Goal: Task Accomplishment & Management: Complete application form

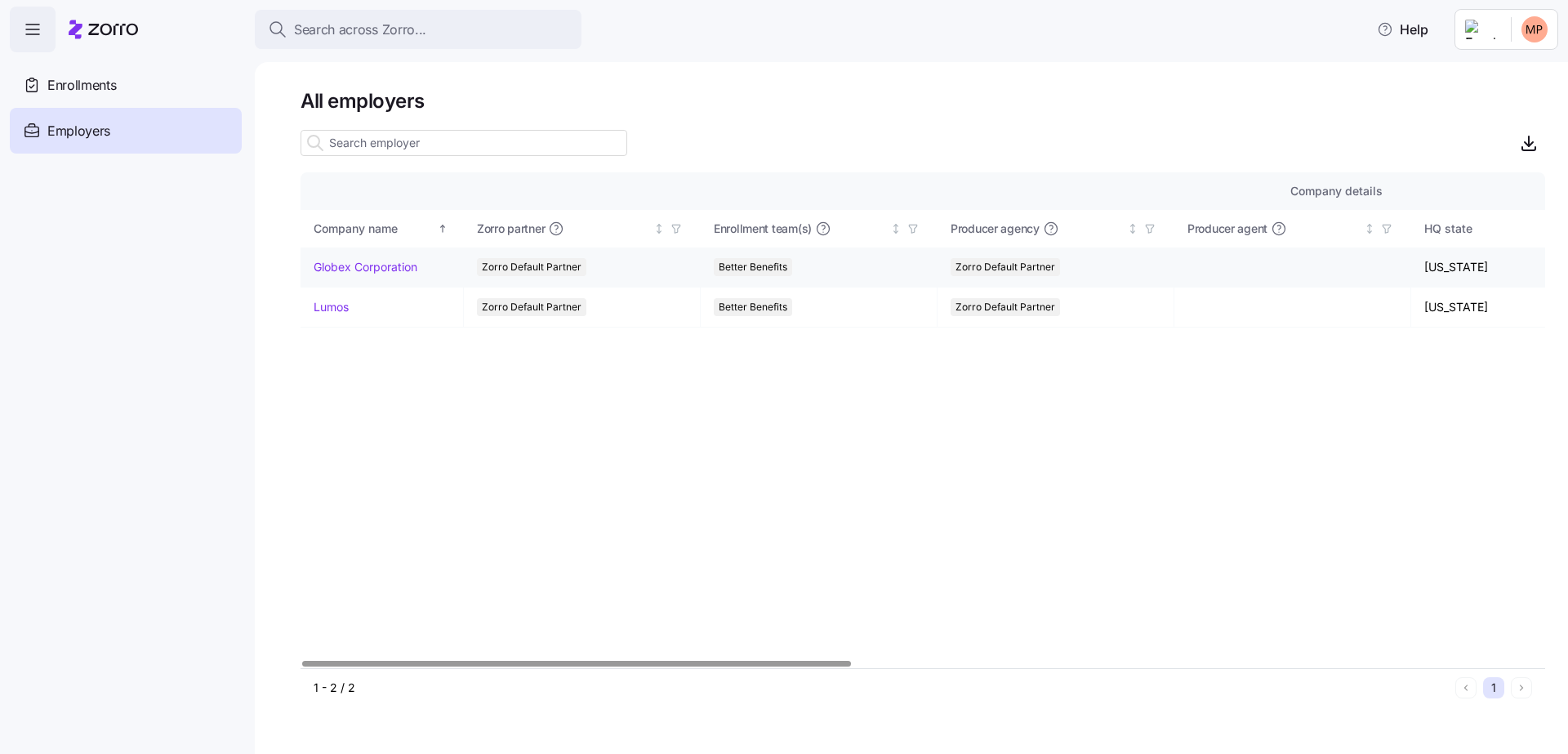
click at [373, 265] on link "Globex Corporation" at bounding box center [366, 267] width 104 height 16
click at [339, 299] on link "Lumos" at bounding box center [331, 307] width 35 height 16
click at [570, 434] on div "Company details Benefit status Company name Zorro partner Enrollment team(s) Pr…" at bounding box center [923, 421] width 1245 height 496
click at [119, 86] on div "Enrollments" at bounding box center [126, 85] width 232 height 46
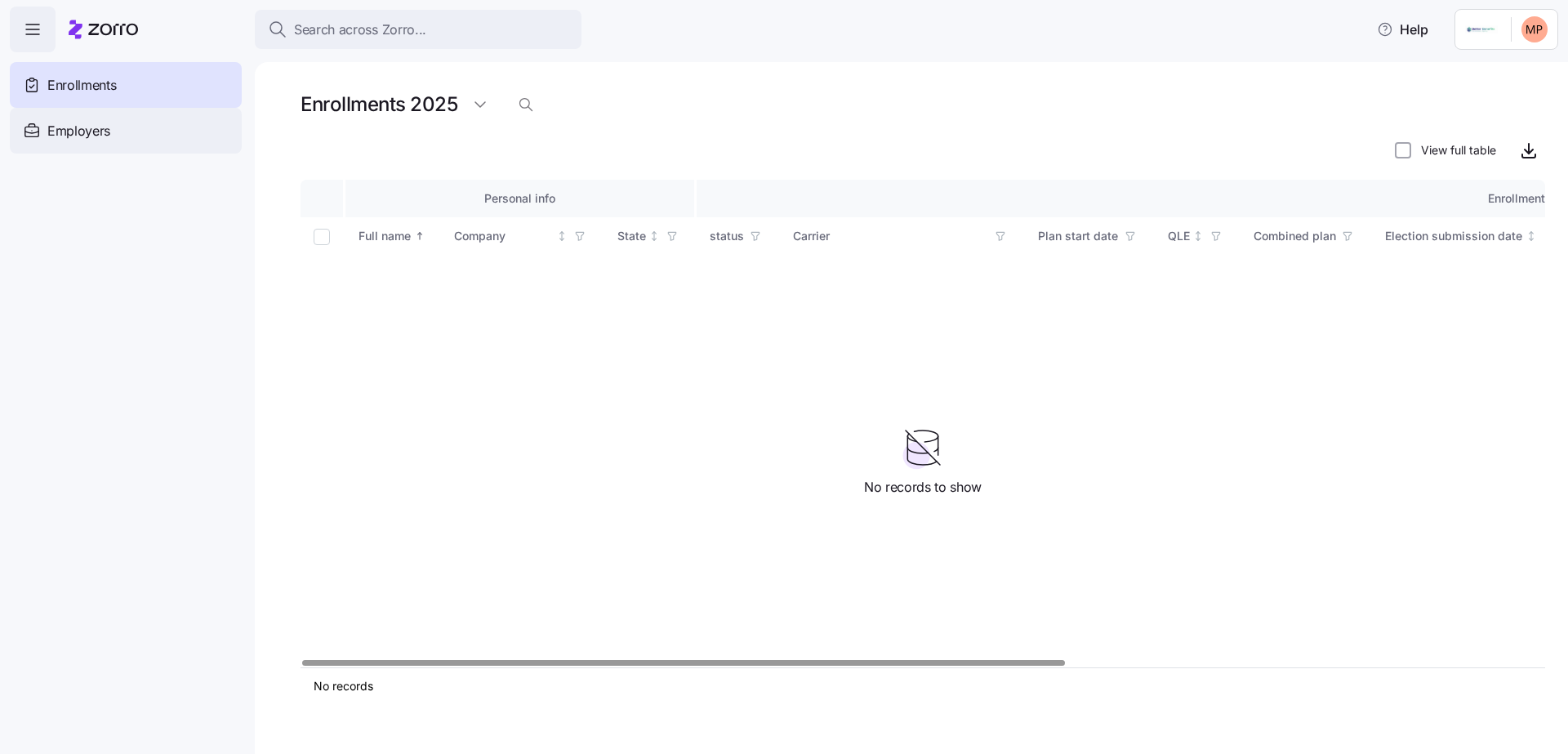
click at [89, 138] on span "Employers" at bounding box center [79, 131] width 63 height 21
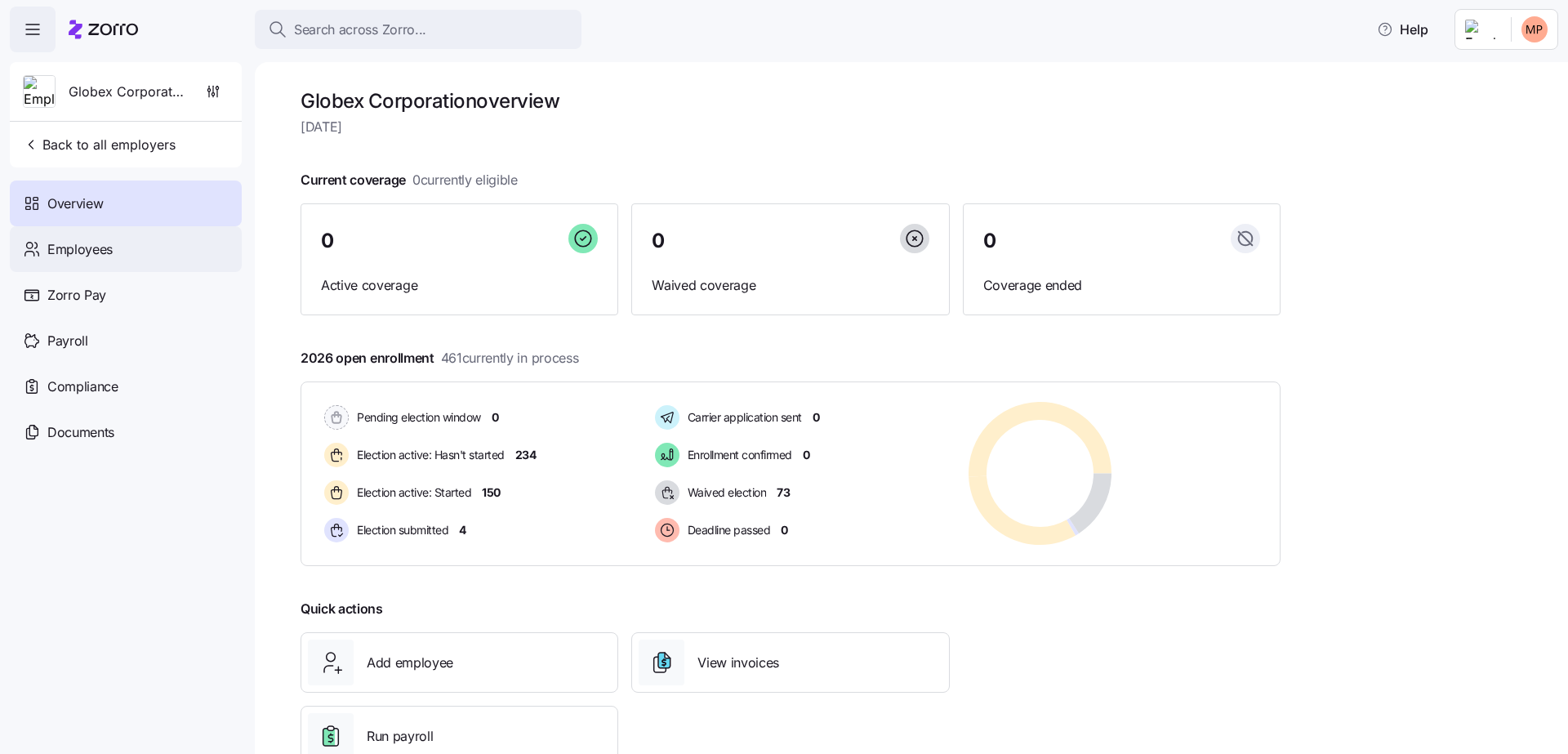
click at [156, 254] on div "Employees" at bounding box center [126, 249] width 232 height 46
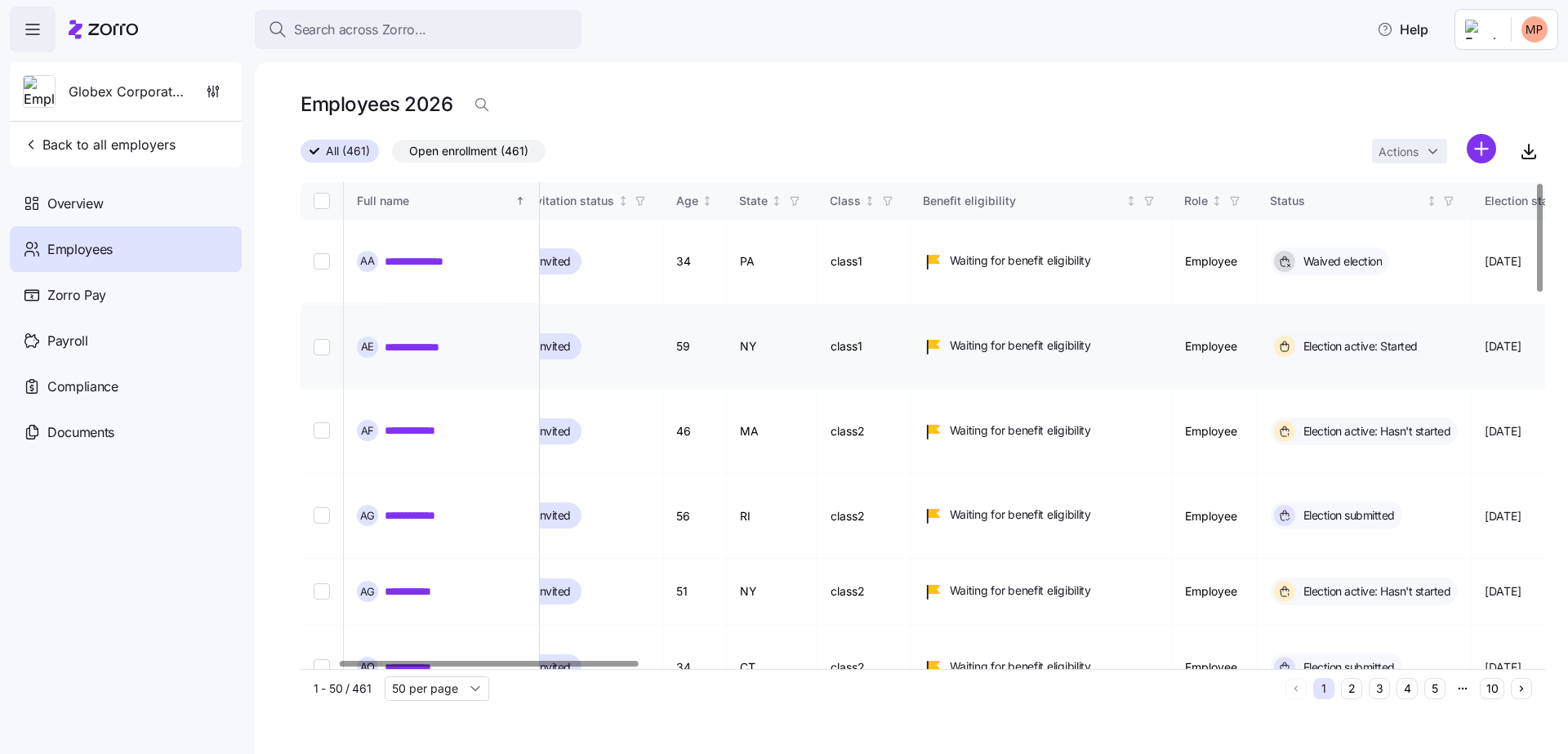
scroll to position [0, 397]
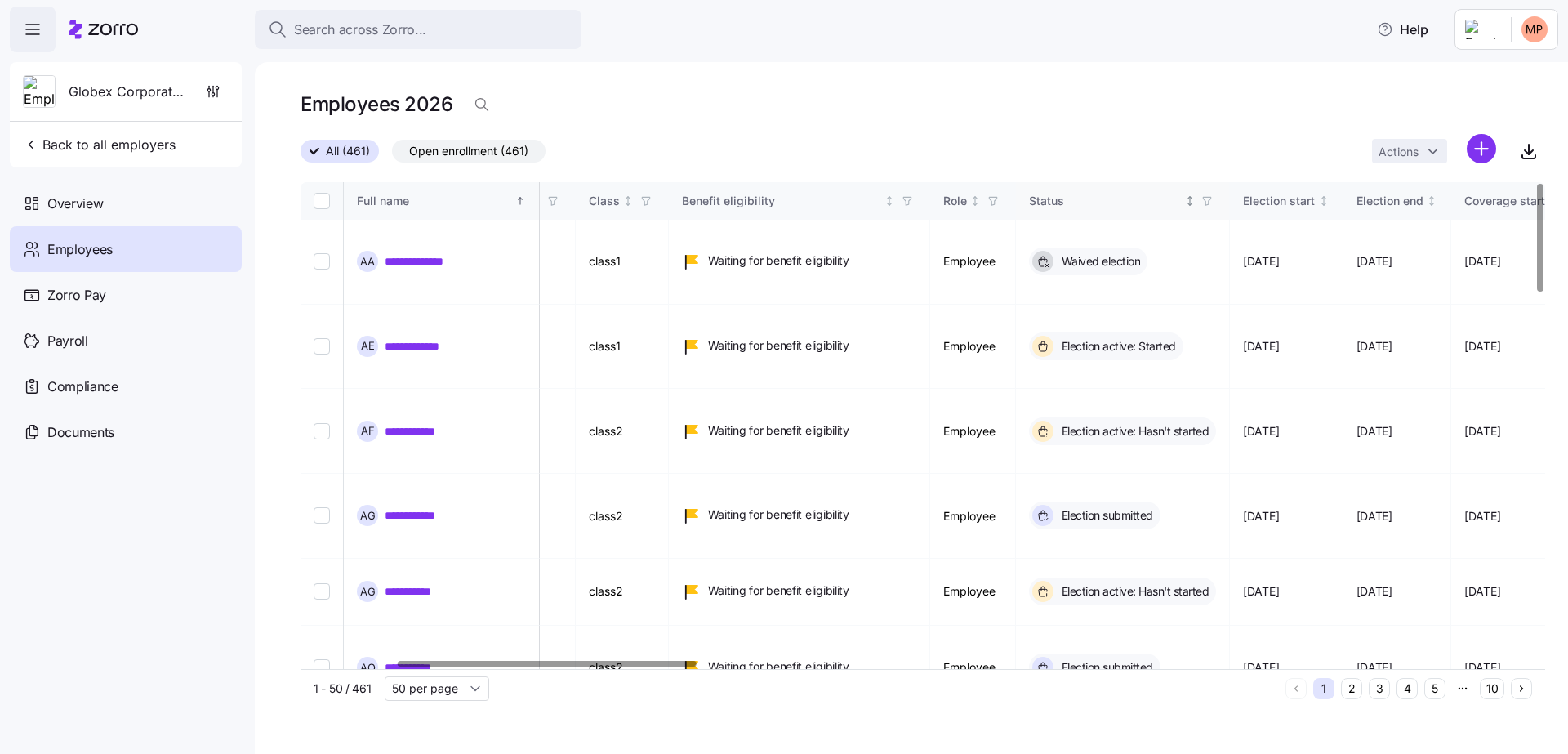
click at [1182, 197] on div "Status" at bounding box center [1106, 201] width 153 height 18
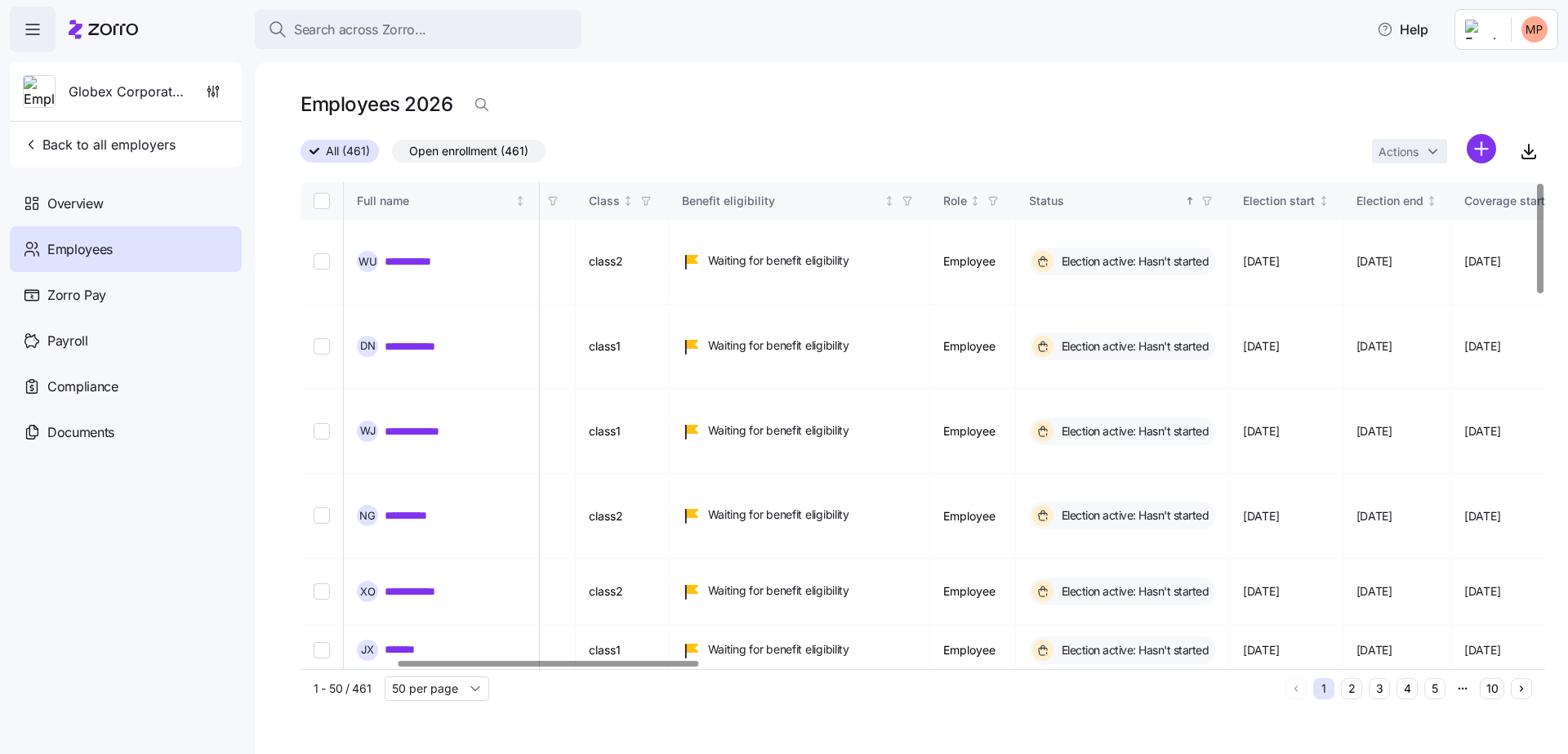
click at [1182, 198] on div "Status" at bounding box center [1106, 201] width 153 height 18
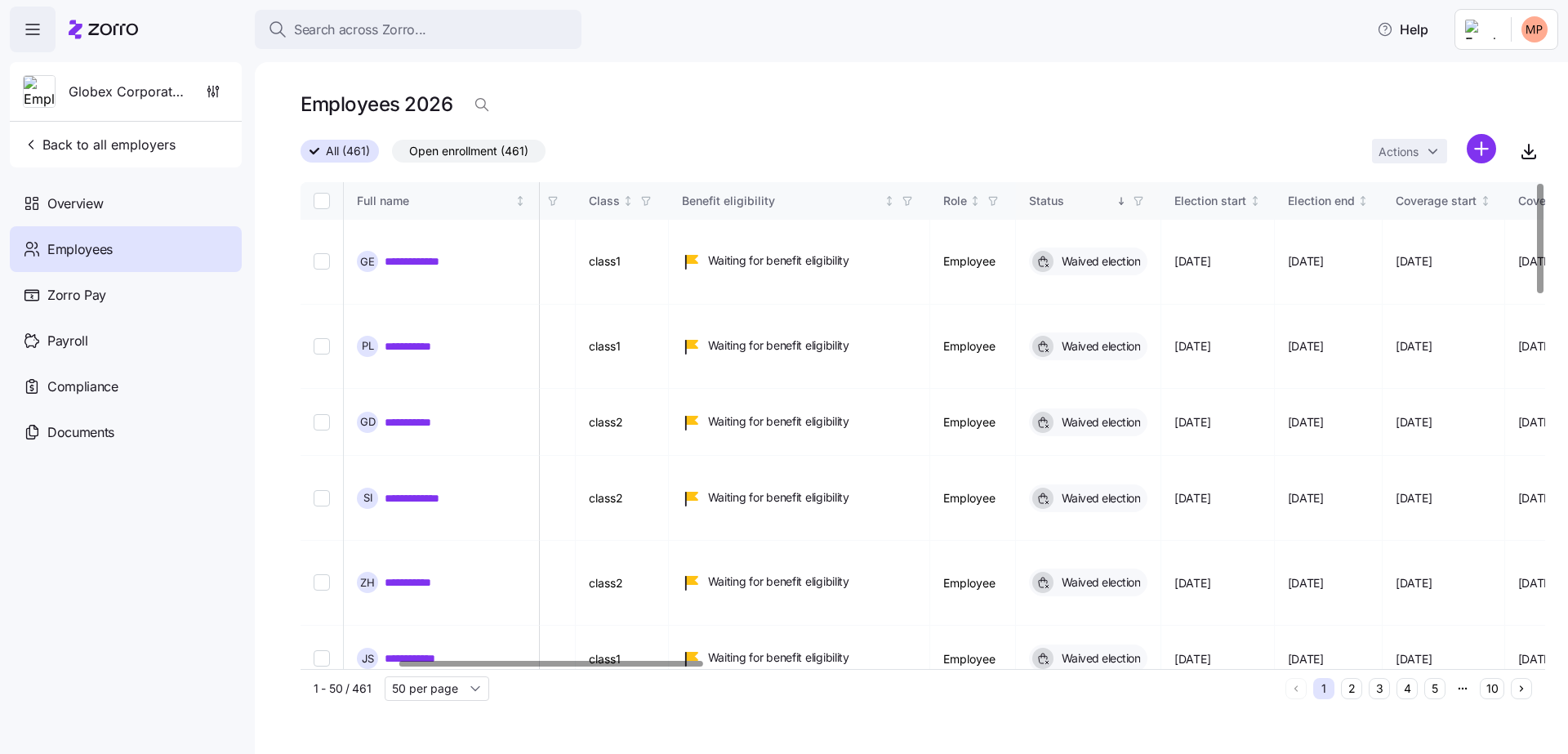
click at [1114, 198] on div "Status" at bounding box center [1071, 201] width 84 height 18
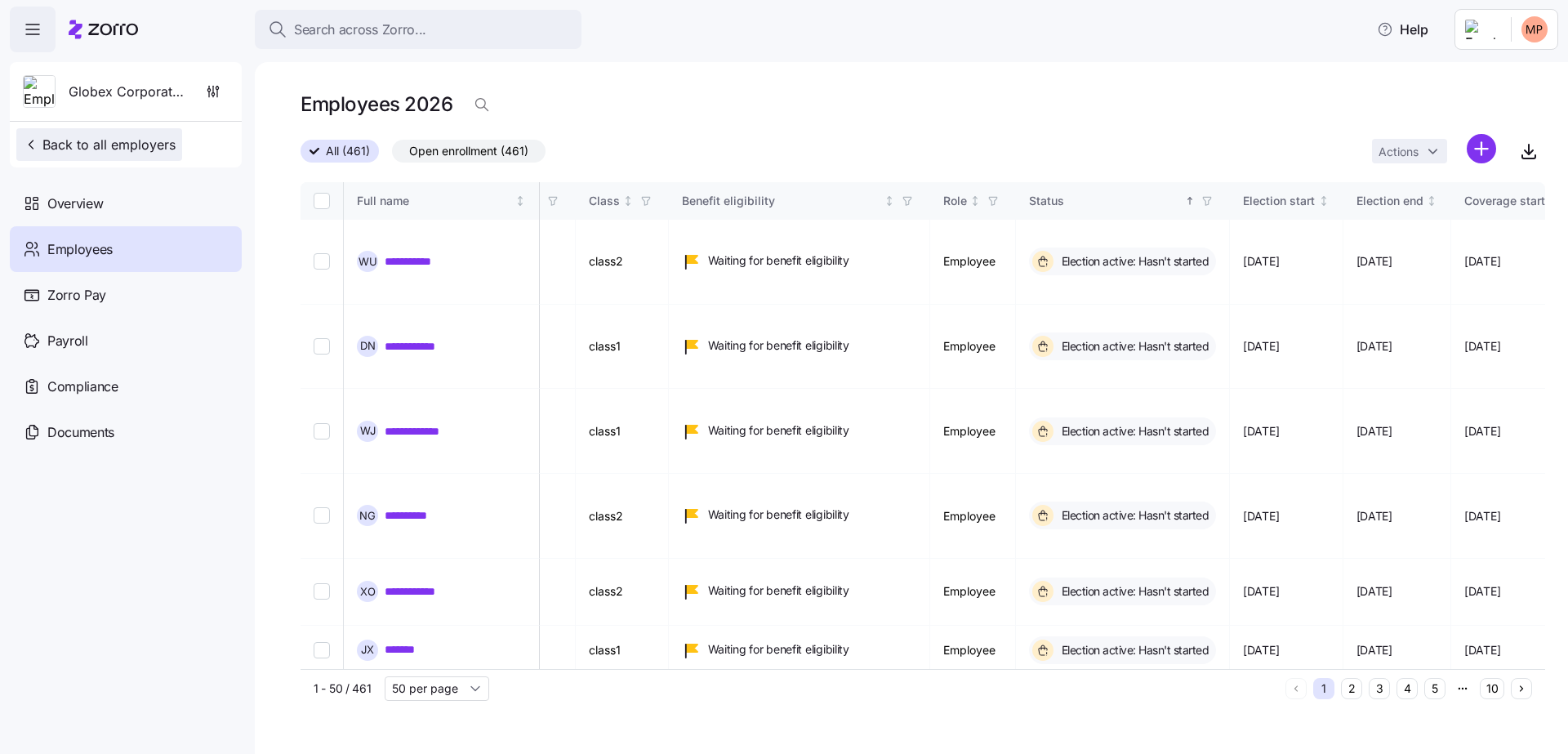
click at [97, 138] on span "Back to all employers" at bounding box center [99, 145] width 153 height 20
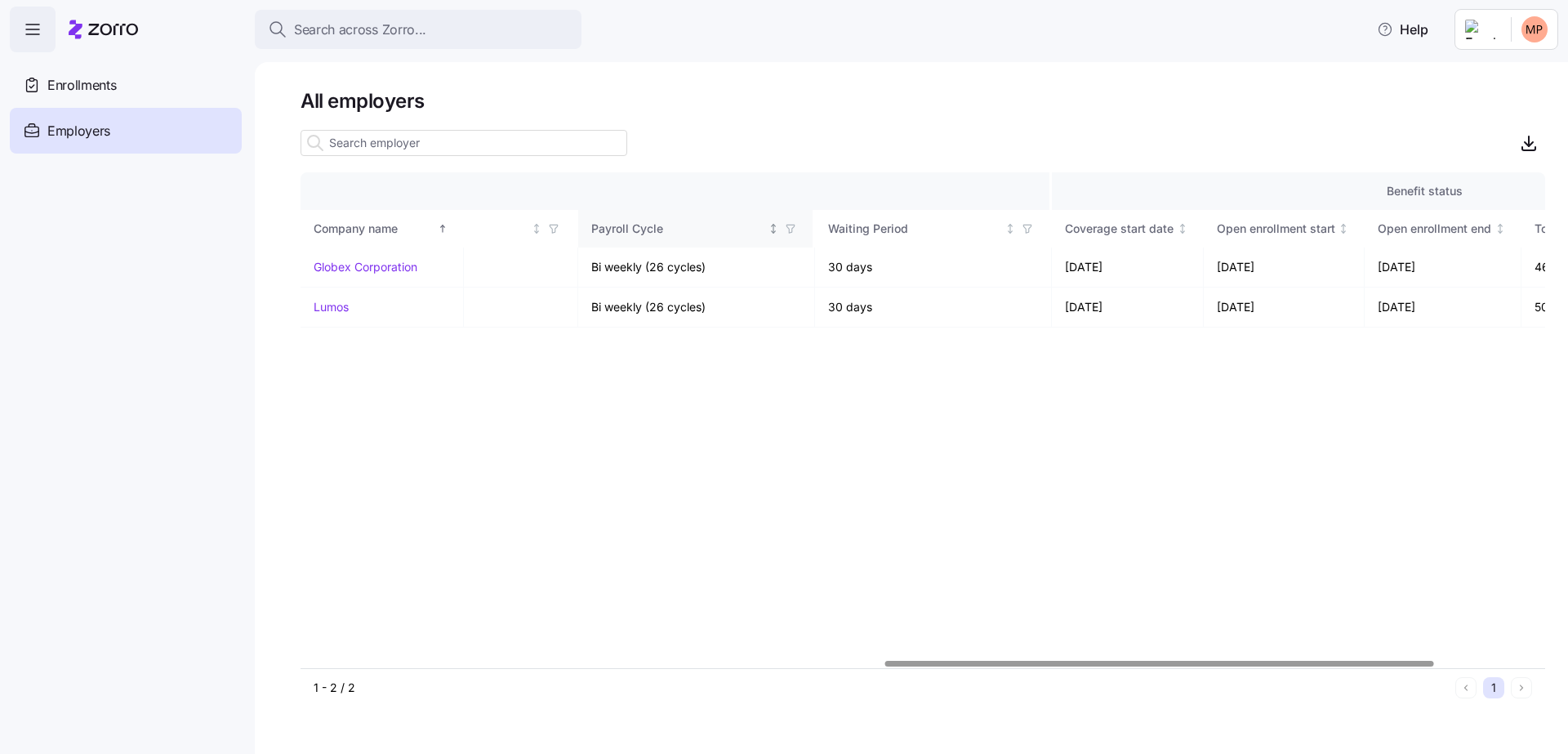
scroll to position [0, 1327]
click at [332, 303] on link "Lumos" at bounding box center [331, 307] width 35 height 16
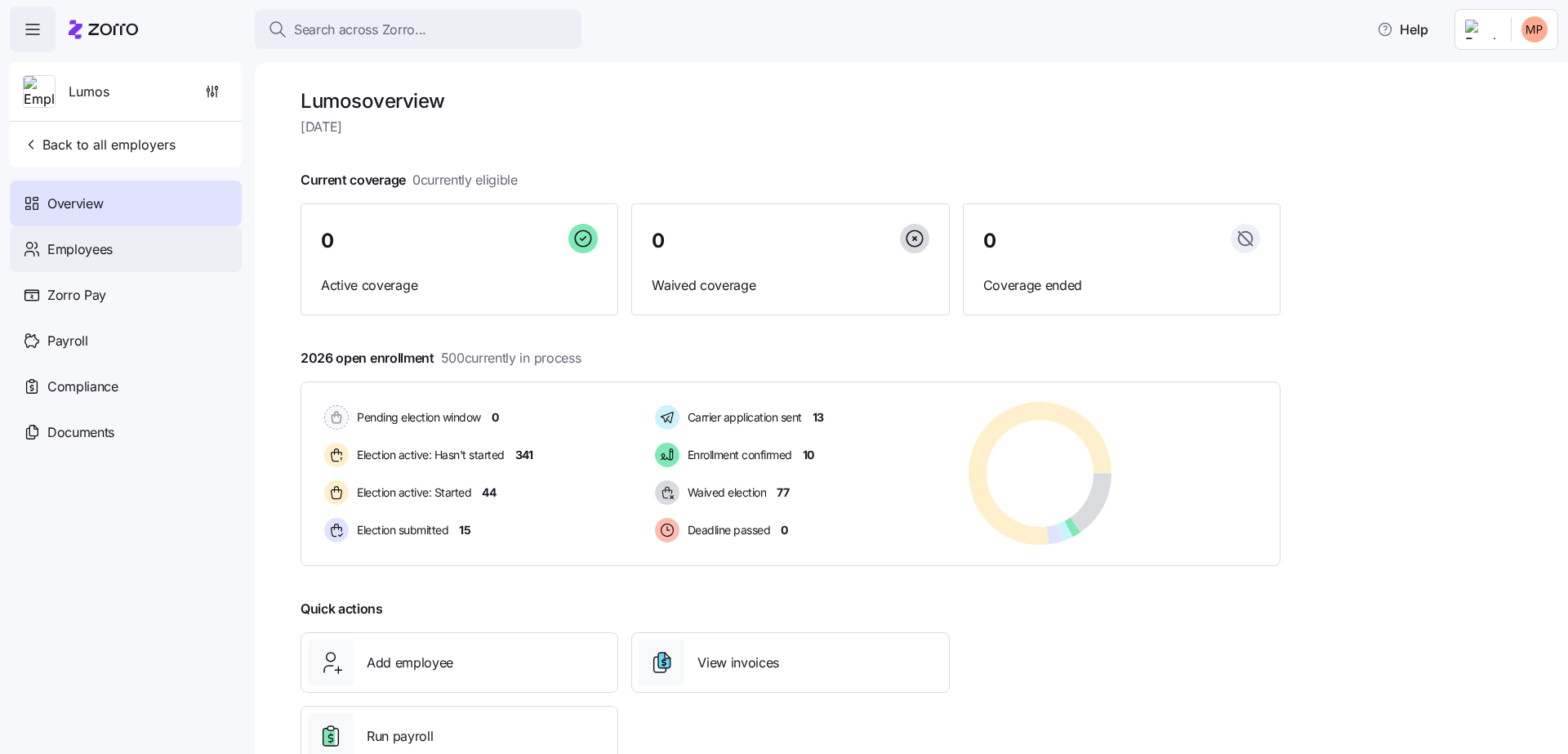
click at [174, 241] on div "Employees" at bounding box center [126, 249] width 232 height 46
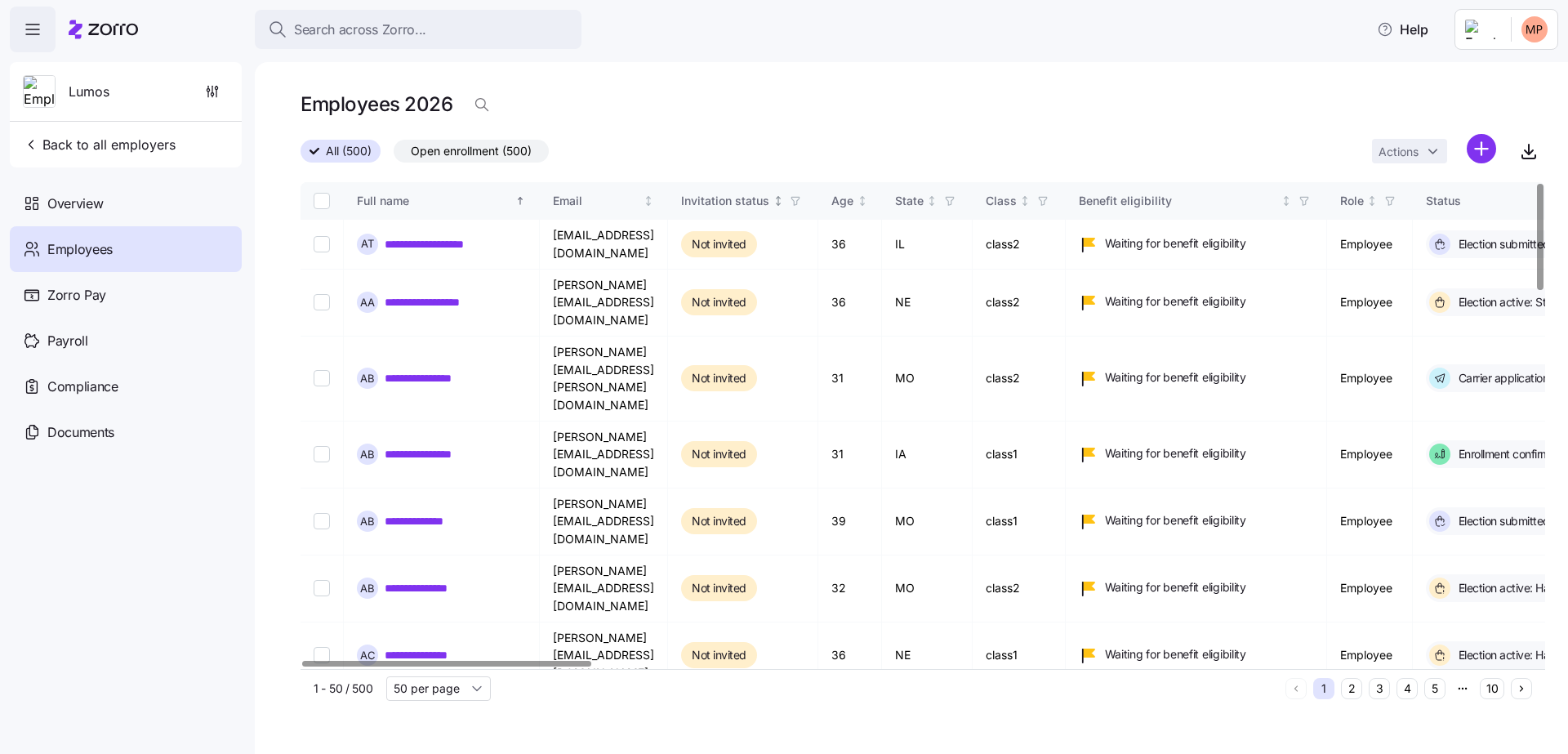
click at [804, 206] on span "button" at bounding box center [795, 201] width 18 height 18
click at [826, 358] on div "Not invited" at bounding box center [921, 350] width 261 height 20
click at [802, 201] on icon "button" at bounding box center [795, 201] width 12 height 12
click at [804, 199] on span "button" at bounding box center [795, 201] width 18 height 18
click at [1024, 273] on div "Not invited" at bounding box center [922, 275] width 286 height 39
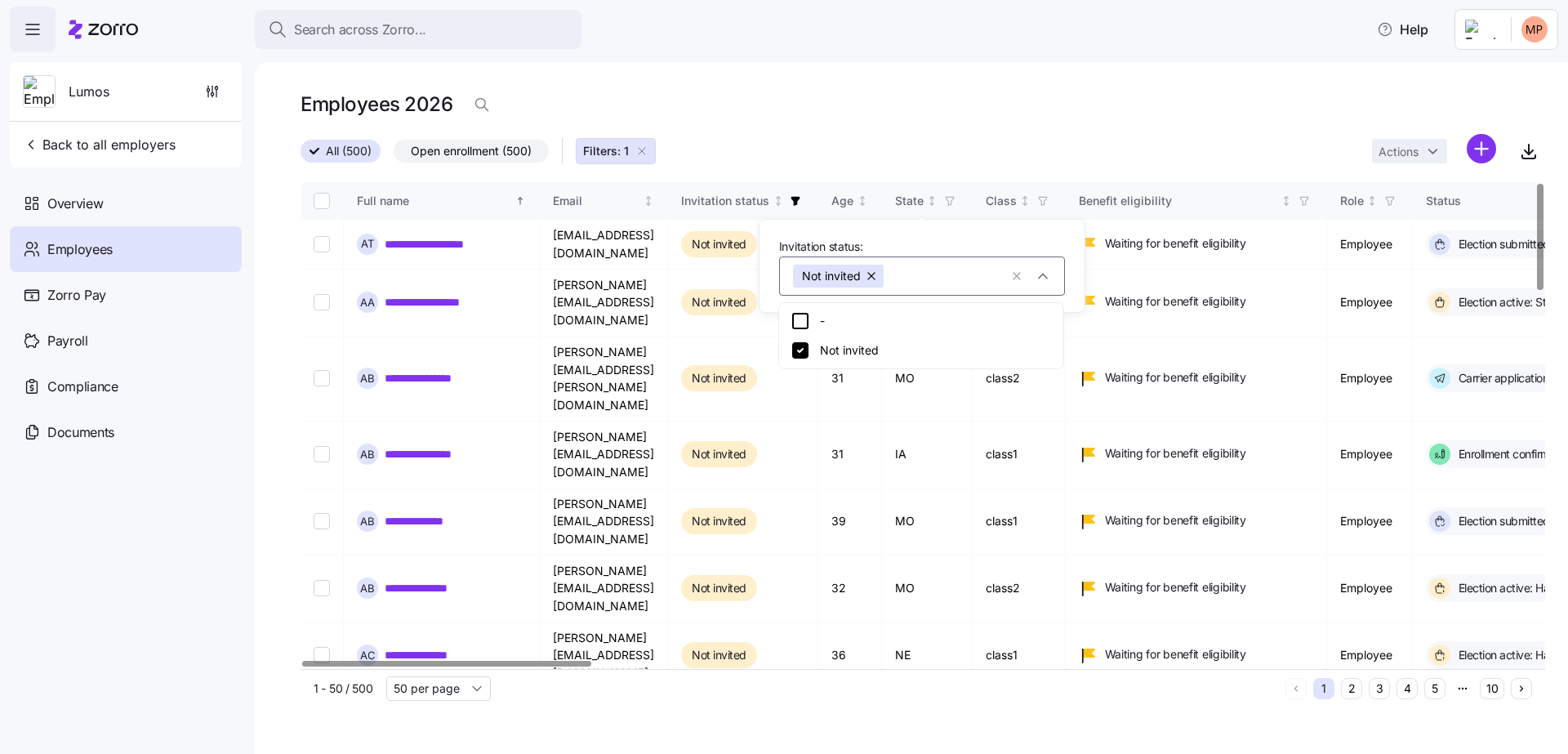
click at [999, 148] on div "All (500) Open enrollment (500) Filters: 1 Actions" at bounding box center [923, 151] width 1245 height 35
click at [802, 202] on icon "button" at bounding box center [795, 201] width 12 height 12
click at [1013, 272] on icon "button" at bounding box center [1017, 276] width 13 height 16
click at [1085, 101] on div "Employees 2026" at bounding box center [923, 105] width 1245 height 33
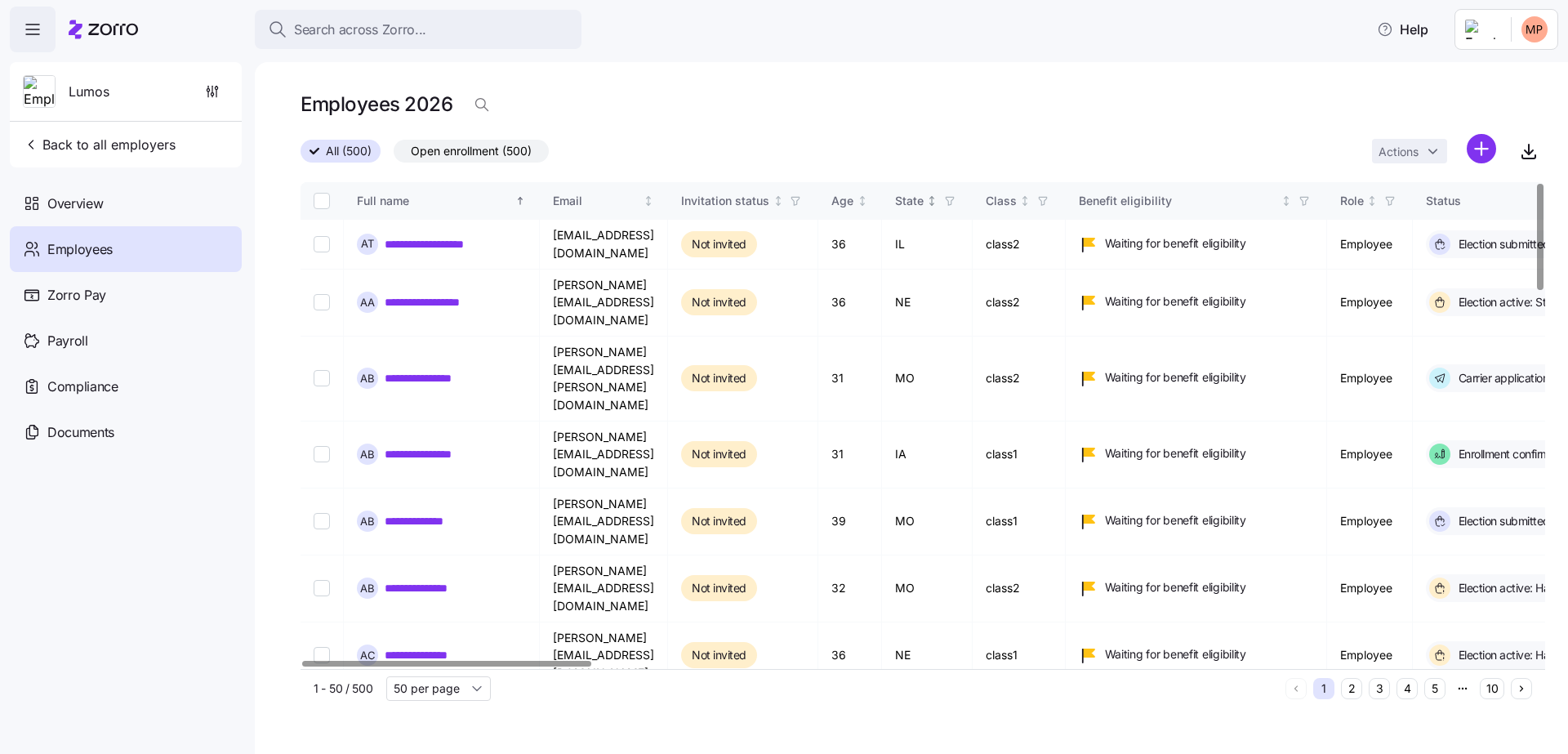
click at [959, 203] on span "button" at bounding box center [950, 201] width 18 height 18
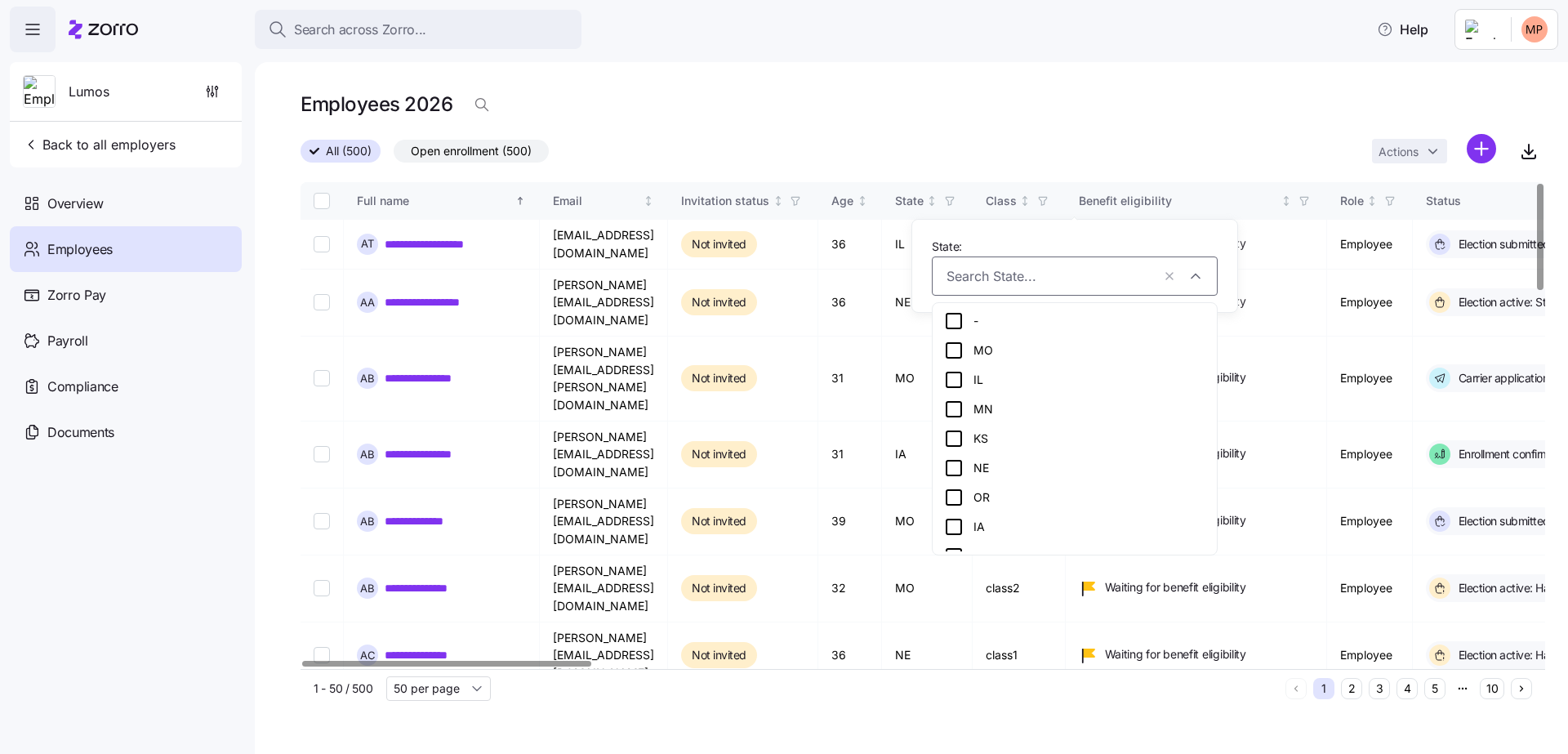
click at [979, 358] on div "MO" at bounding box center [1075, 350] width 261 height 20
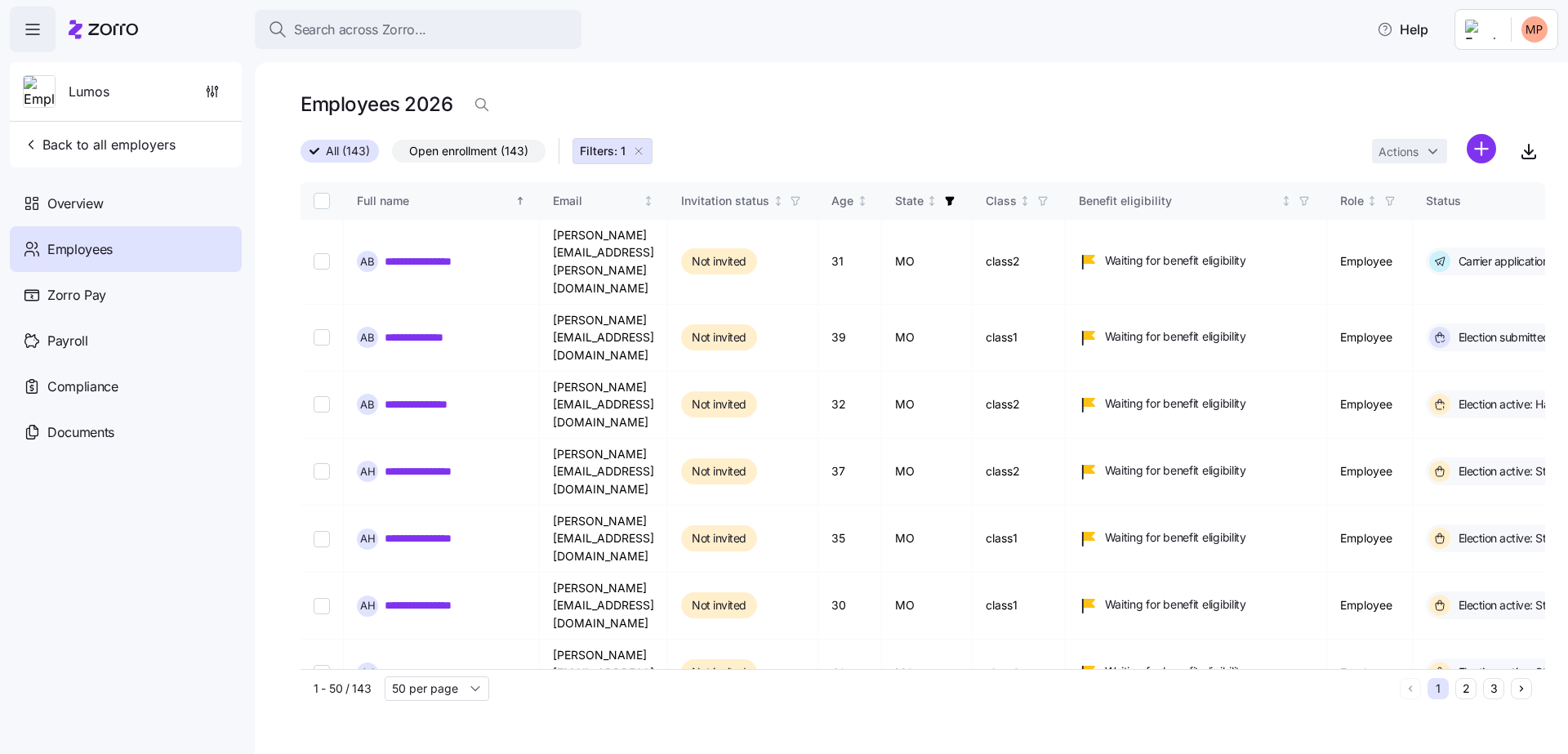
click at [894, 129] on div "Employees 2026" at bounding box center [923, 111] width 1245 height 46
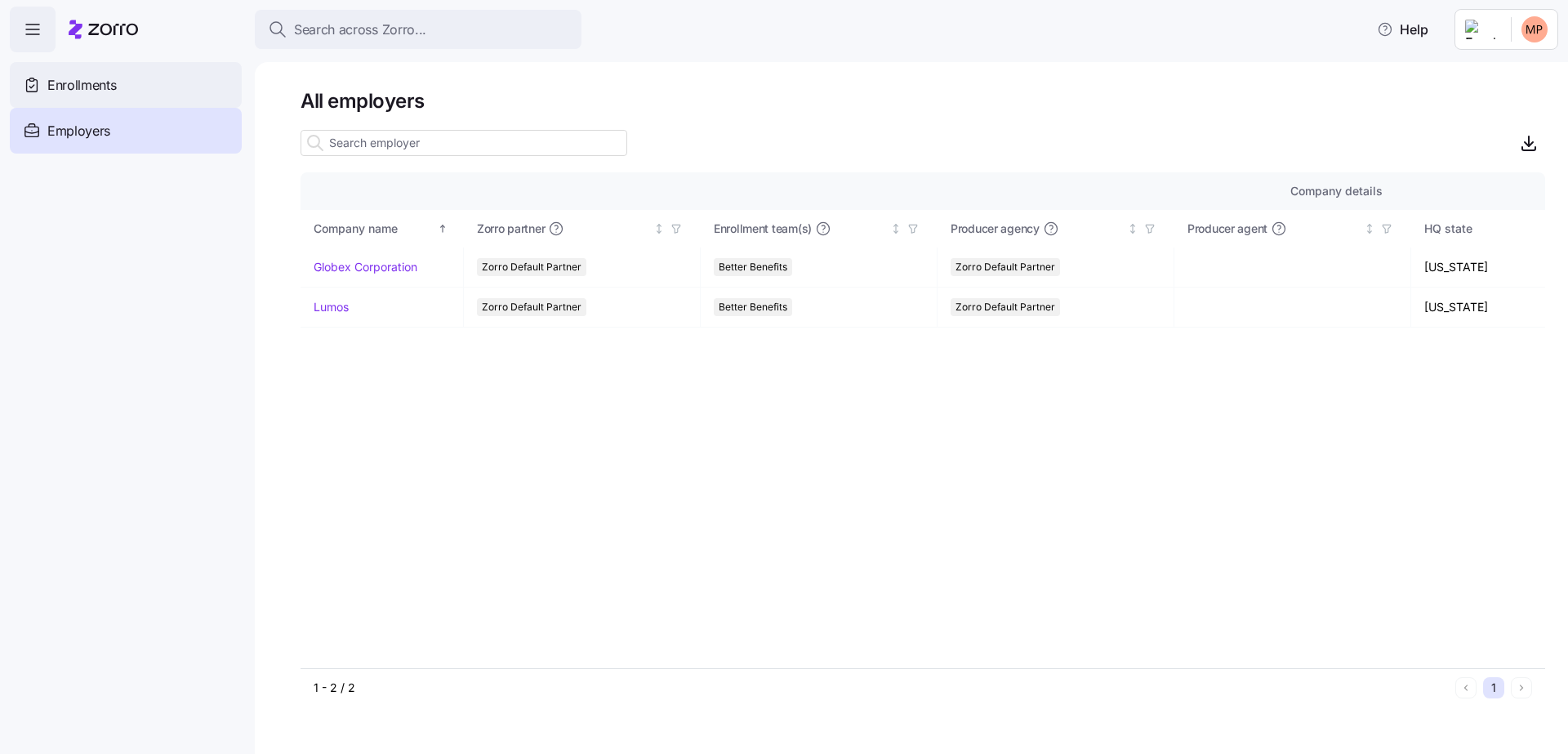
click at [78, 82] on span "Enrollments" at bounding box center [81, 85] width 69 height 21
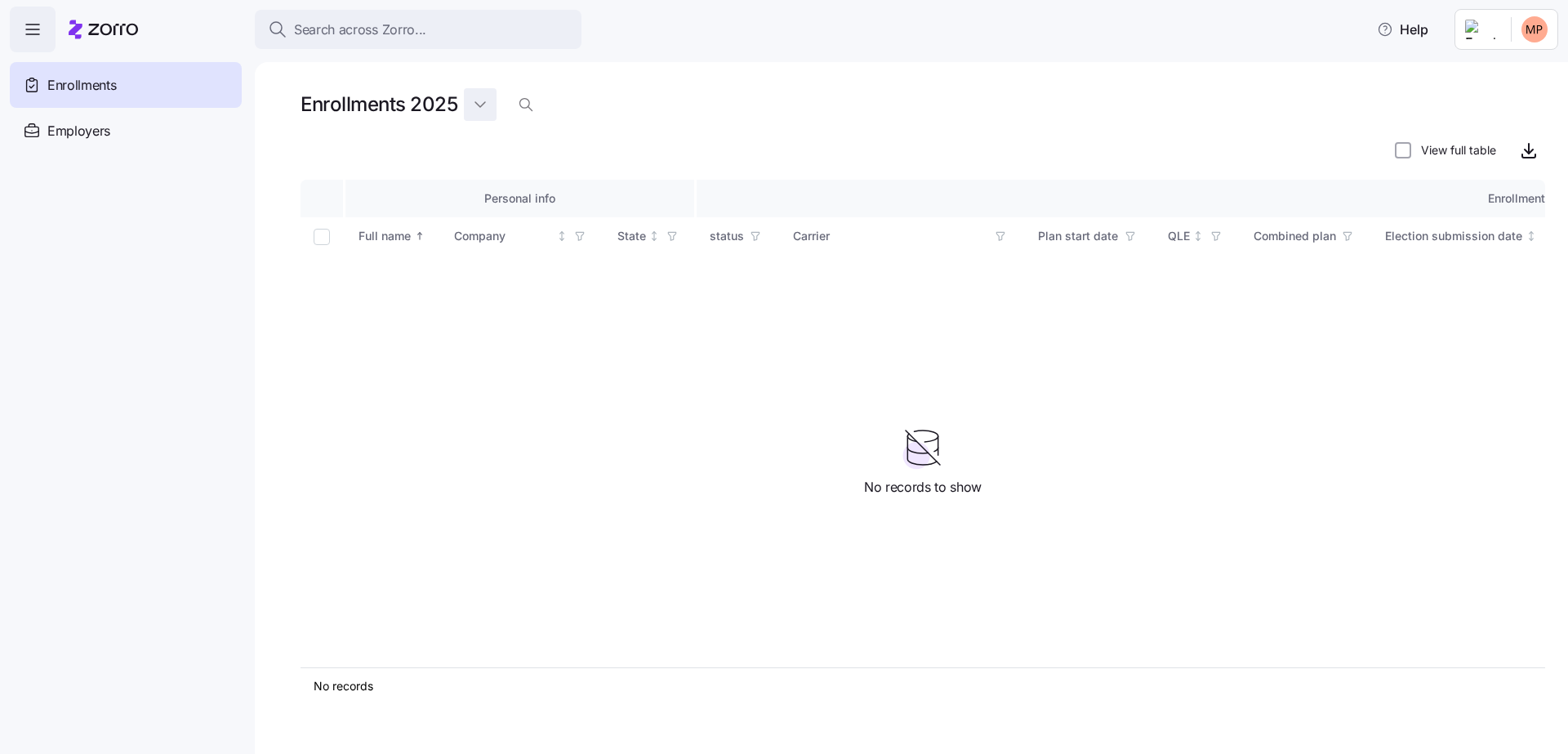
click at [491, 108] on html "Search across Zorro... Help Enrollments Employers Demo employers Prospects Demo…" at bounding box center [784, 372] width 1568 height 745
click at [495, 165] on div "2026" at bounding box center [492, 171] width 30 height 18
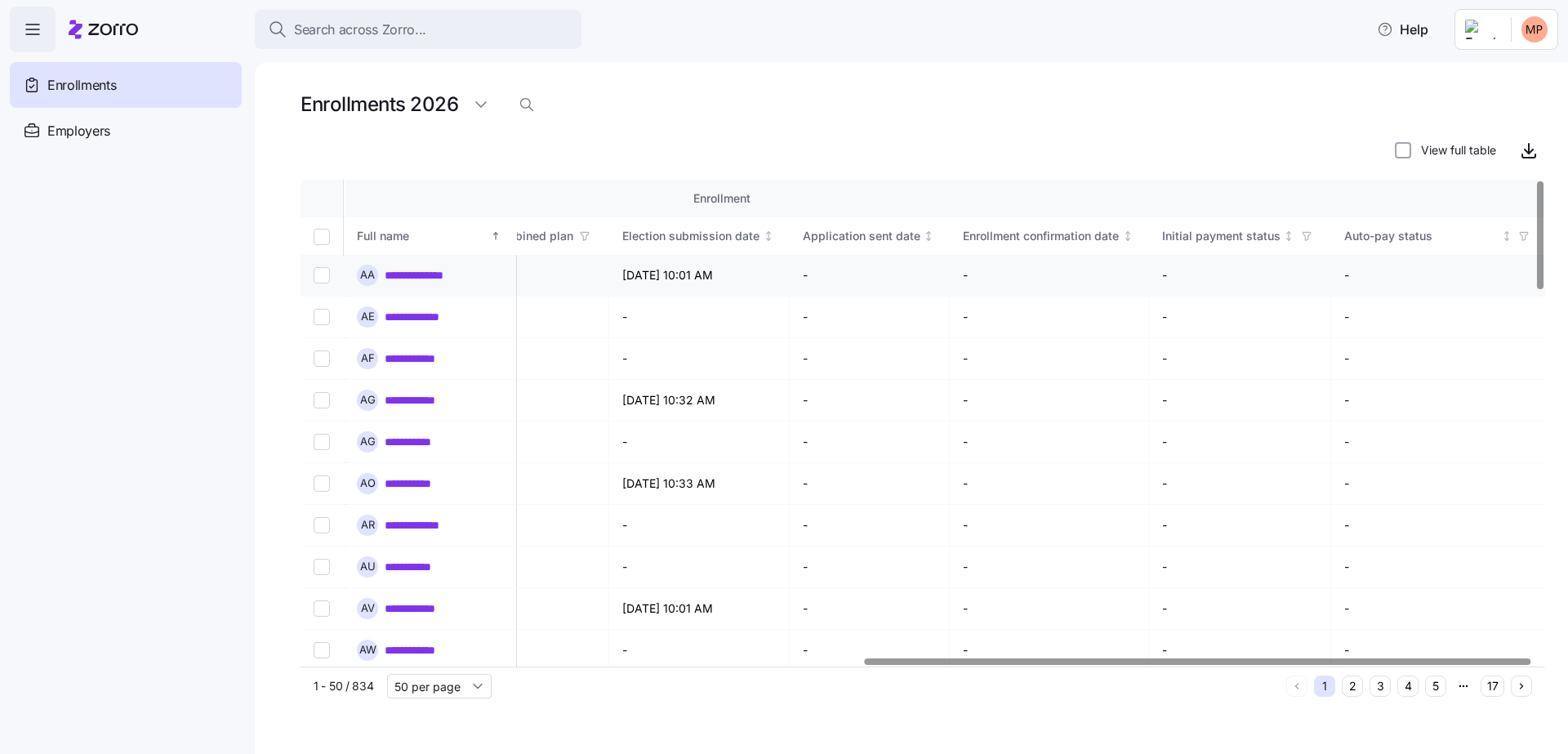
scroll to position [0, 1058]
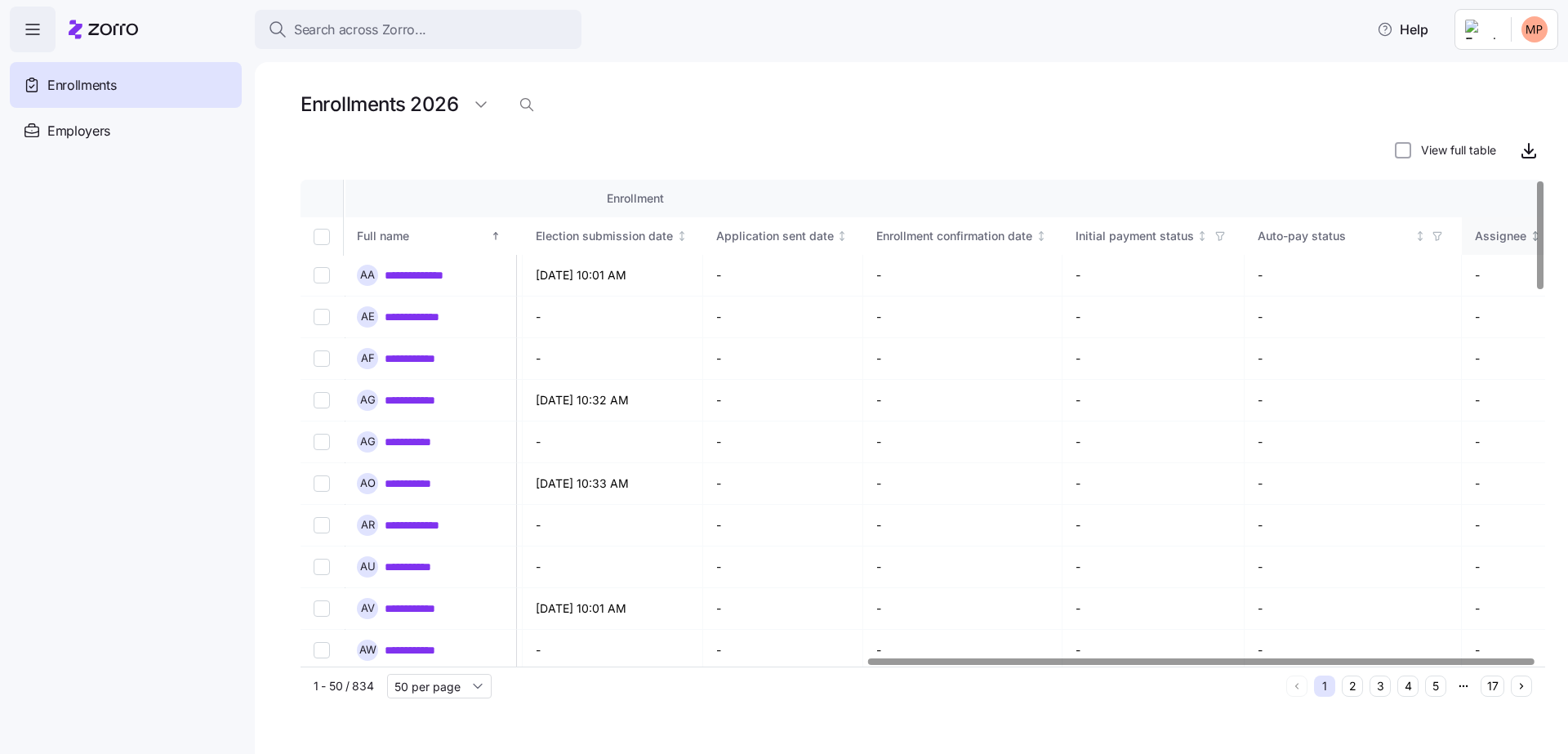
click at [1507, 240] on div "Assignee" at bounding box center [1501, 236] width 52 height 18
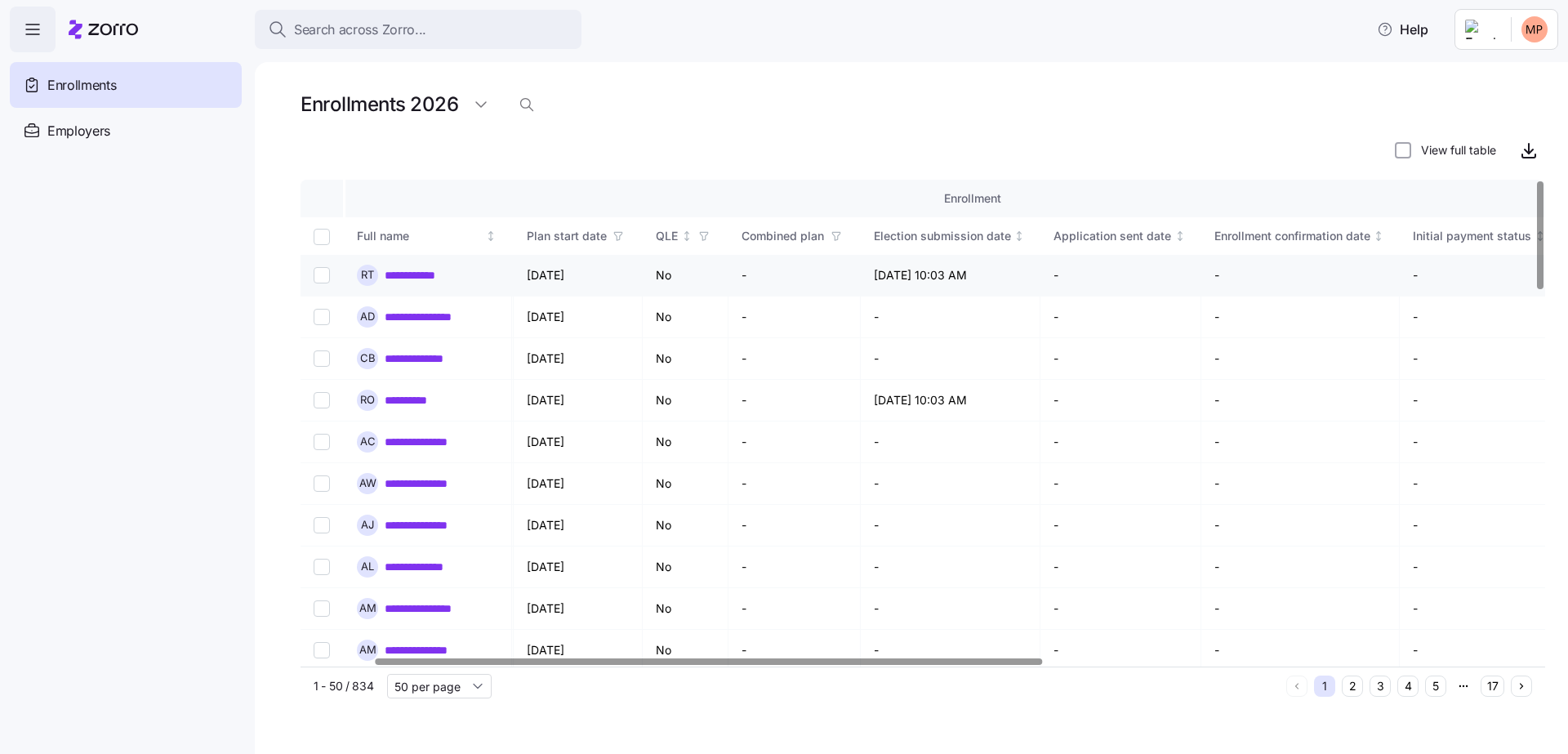
scroll to position [0, 1054]
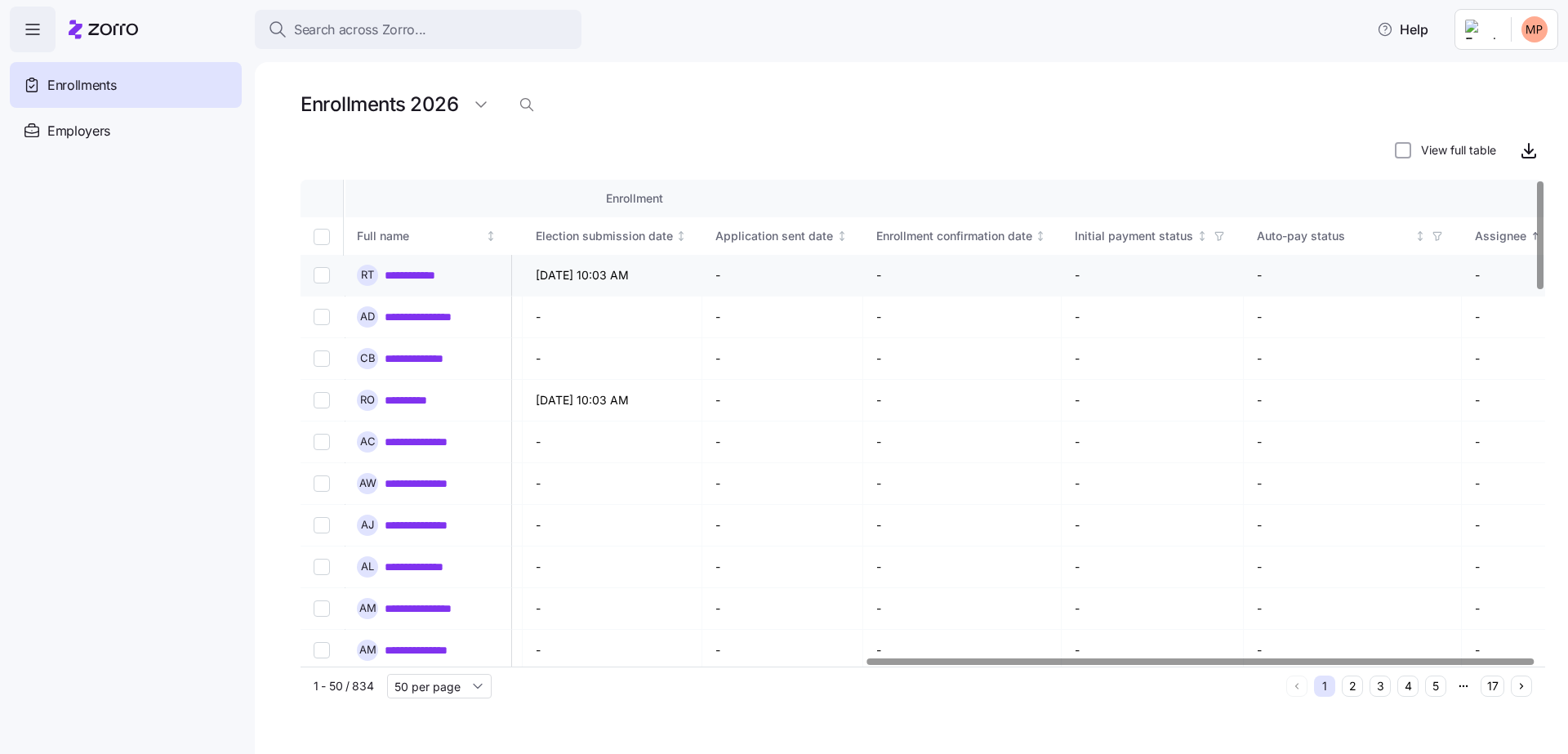
click at [324, 275] on input "Select record 1" at bounding box center [322, 275] width 16 height 16
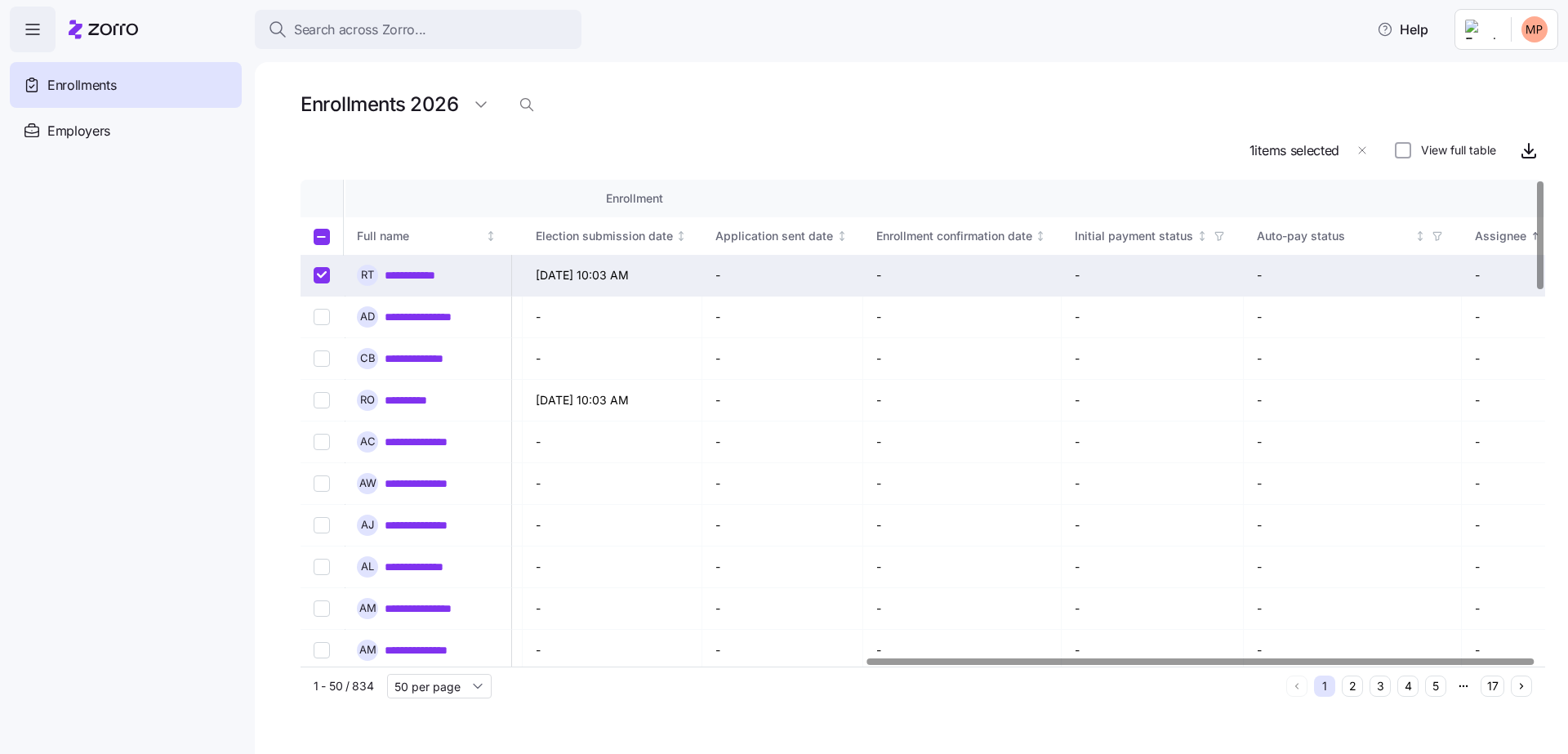
click at [311, 273] on td at bounding box center [323, 276] width 45 height 42
click at [324, 273] on input "Select record 1" at bounding box center [322, 275] width 16 height 16
checkbox input "false"
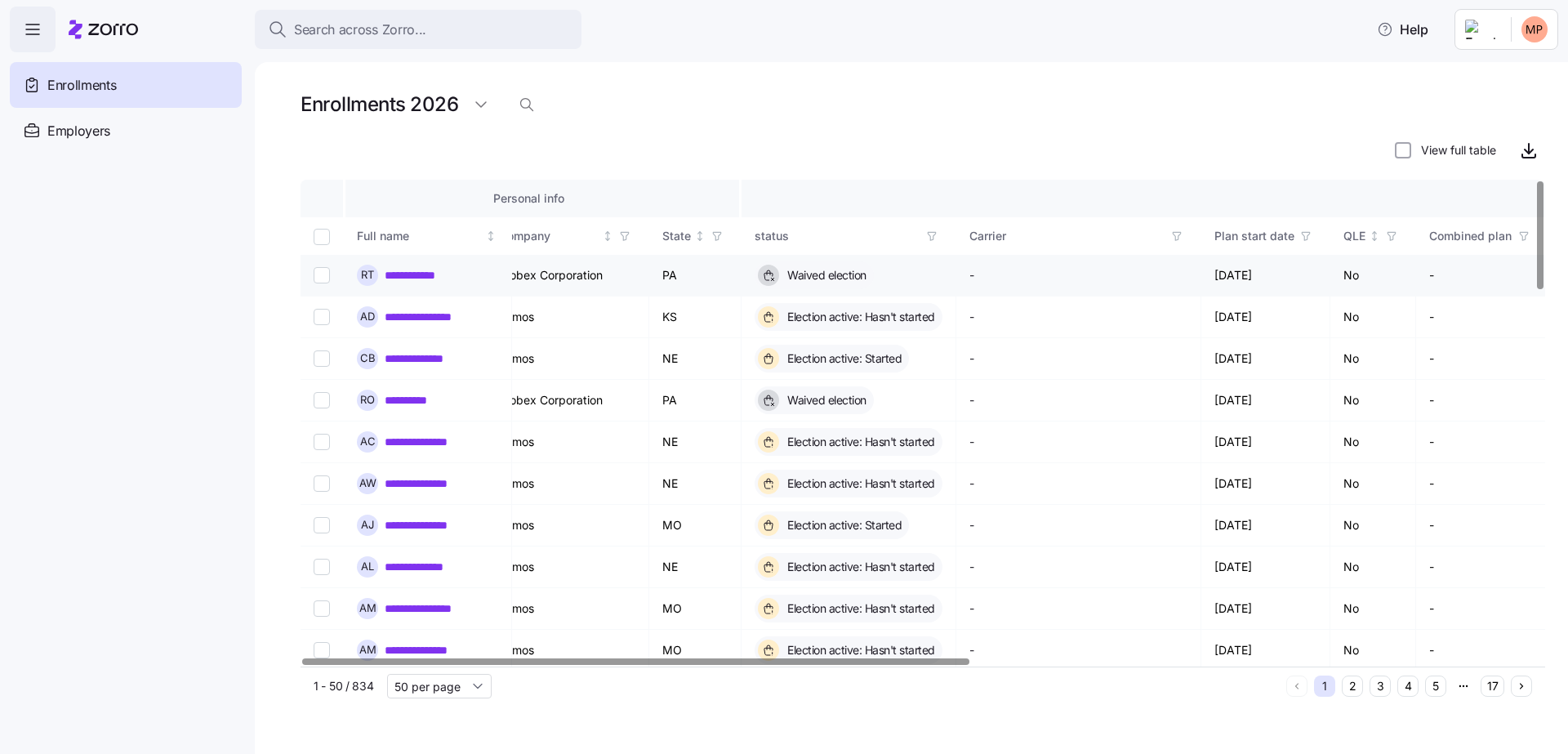
scroll to position [0, 0]
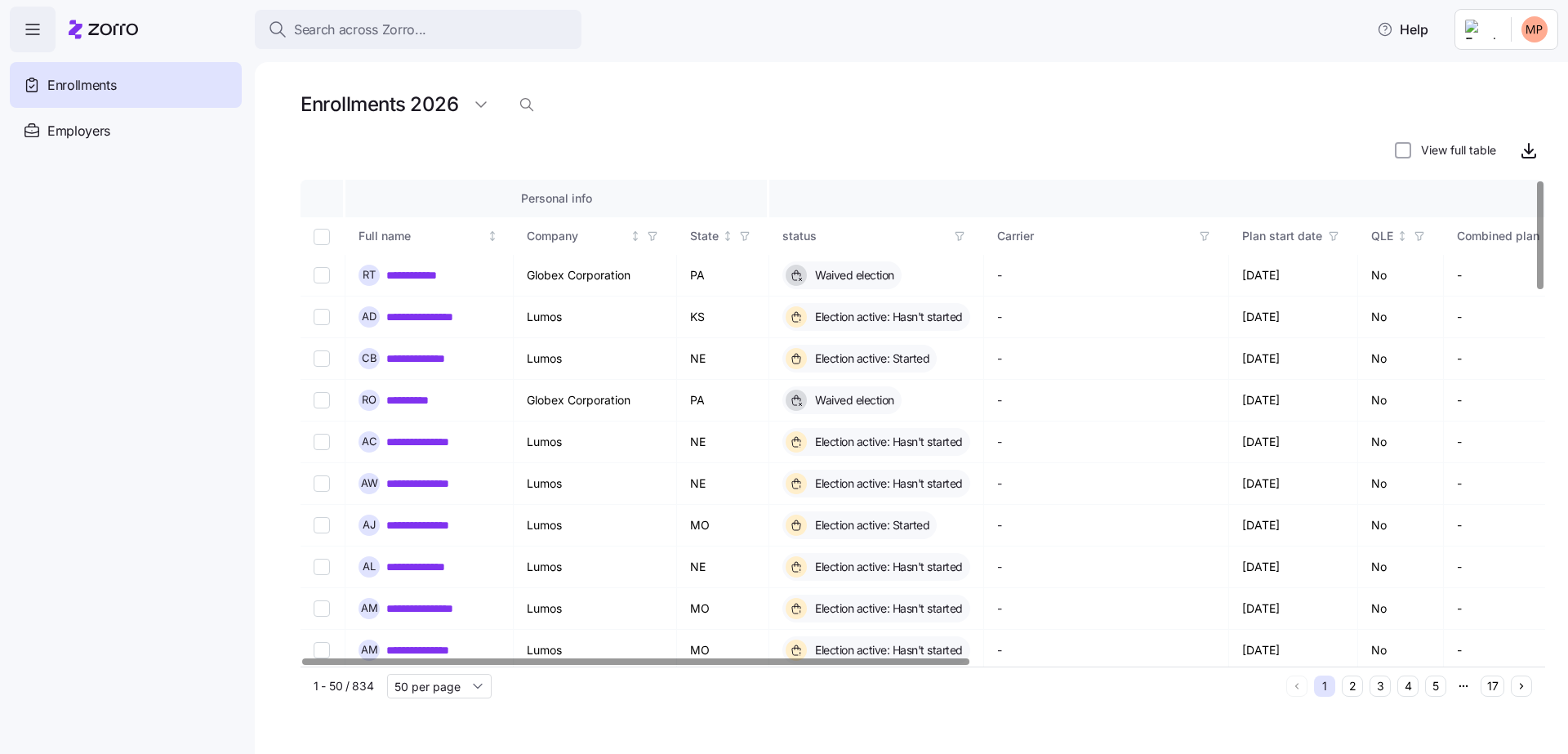
click at [1066, 240] on div "Carrier" at bounding box center [1095, 236] width 196 height 18
click at [1196, 234] on span "button" at bounding box center [1205, 236] width 18 height 18
click at [451, 702] on div "1 - 50 / 834 50 per page 1 2 3 4 5 17" at bounding box center [923, 686] width 1245 height 38
click at [449, 691] on input "50 per page" at bounding box center [440, 686] width 105 height 24
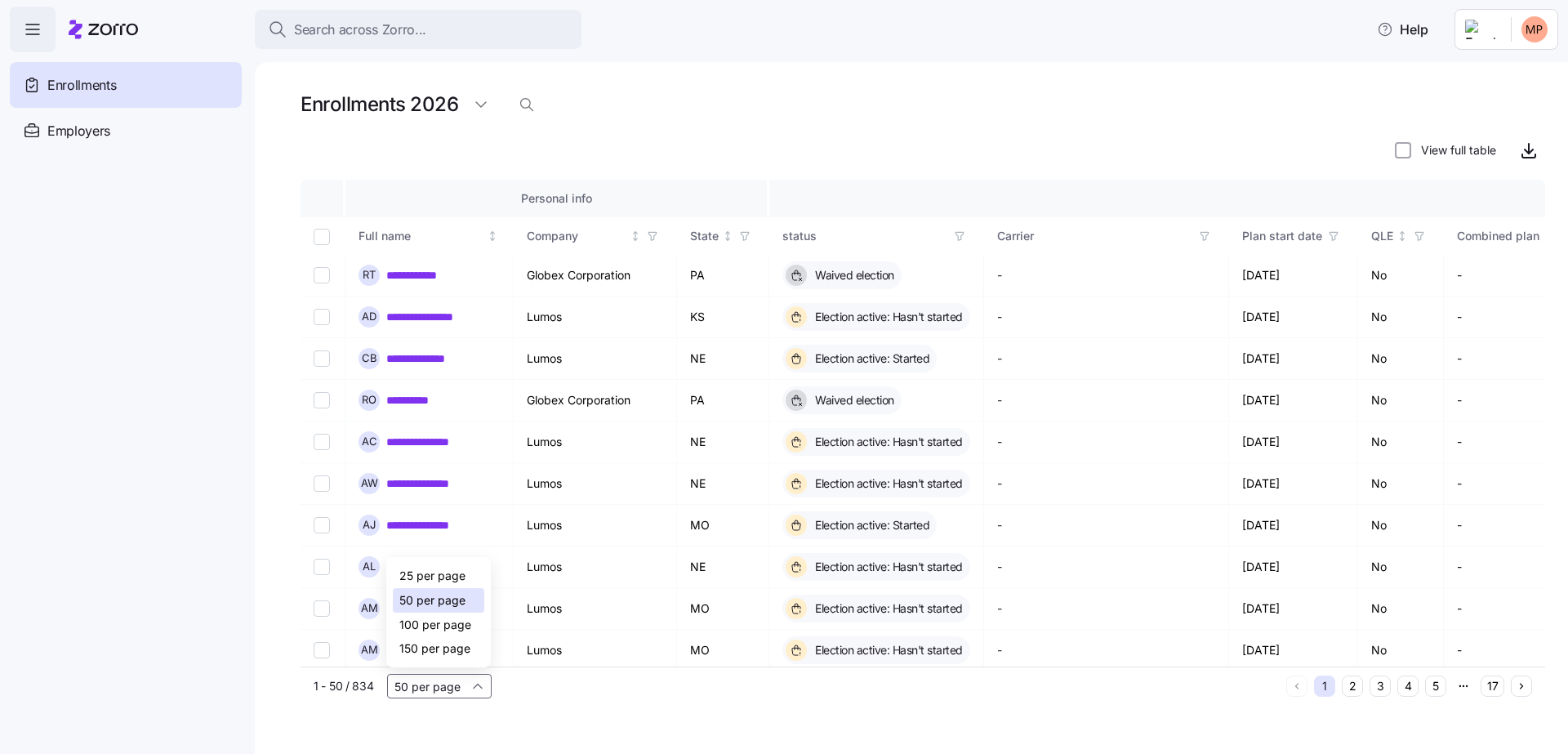
click at [446, 649] on span "150 per page" at bounding box center [434, 649] width 71 height 18
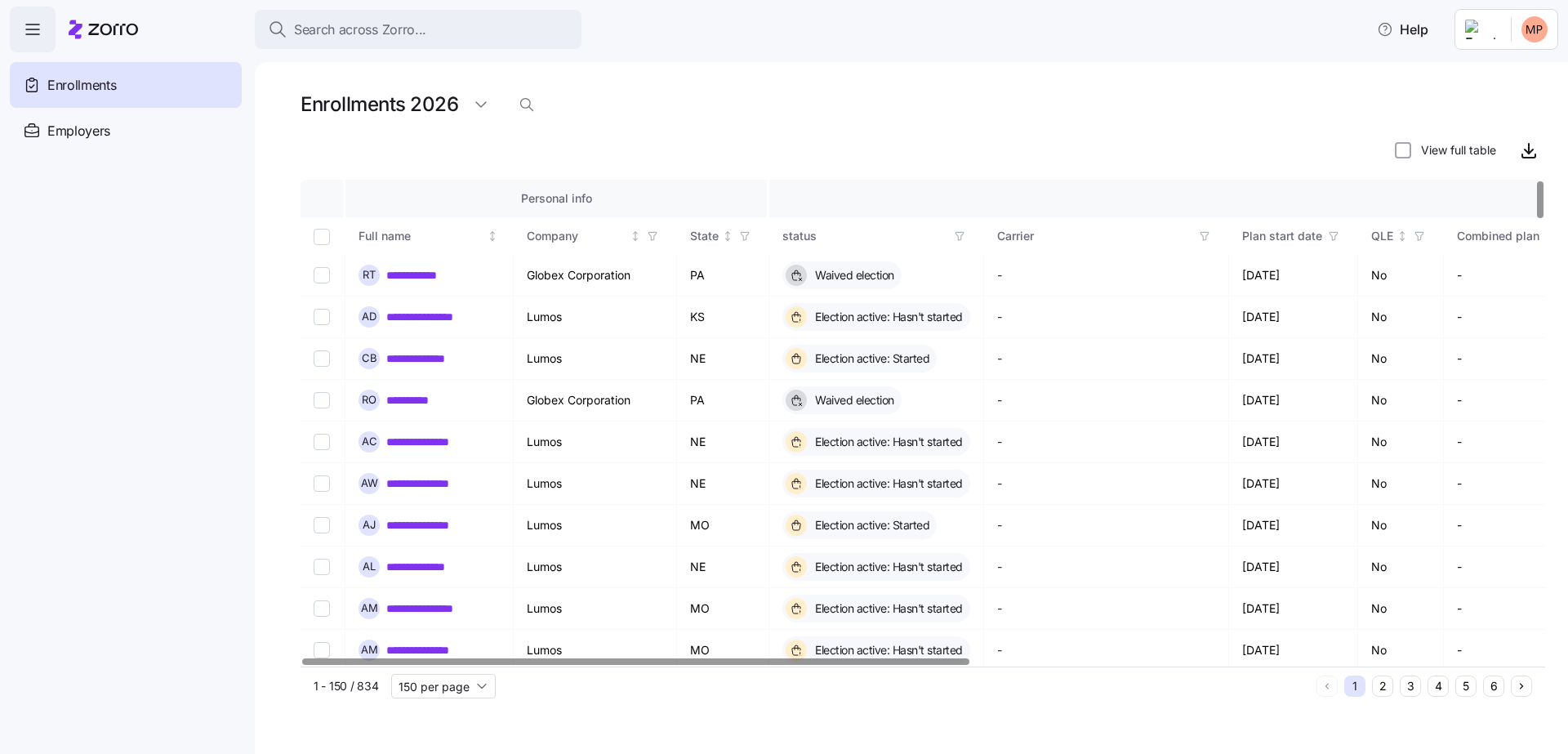
click at [1204, 232] on icon "button" at bounding box center [1204, 236] width 12 height 12
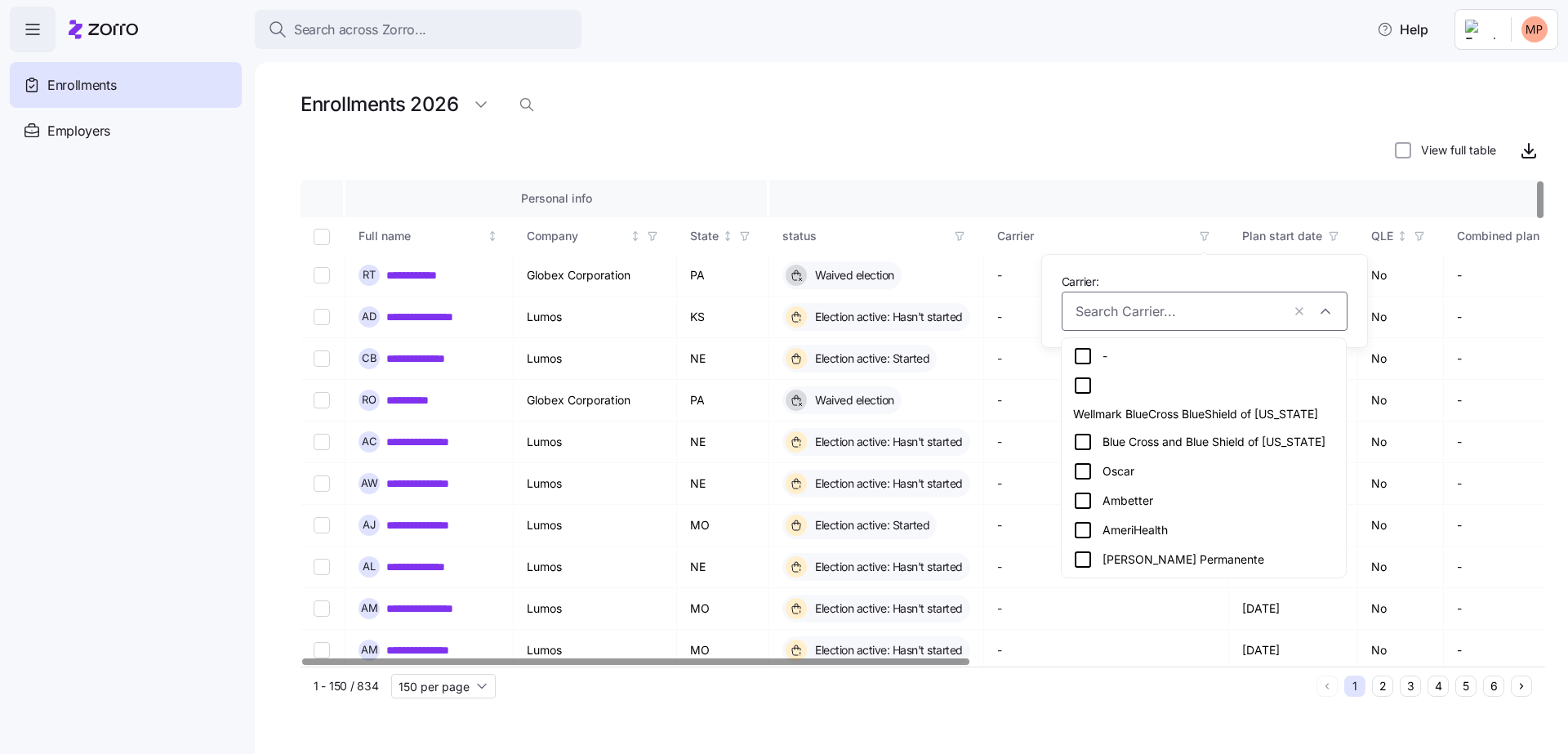
click at [1124, 462] on div "Oscar" at bounding box center [1203, 472] width 261 height 20
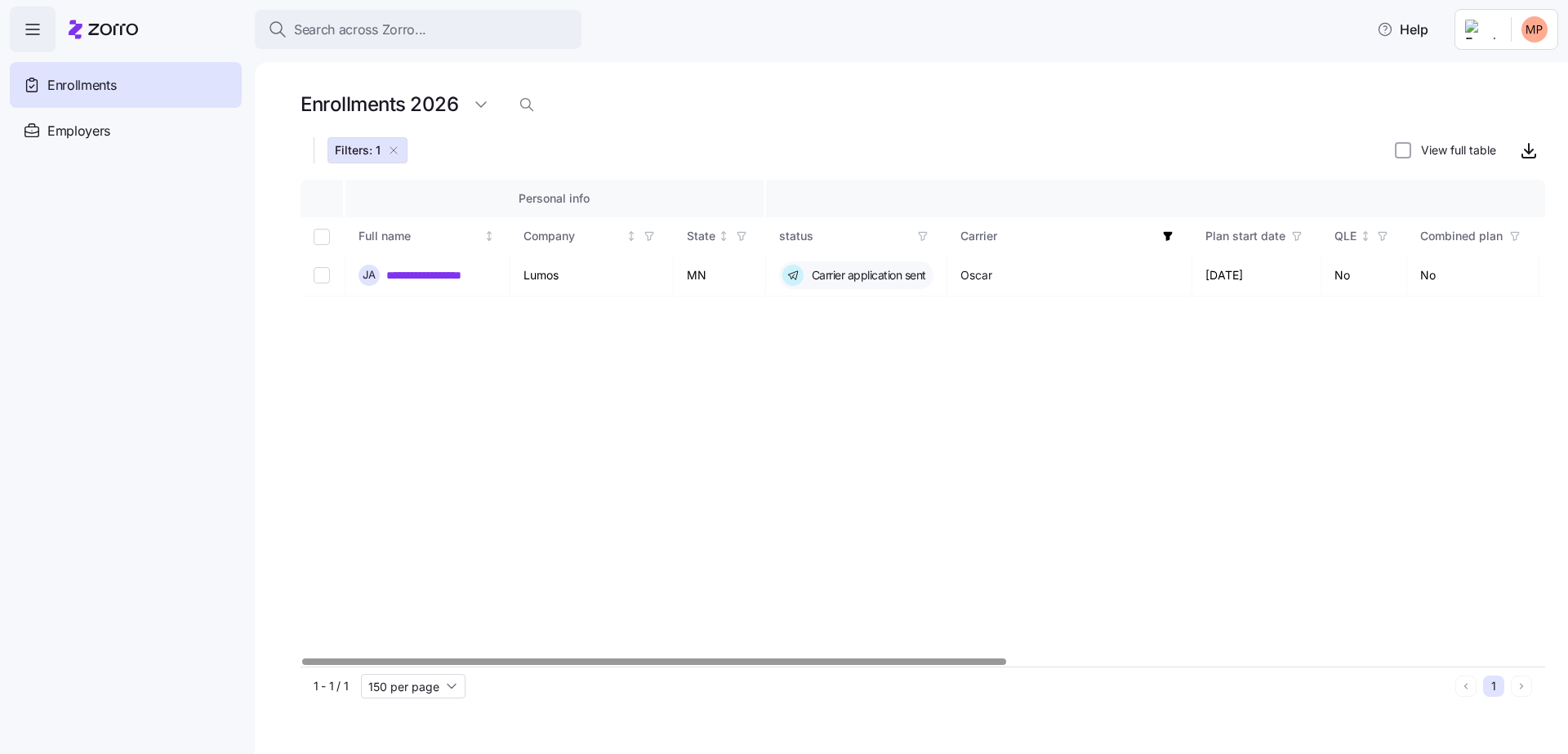
click at [1168, 234] on icon "button" at bounding box center [1169, 236] width 9 height 9
click at [1098, 310] on button "button" at bounding box center [1092, 310] width 23 height 23
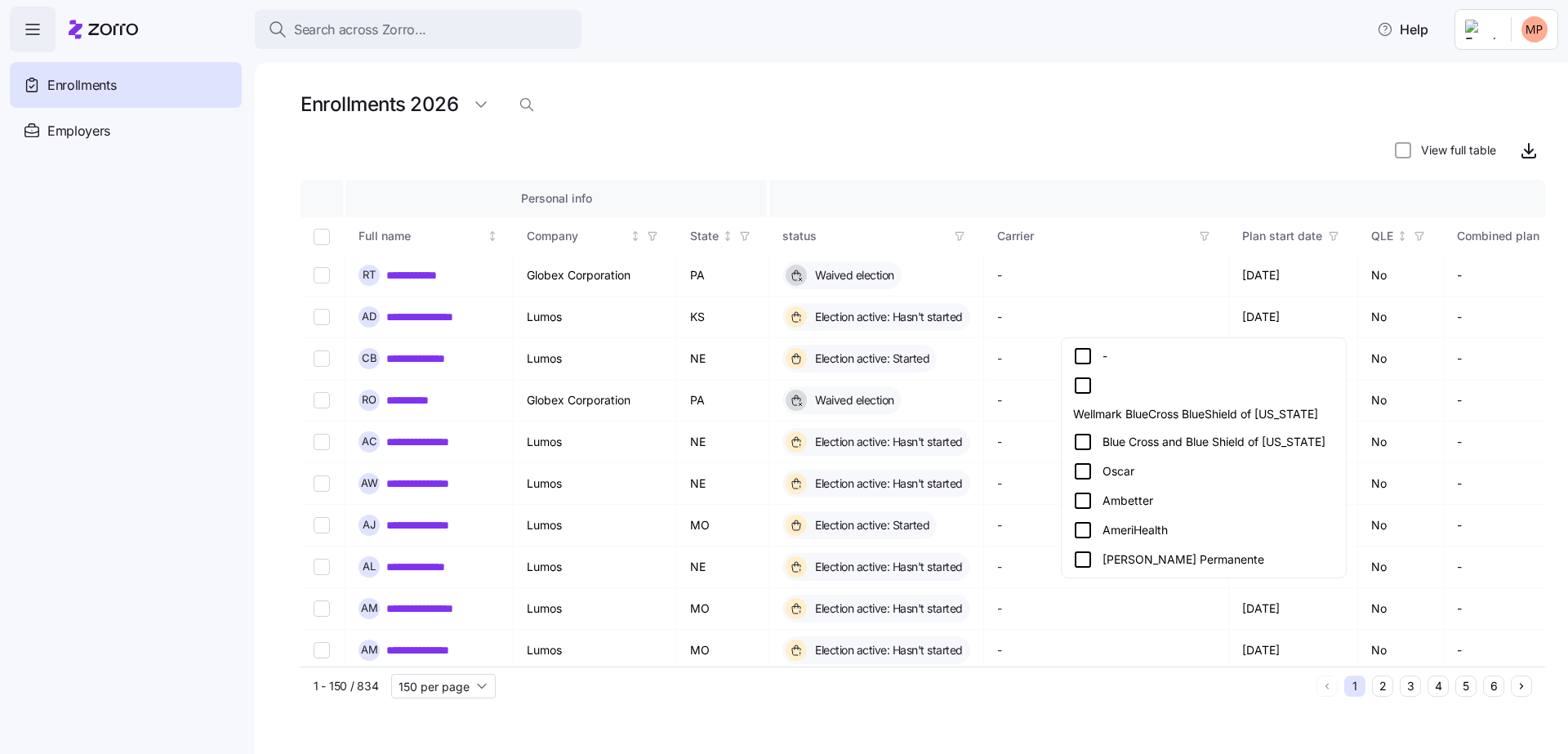
click at [1117, 492] on div "Ambetter" at bounding box center [1203, 501] width 261 height 20
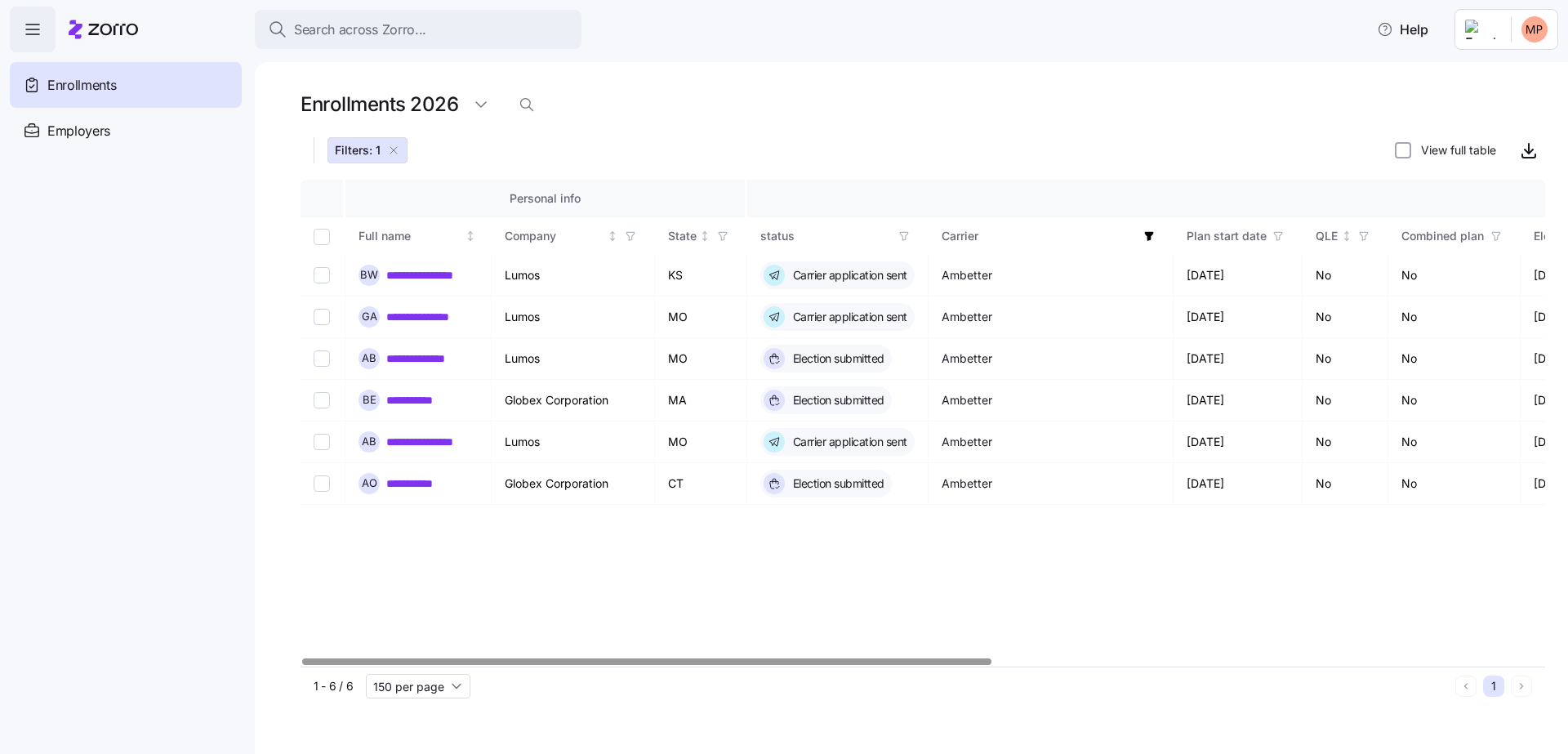
click at [904, 234] on icon "button" at bounding box center [904, 236] width 12 height 12
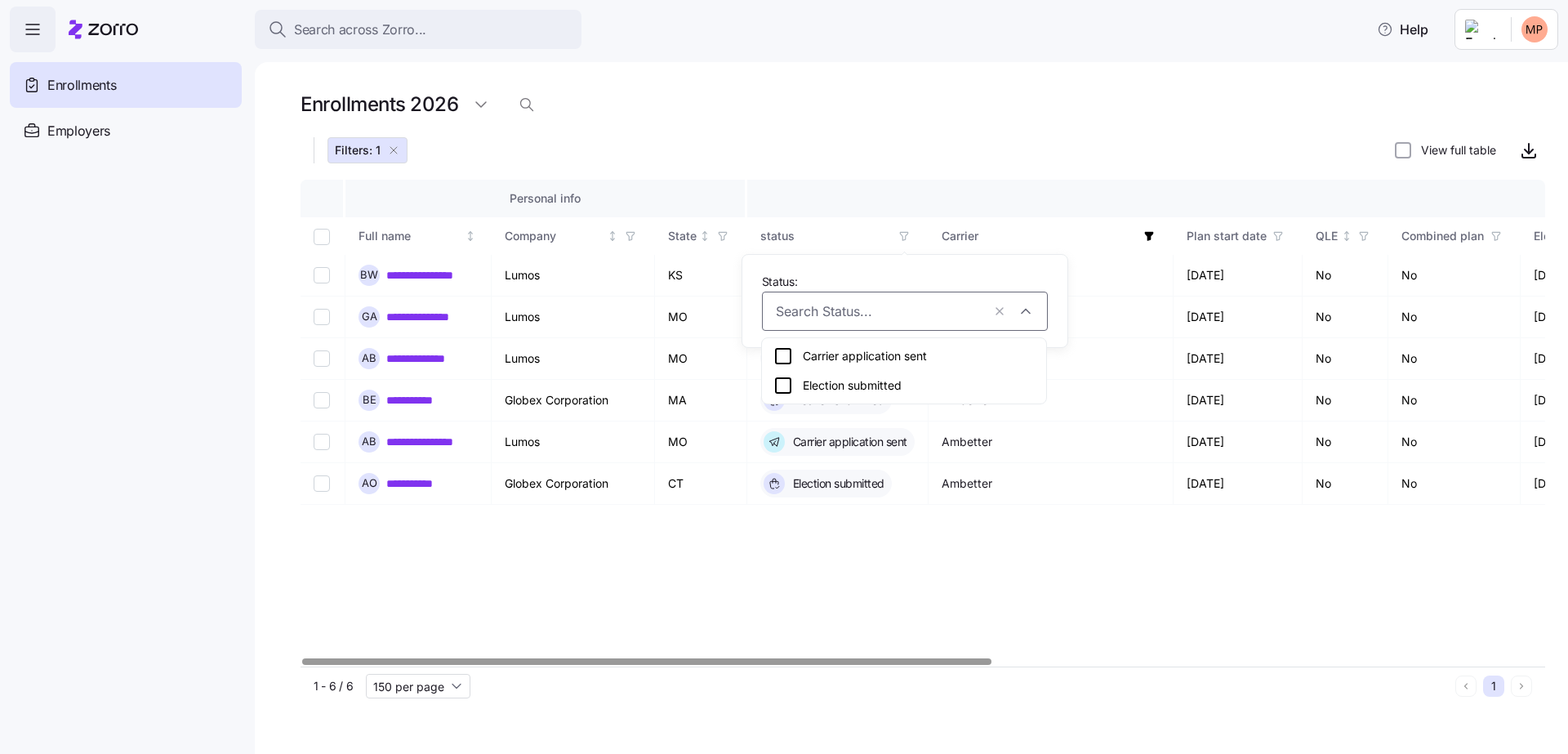
click at [852, 387] on div "Election submitted" at bounding box center [904, 386] width 261 height 20
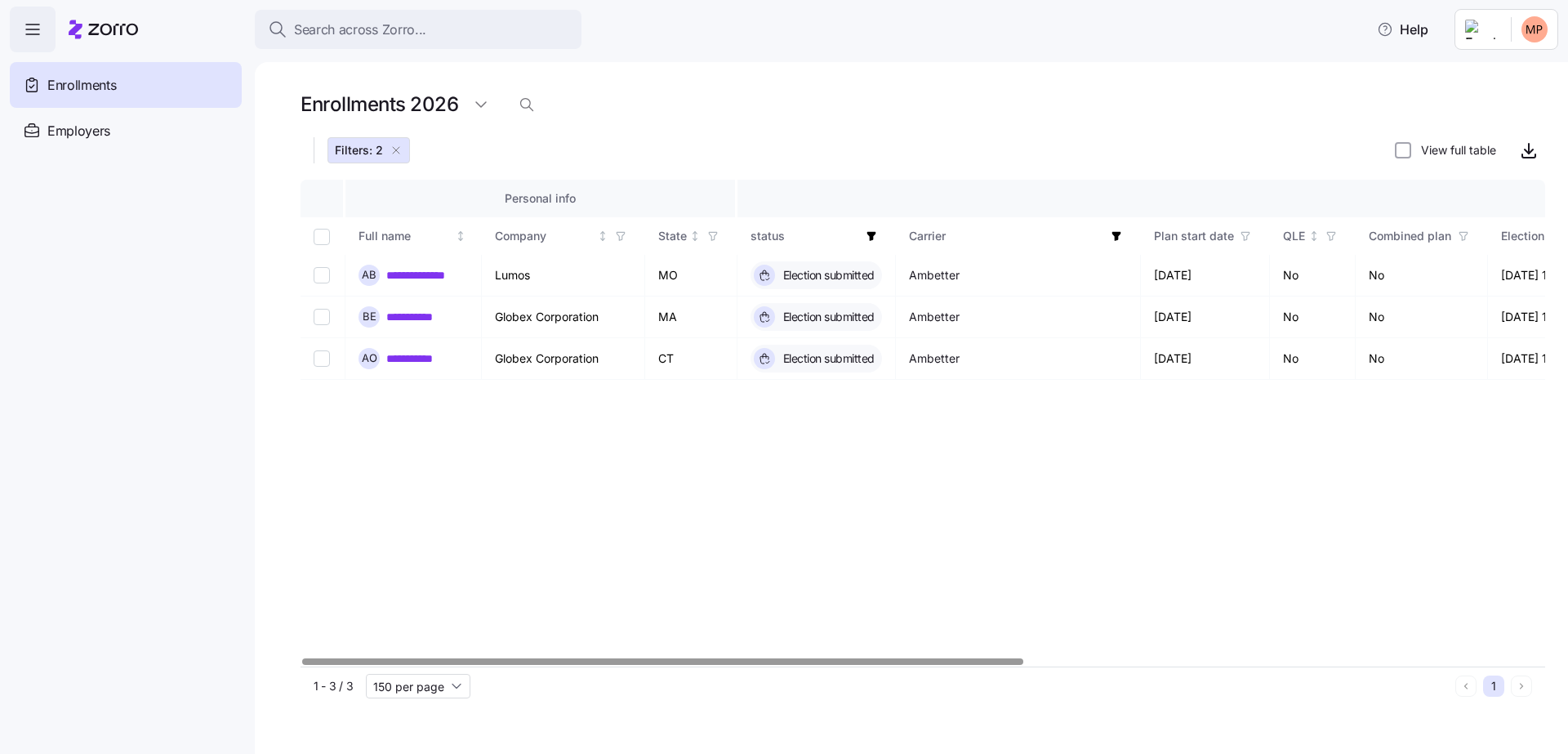
click at [318, 247] on th at bounding box center [323, 217] width 45 height 75
click at [322, 240] on input "Select all records" at bounding box center [322, 237] width 16 height 16
checkbox input "true"
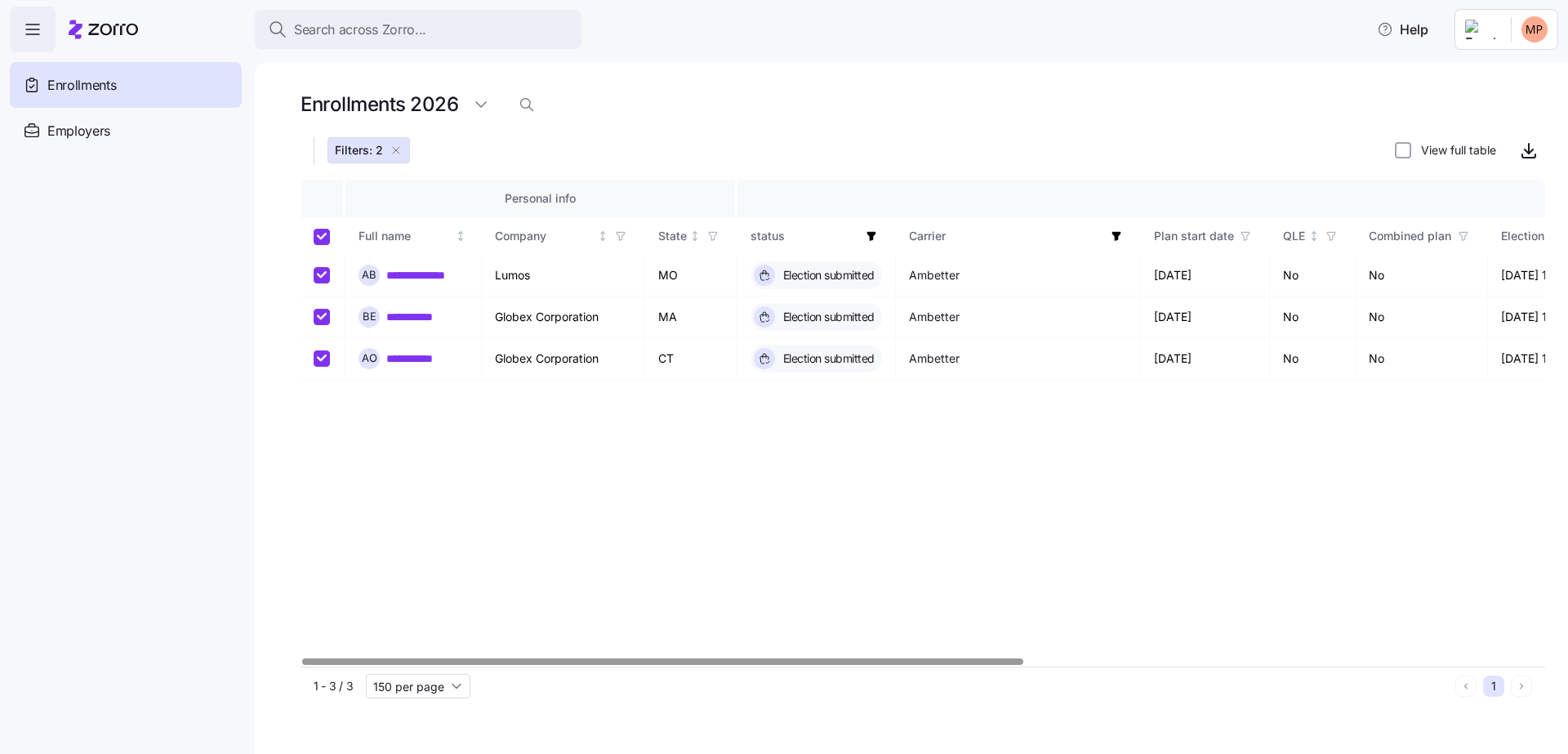
checkbox input "true"
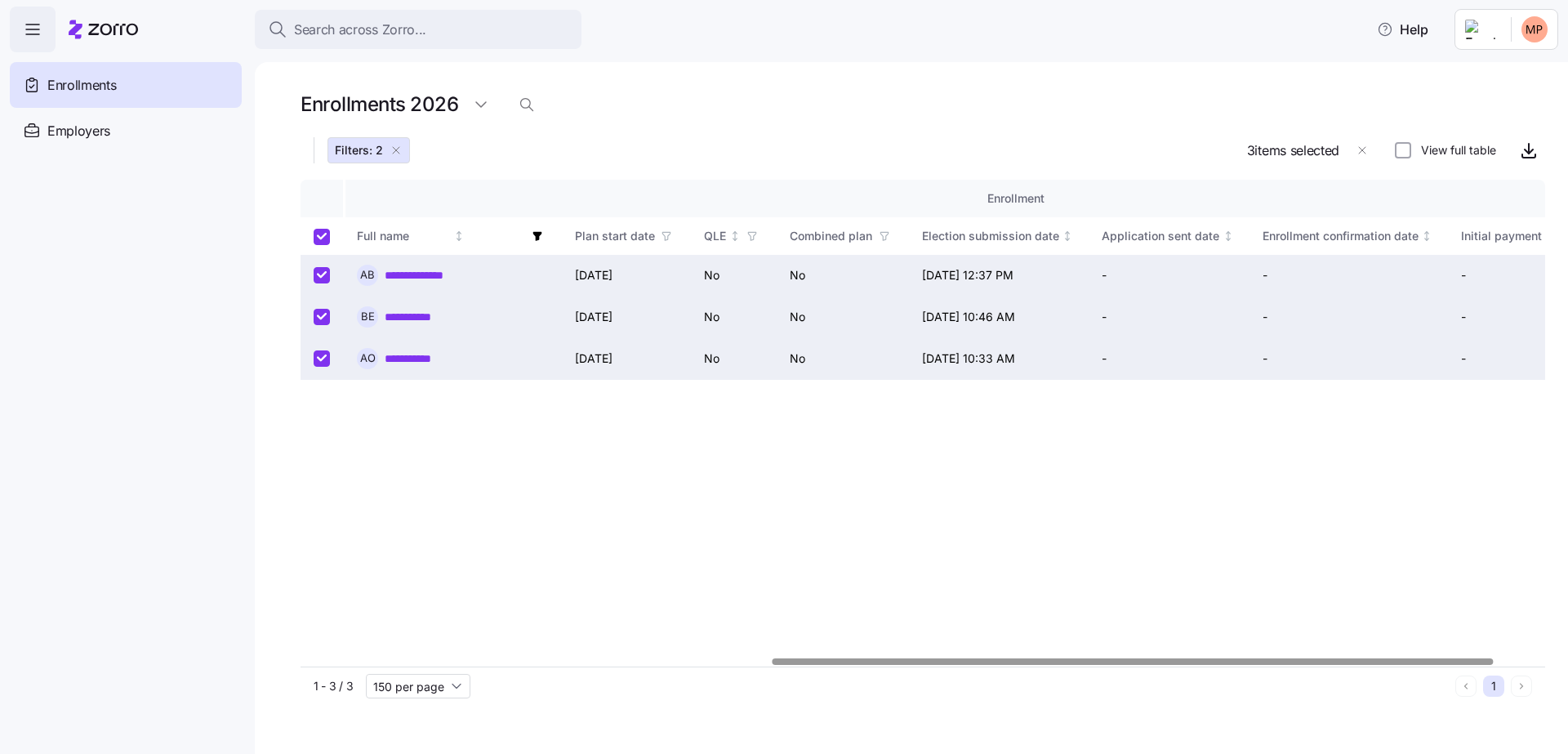
scroll to position [0, 898]
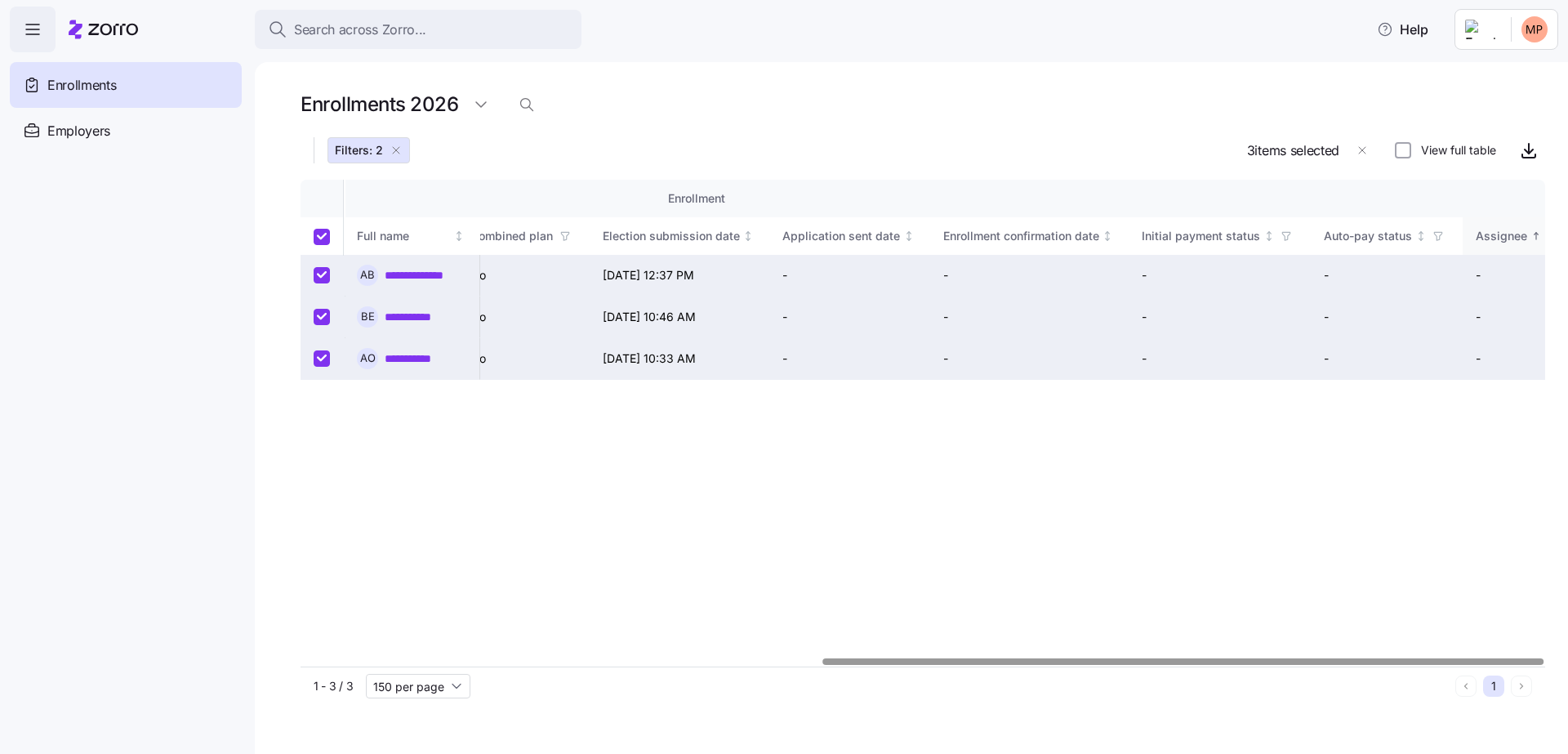
click at [1498, 236] on div "Assignee" at bounding box center [1501, 236] width 52 height 18
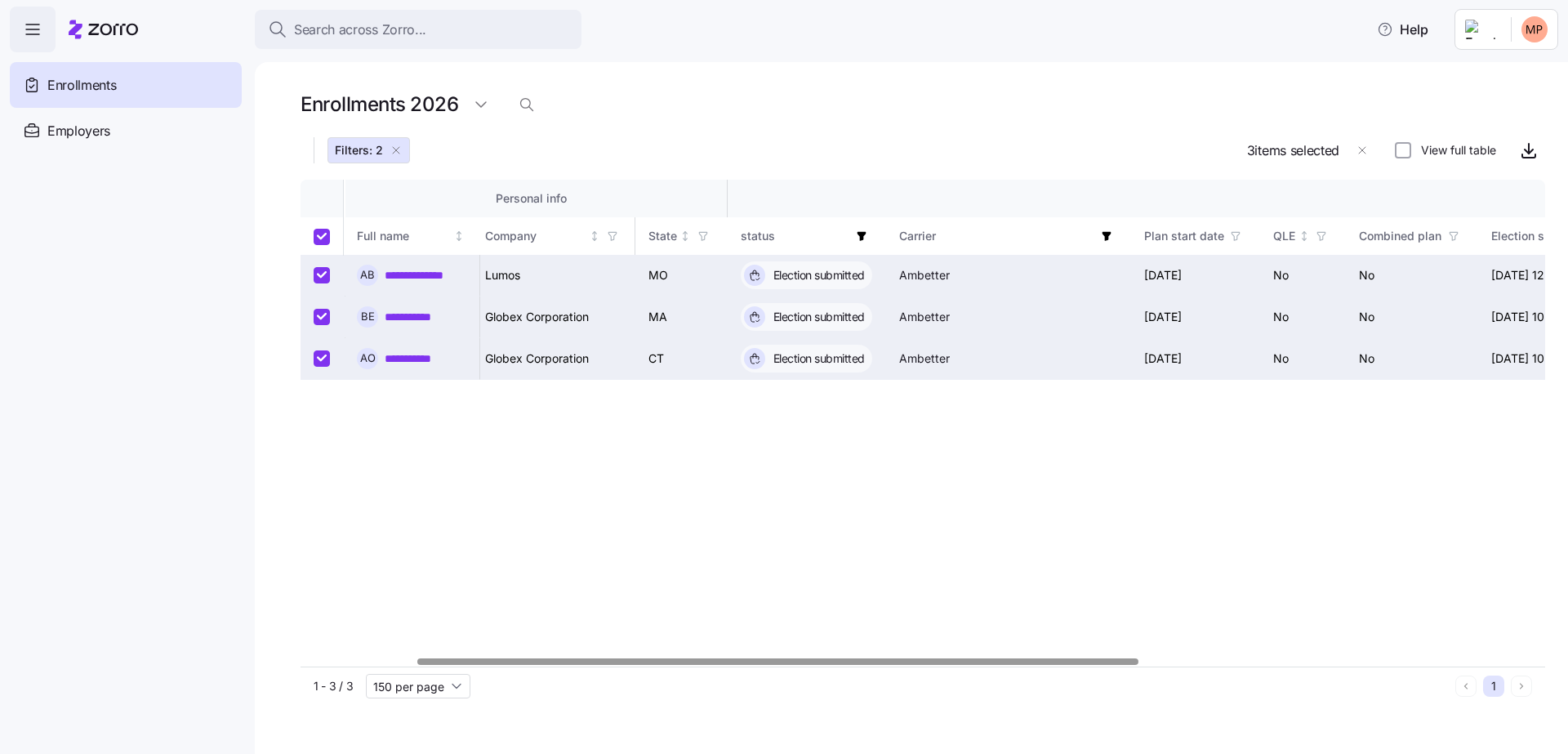
scroll to position [0, 0]
click at [537, 134] on div "Filters: 2 3 items selected Bulk application View full table" at bounding box center [923, 150] width 1245 height 33
click at [1111, 234] on icon "button" at bounding box center [1117, 236] width 12 height 12
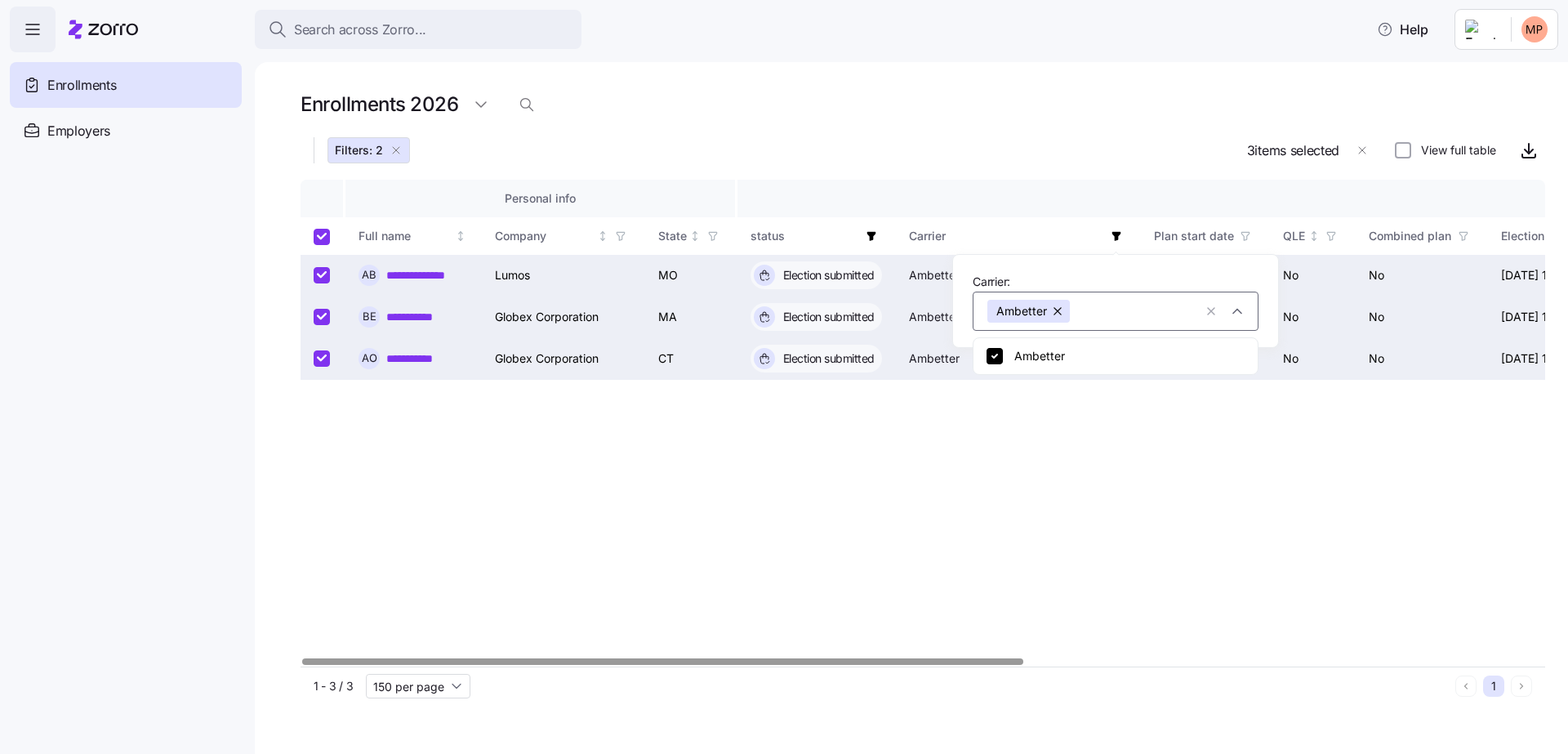
click at [1063, 305] on button "button" at bounding box center [1058, 310] width 23 height 23
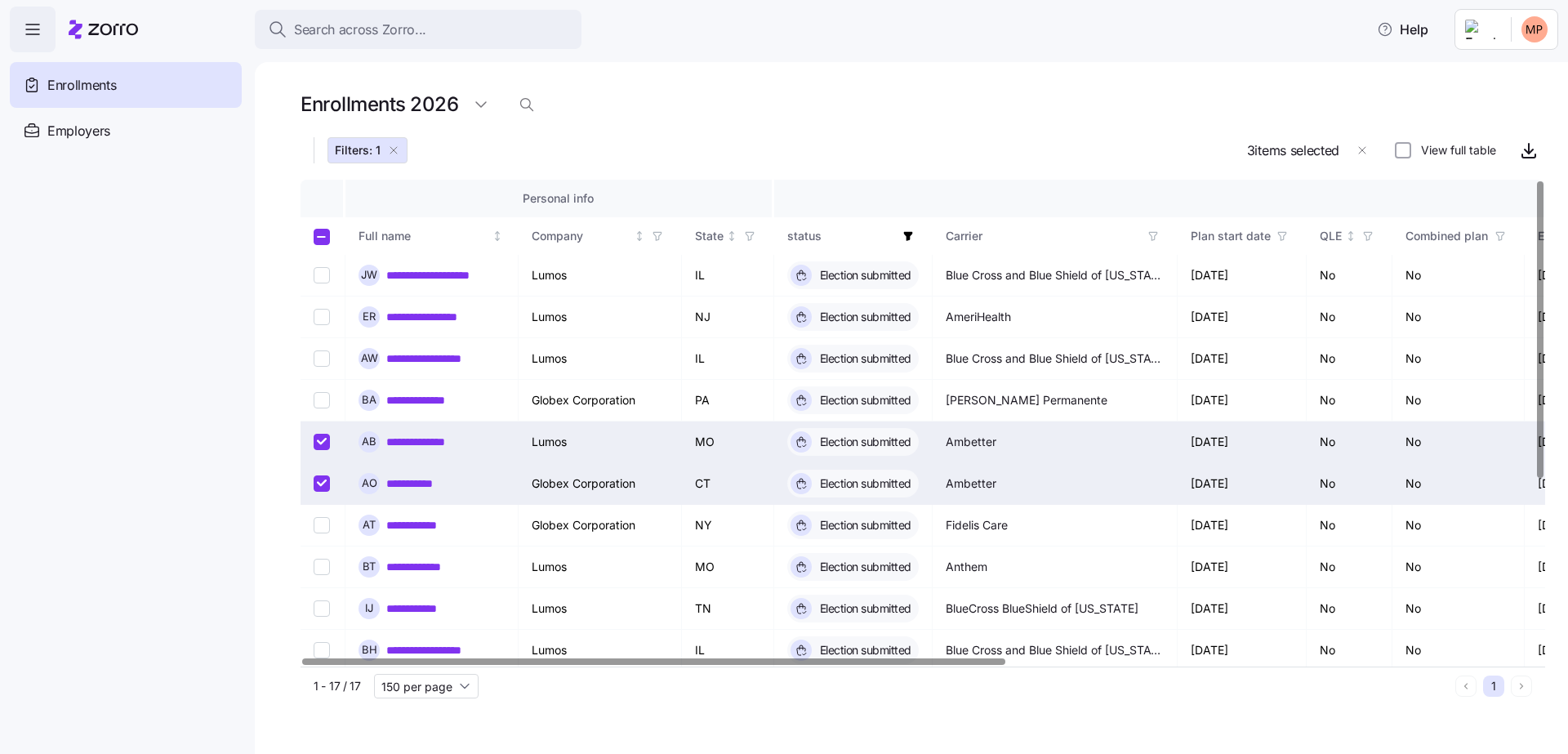
click at [1156, 236] on icon "button" at bounding box center [1154, 236] width 12 height 12
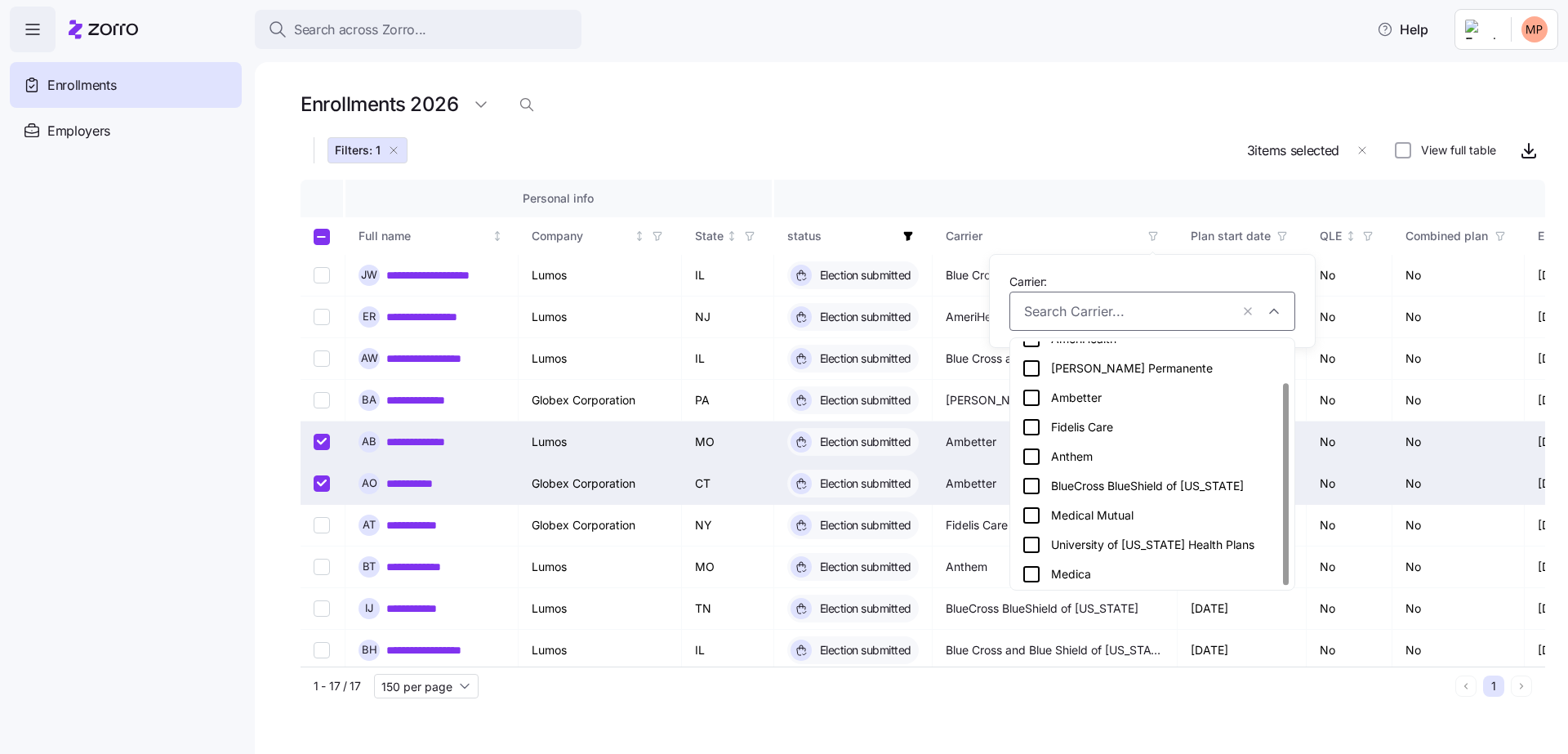
scroll to position [49, 0]
click at [1143, 467] on div "Anthem" at bounding box center [1152, 454] width 278 height 30
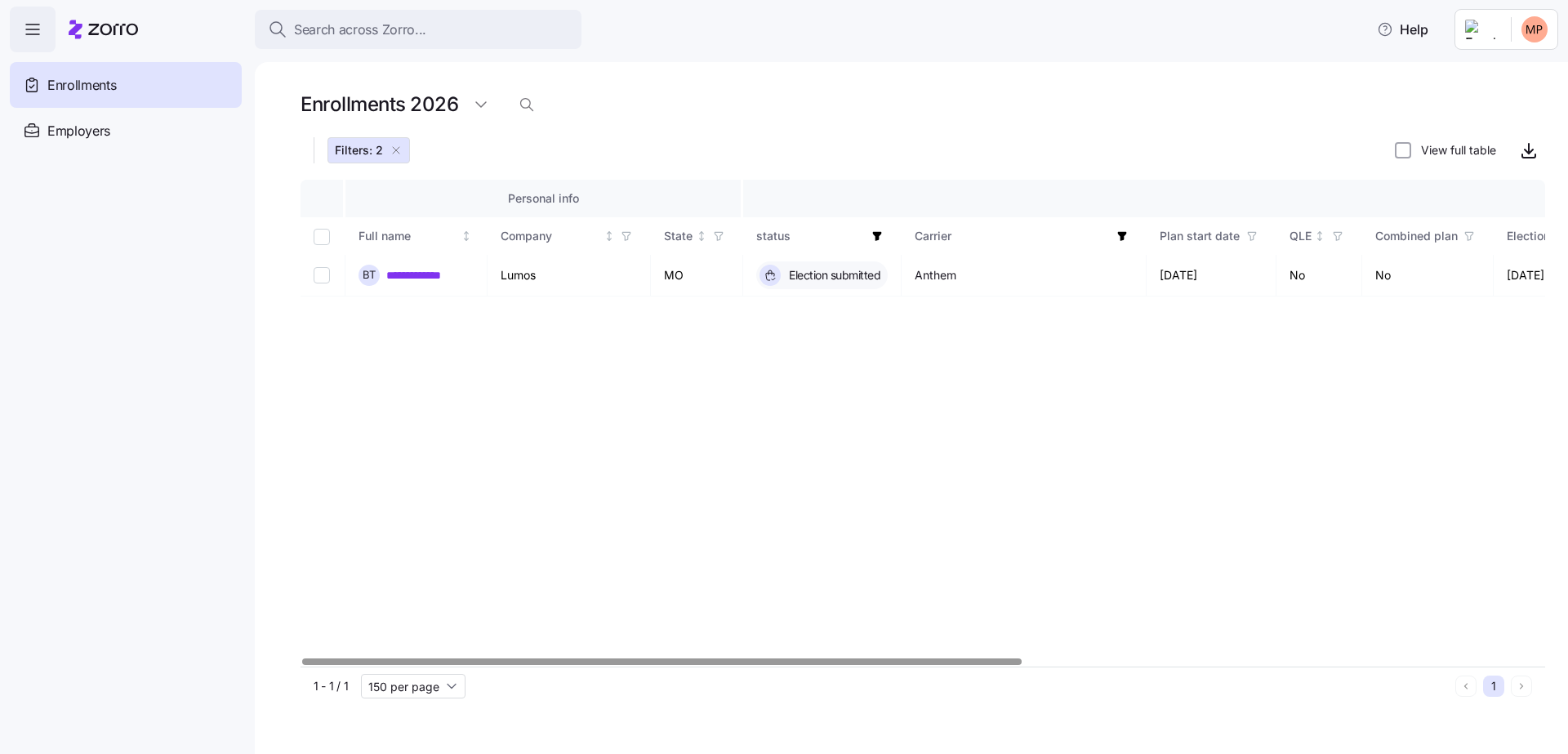
click at [1125, 243] on span "button" at bounding box center [1123, 236] width 18 height 18
click at [1059, 311] on button "button" at bounding box center [1056, 310] width 23 height 23
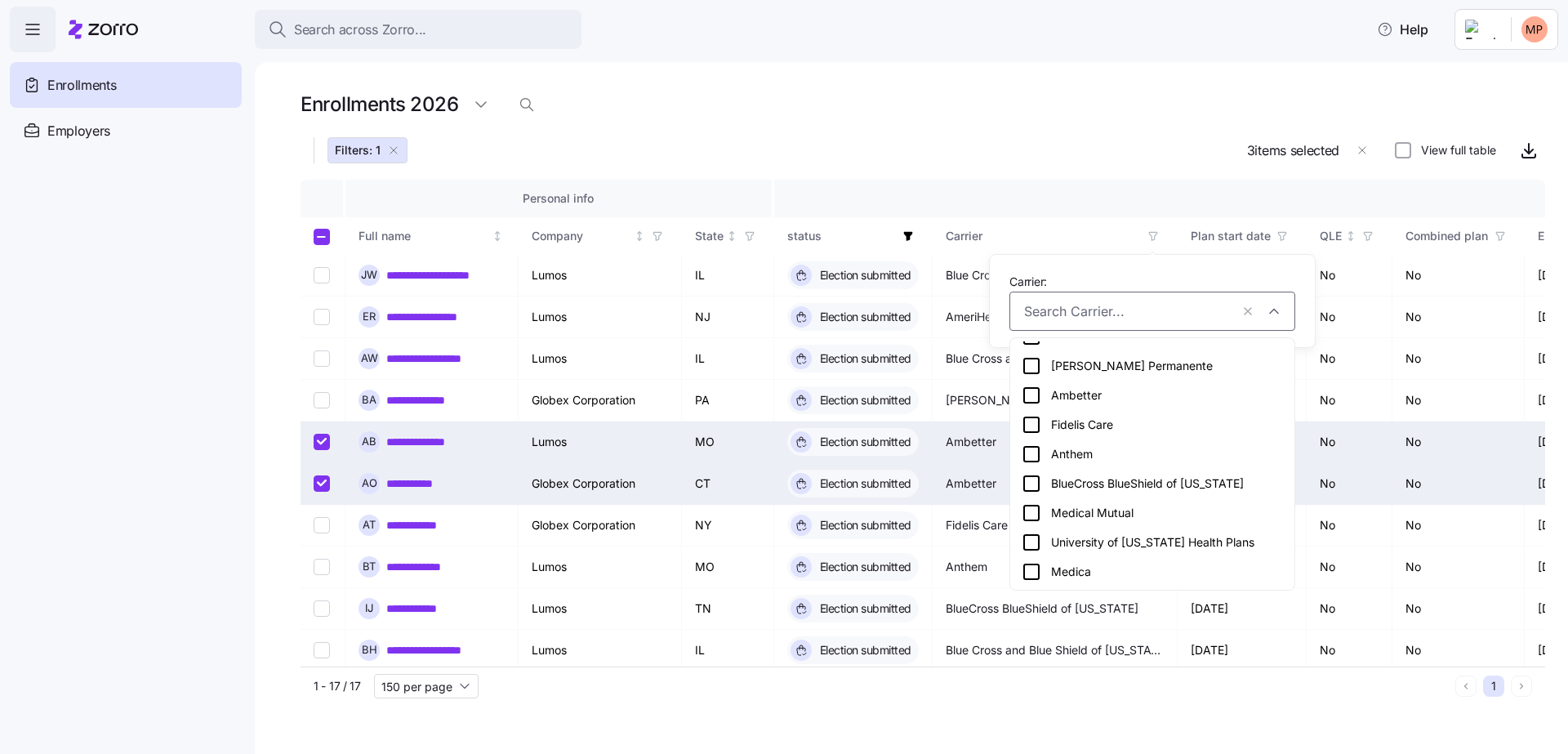
click at [1132, 568] on div "Medica" at bounding box center [1152, 572] width 261 height 20
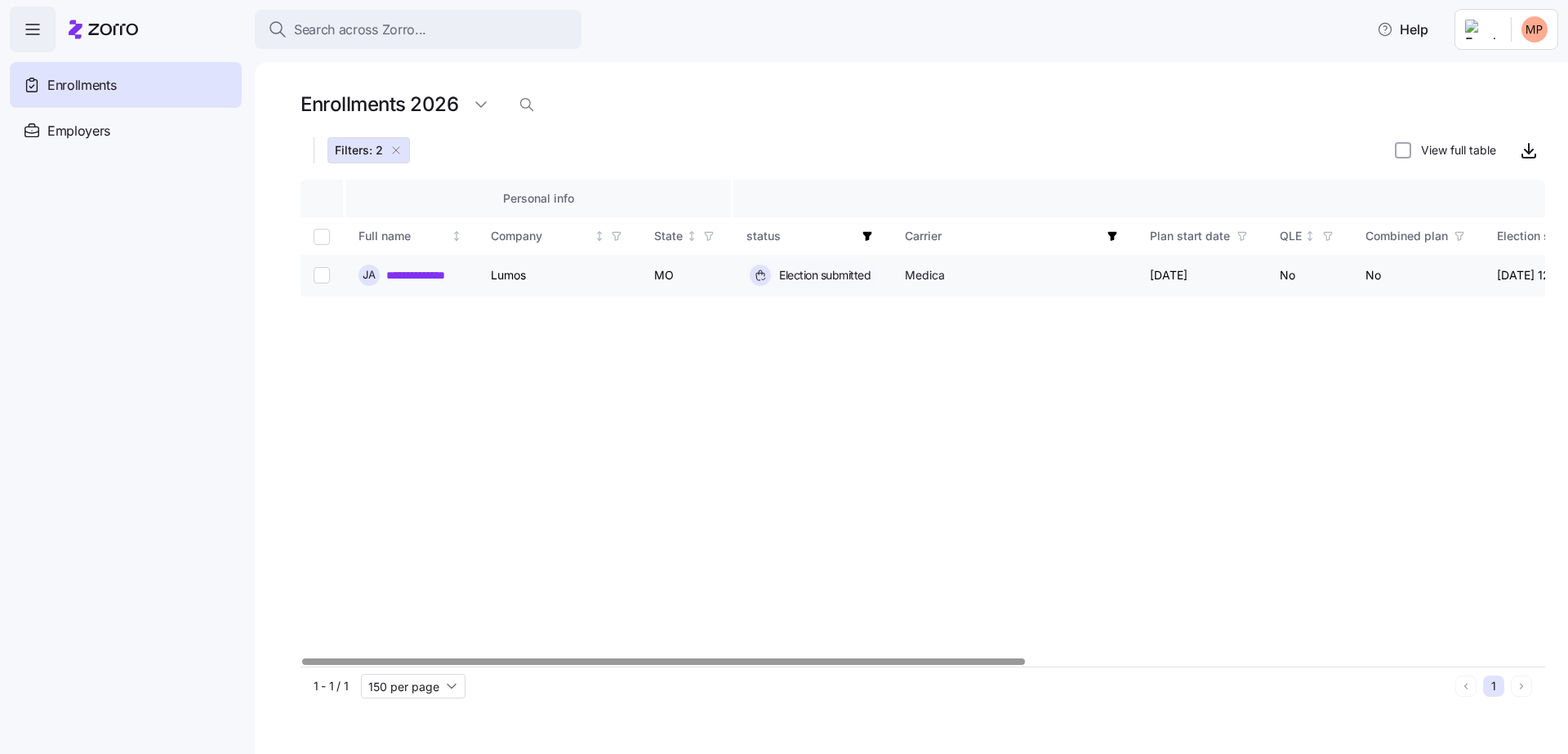
click at [427, 274] on link "**********" at bounding box center [425, 275] width 78 height 16
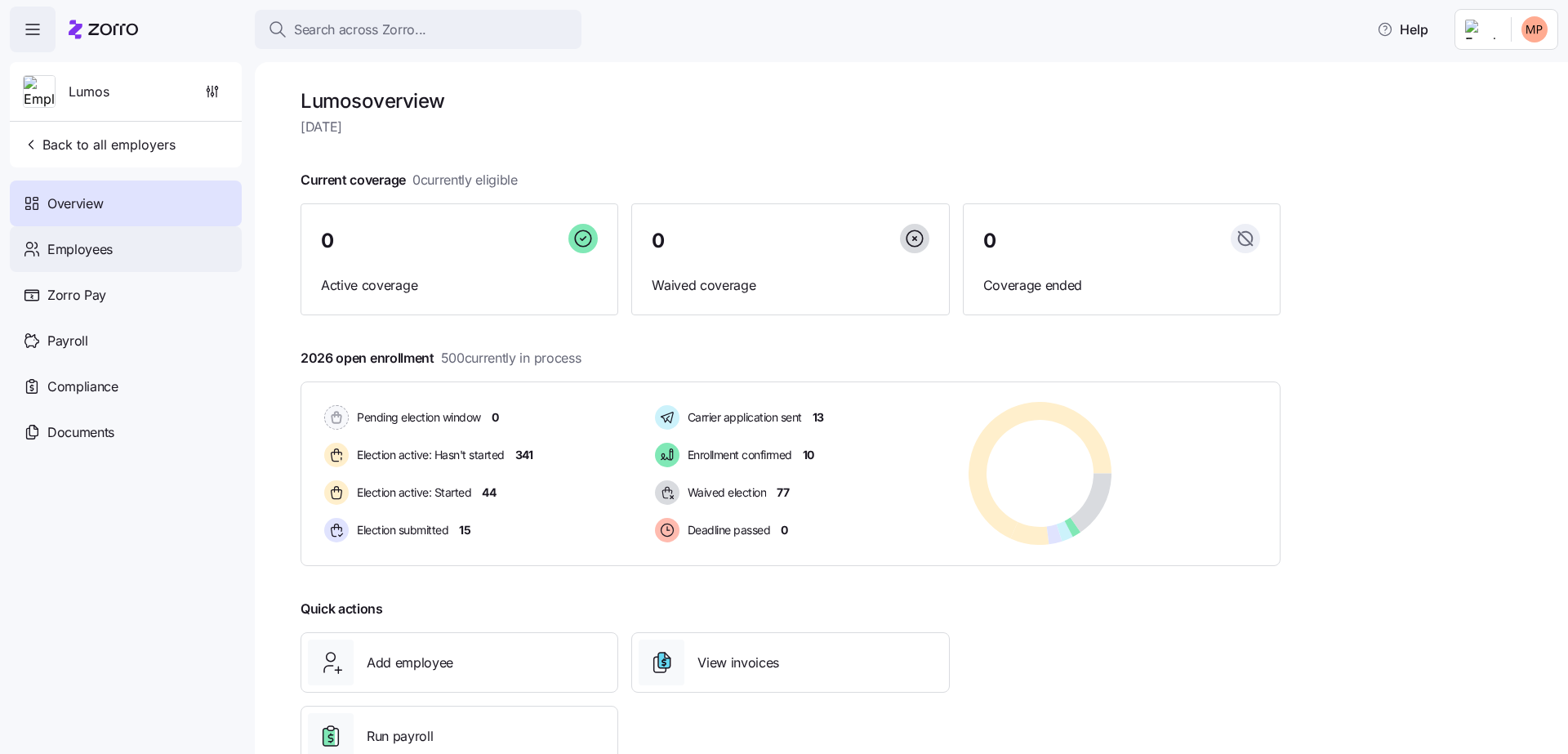
click at [145, 240] on div "Employees" at bounding box center [126, 249] width 232 height 46
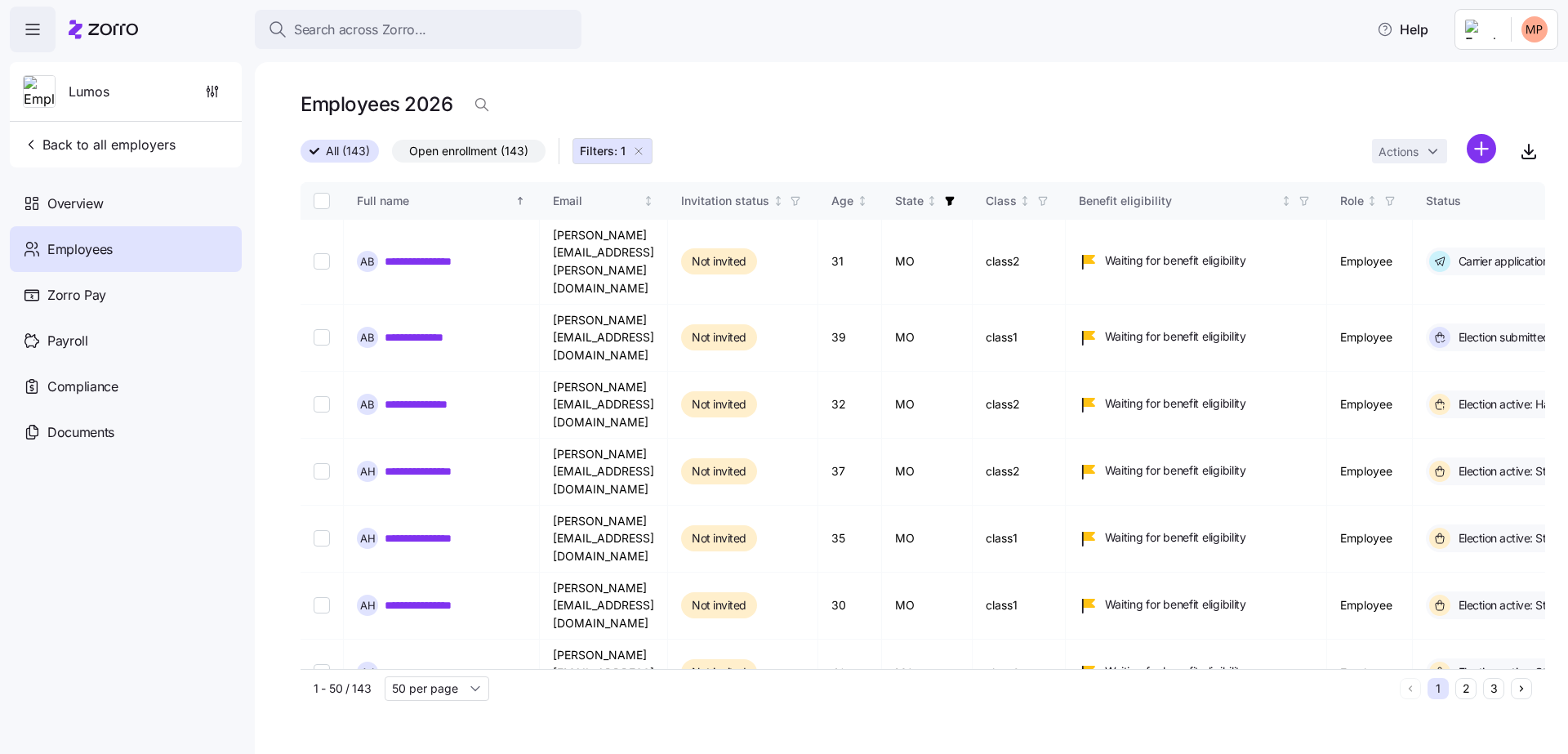
click at [814, 92] on div "Employees 2026" at bounding box center [923, 105] width 1245 height 33
click at [319, 253] on input "Select record 1" at bounding box center [322, 262] width 16 height 16
checkbox input "true"
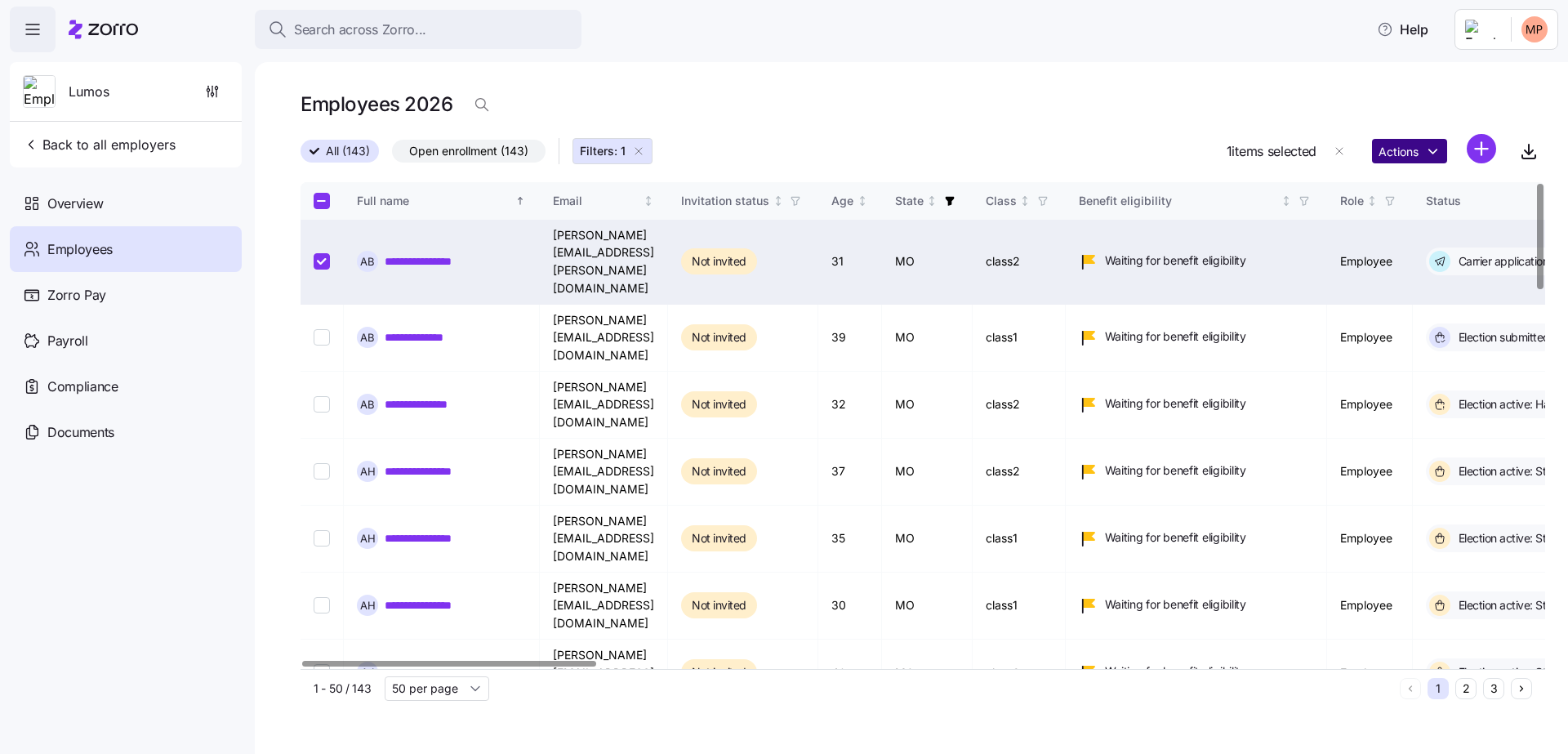
click at [1411, 157] on html "**********" at bounding box center [784, 372] width 1568 height 745
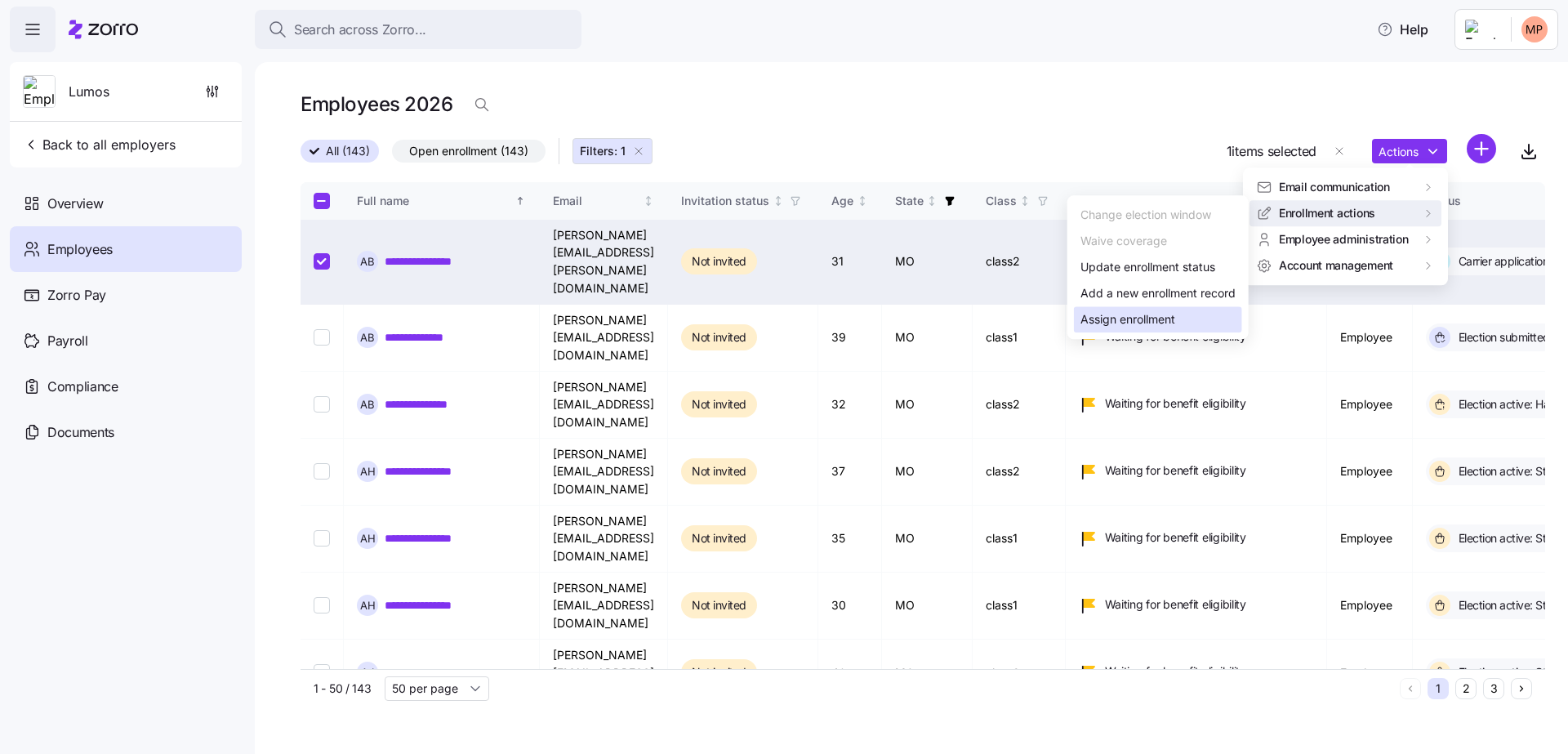
click at [1162, 321] on div "Assign enrollment" at bounding box center [1127, 320] width 95 height 18
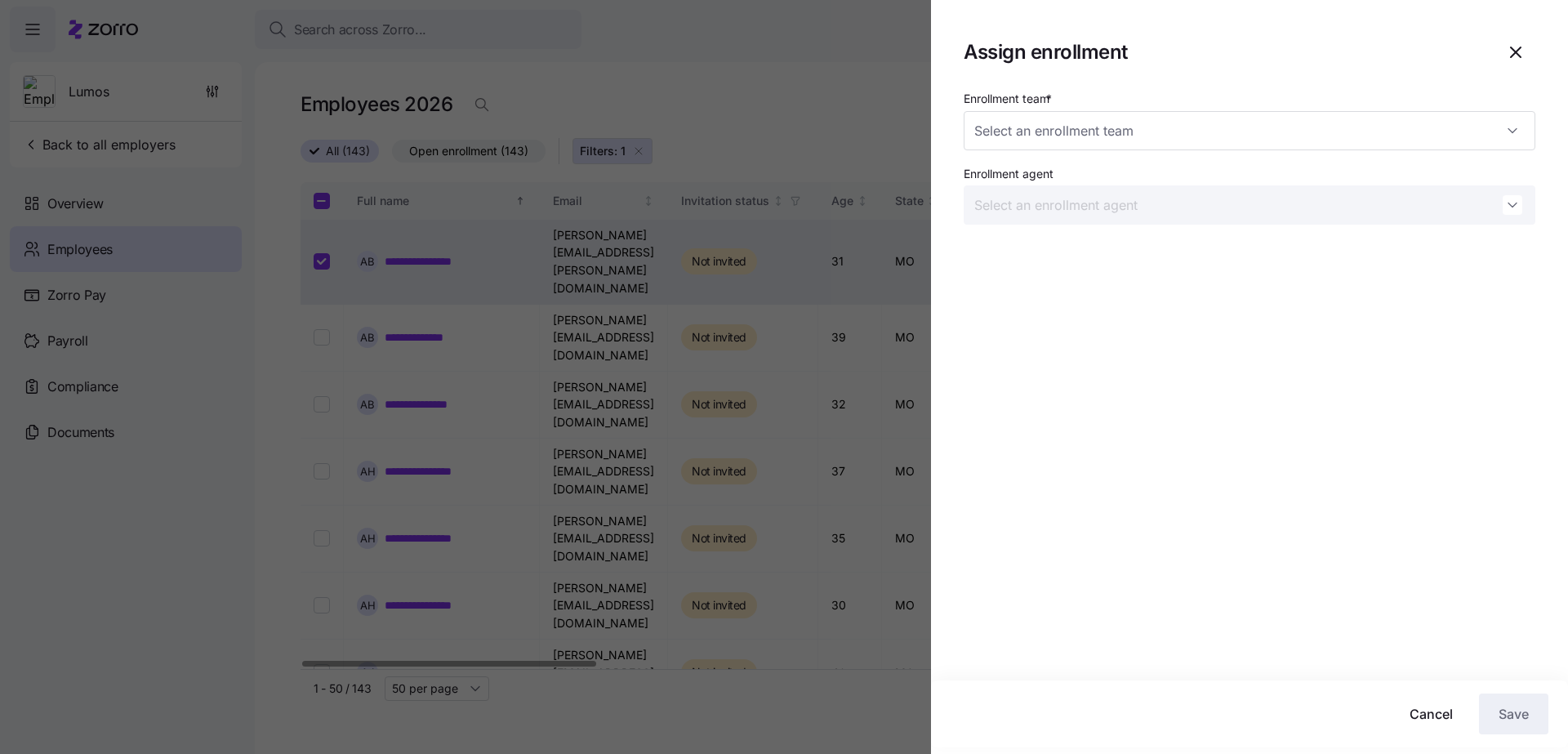
type input "Better Benefits"
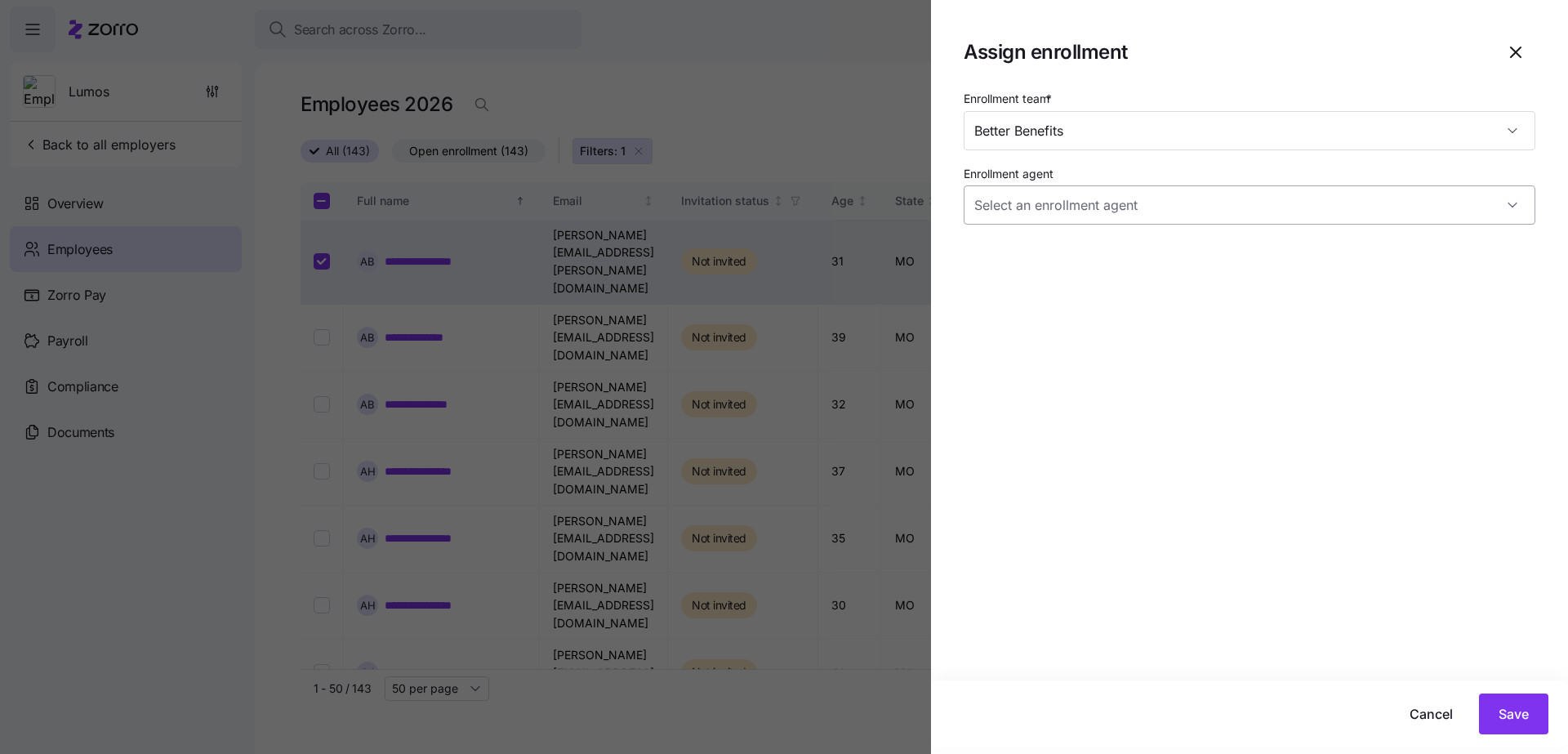
click at [1136, 207] on input "Enrollment agent" at bounding box center [1250, 205] width 572 height 39
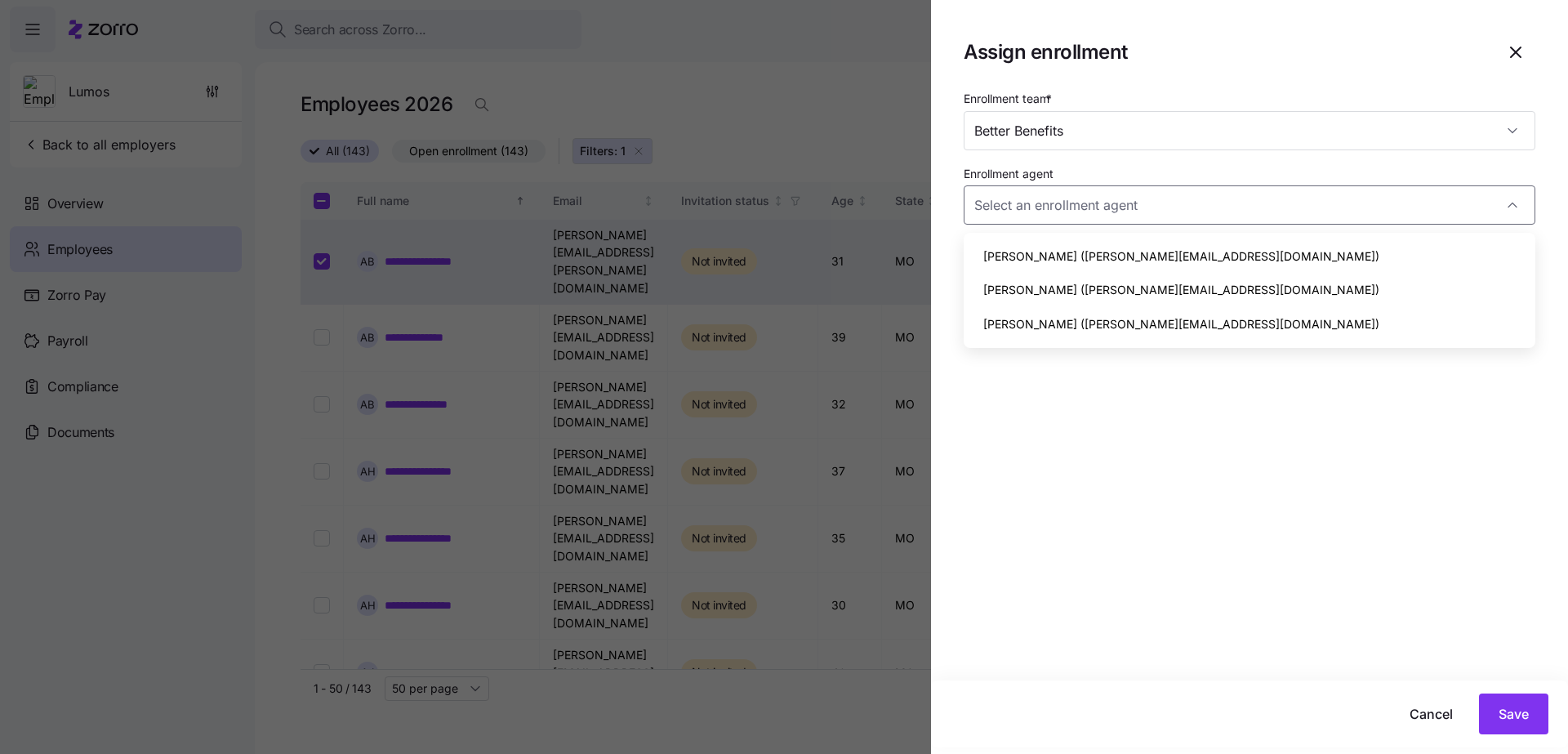
click at [1161, 327] on span "[PERSON_NAME] ([PERSON_NAME][EMAIL_ADDRESS][DOMAIN_NAME])" at bounding box center [1182, 325] width 396 height 18
type input "[PERSON_NAME] ([PERSON_NAME][EMAIL_ADDRESS][DOMAIN_NAME])"
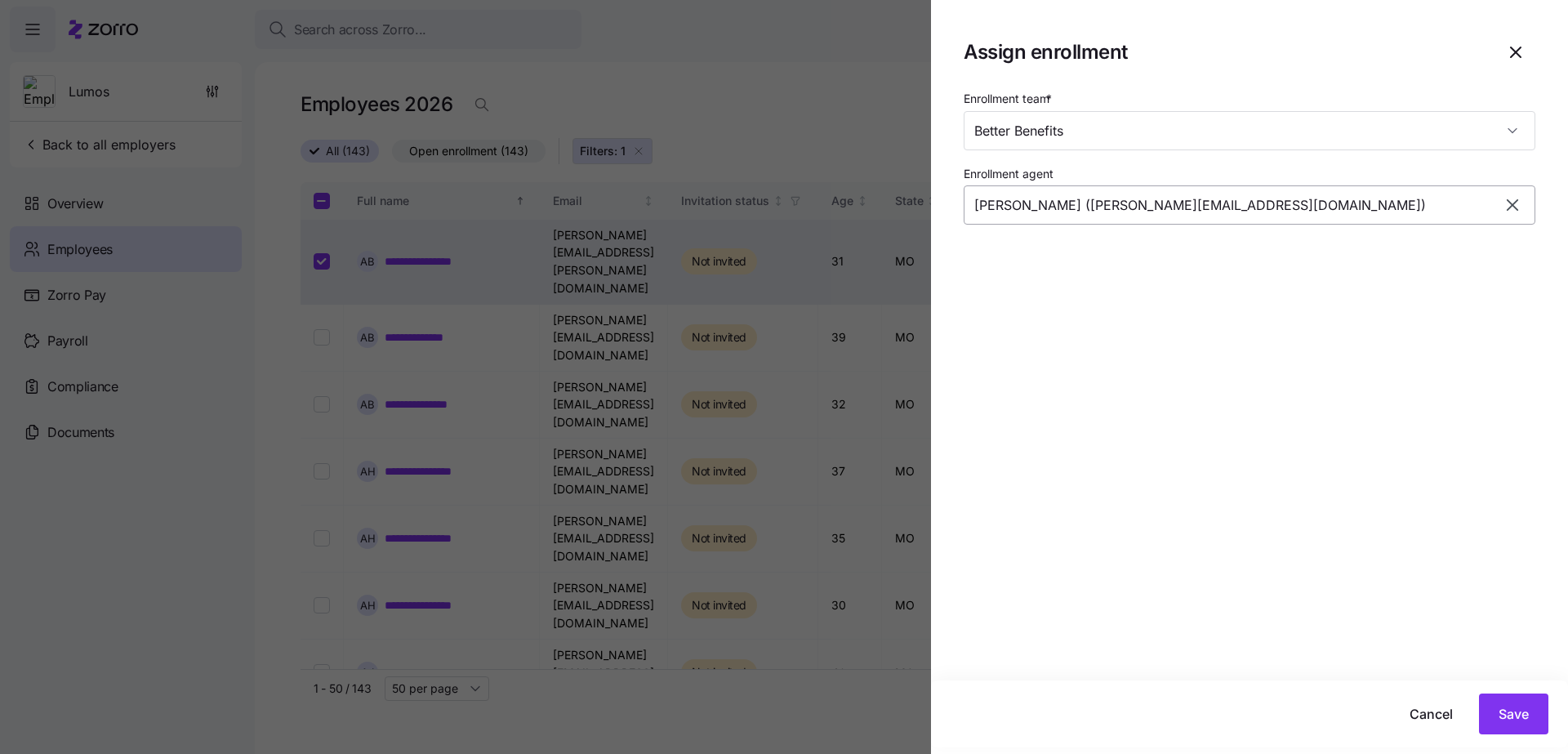
click at [1251, 199] on input "[PERSON_NAME] ([PERSON_NAME][EMAIL_ADDRESS][DOMAIN_NAME])" at bounding box center [1250, 205] width 572 height 39
click at [1520, 202] on icon "button" at bounding box center [1513, 205] width 20 height 20
click at [1404, 204] on input "Enrollment agent" at bounding box center [1250, 205] width 572 height 39
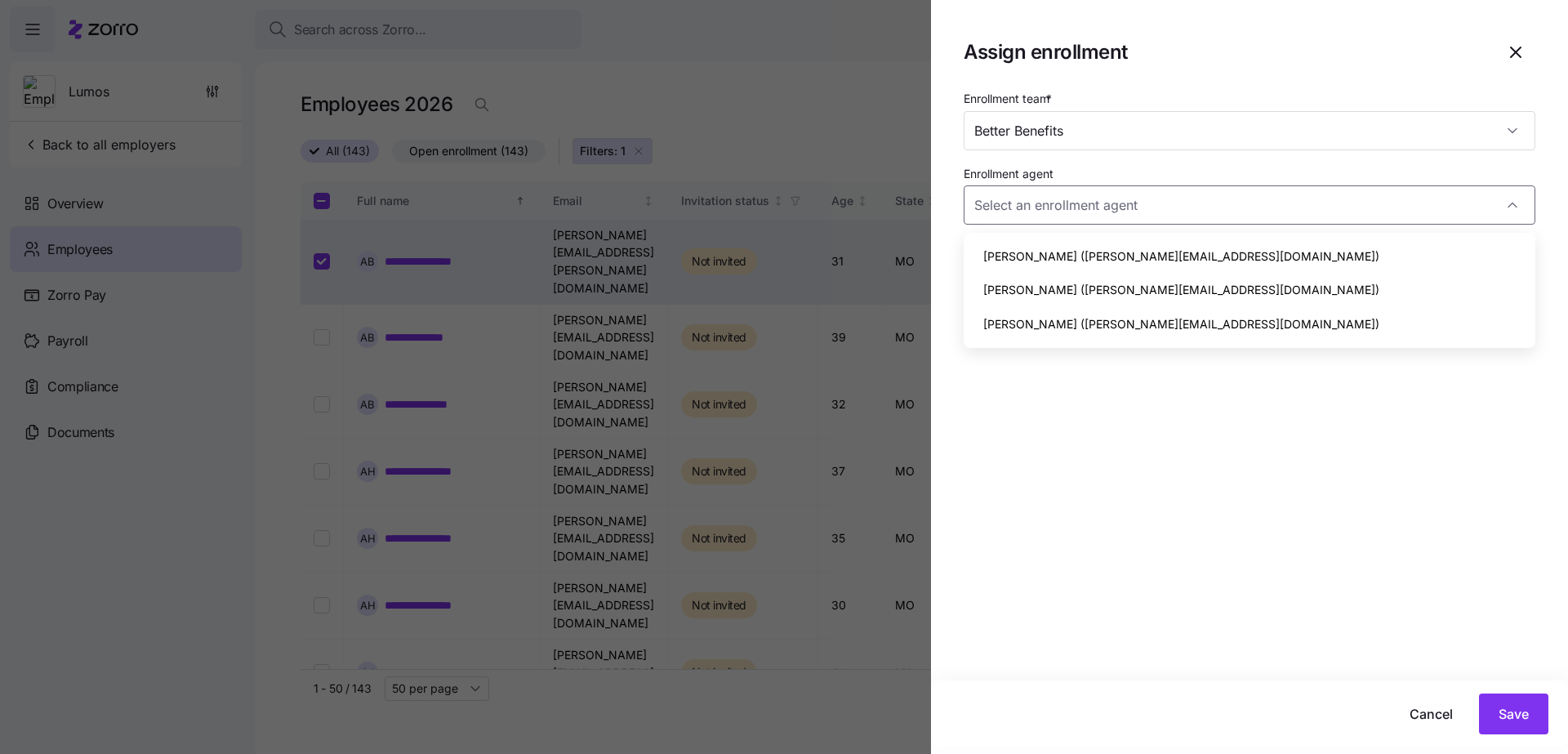
click at [1261, 290] on div "[PERSON_NAME] ([PERSON_NAME][EMAIL_ADDRESS][DOMAIN_NAME])" at bounding box center [1250, 291] width 559 height 34
type input "[PERSON_NAME] ([PERSON_NAME][EMAIL_ADDRESS][DOMAIN_NAME])"
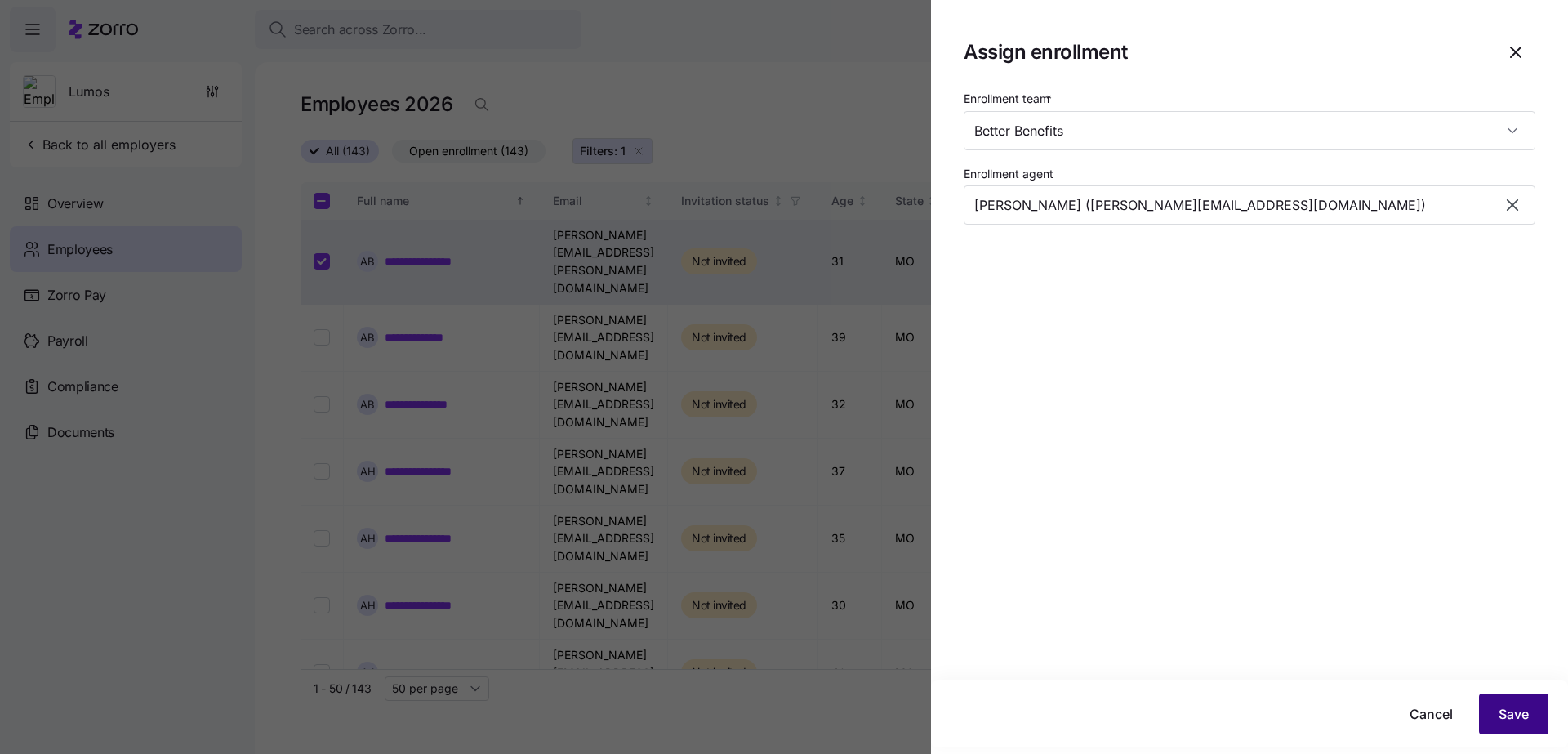
click at [1519, 720] on span "Save" at bounding box center [1514, 714] width 30 height 20
click at [1156, 198] on input "Enrollment agent" at bounding box center [1250, 205] width 572 height 39
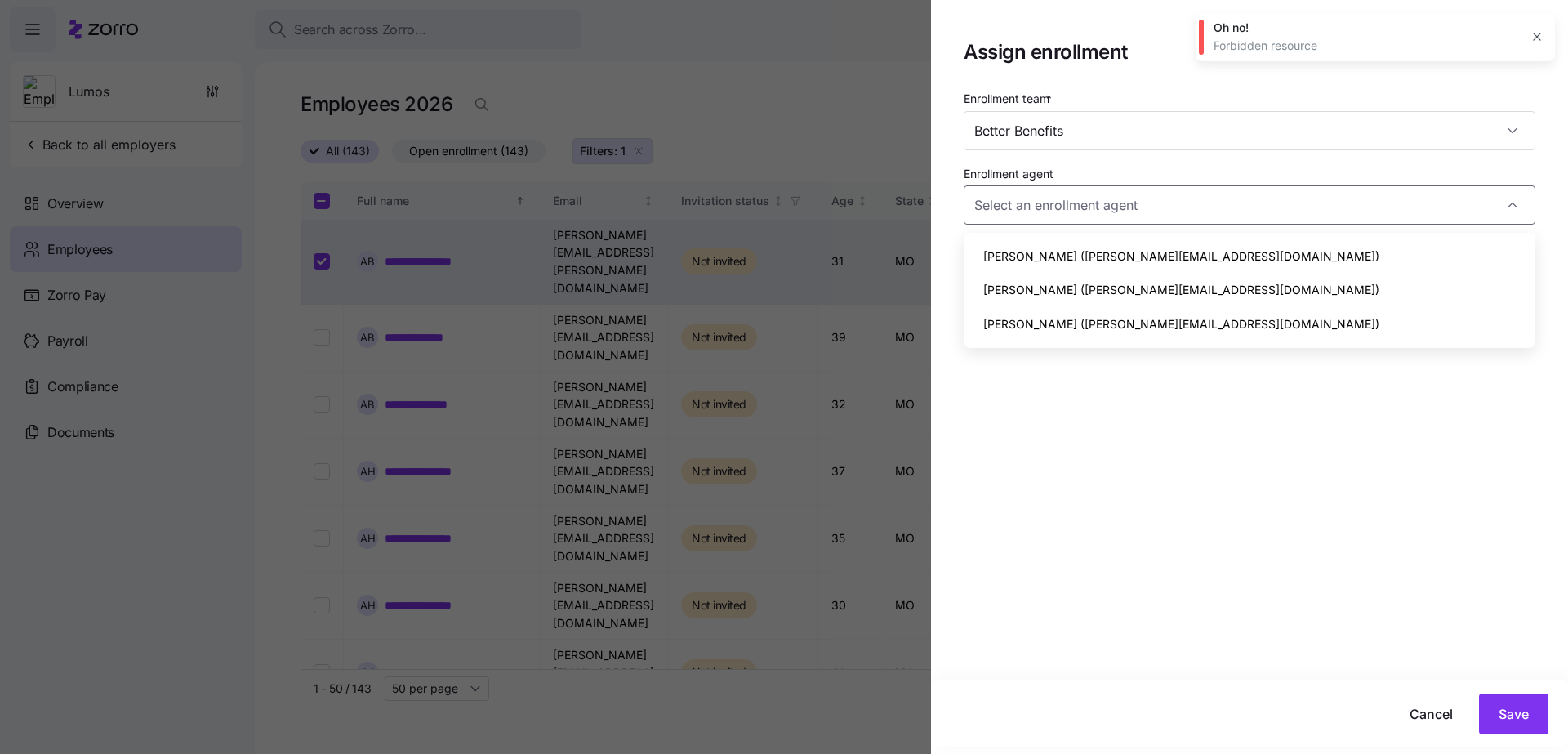
click at [1124, 265] on div "[PERSON_NAME] ([PERSON_NAME][EMAIL_ADDRESS][DOMAIN_NAME])" at bounding box center [1250, 257] width 559 height 34
type input "[PERSON_NAME] ([PERSON_NAME][EMAIL_ADDRESS][DOMAIN_NAME])"
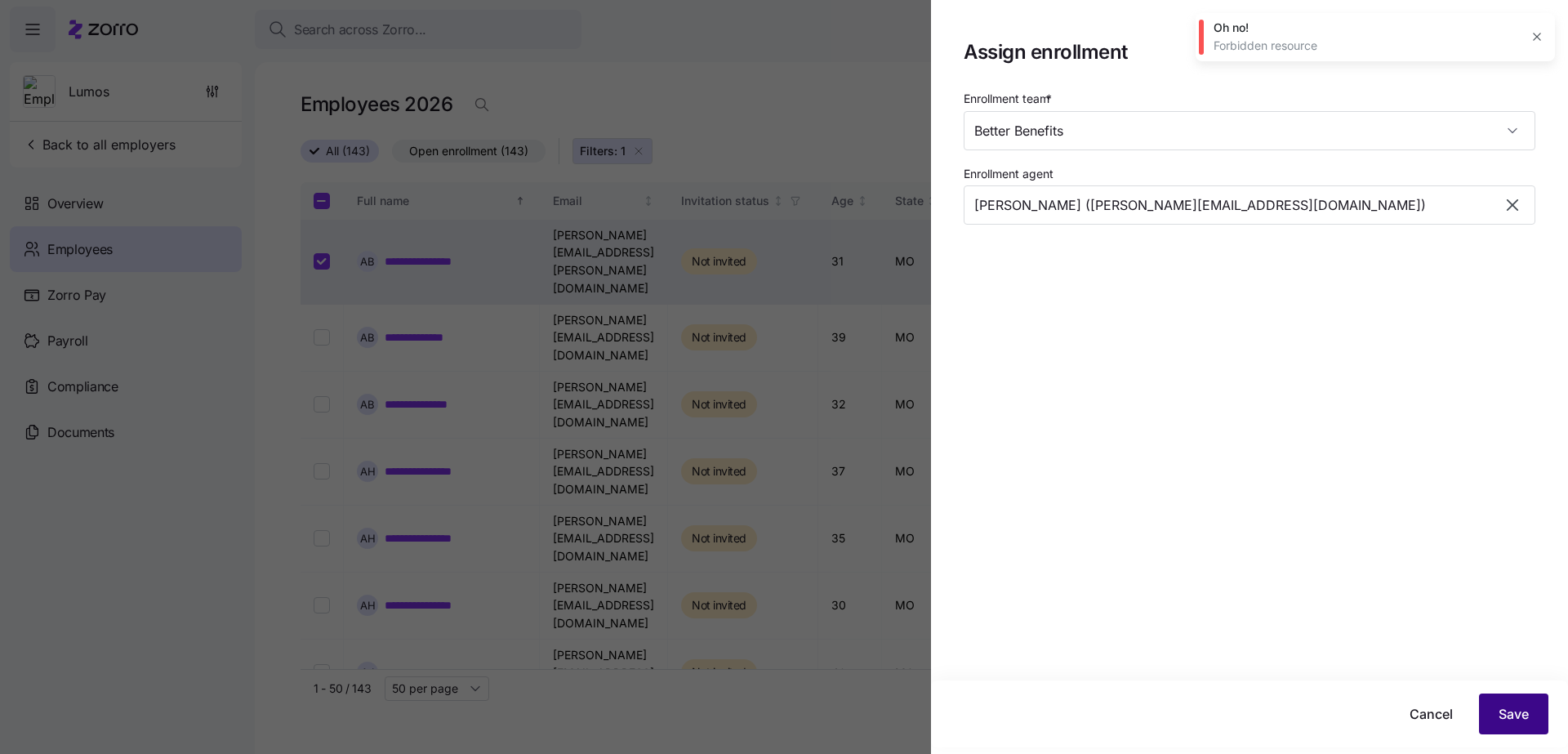
click at [1504, 713] on span "Save" at bounding box center [1514, 714] width 30 height 20
click at [1232, 278] on div "Enrollment team * Better Benefits Enrollment agent" at bounding box center [1250, 385] width 637 height 593
click at [1531, 41] on icon "button" at bounding box center [1537, 36] width 13 height 13
click at [1537, 38] on icon "button" at bounding box center [1537, 37] width 7 height 7
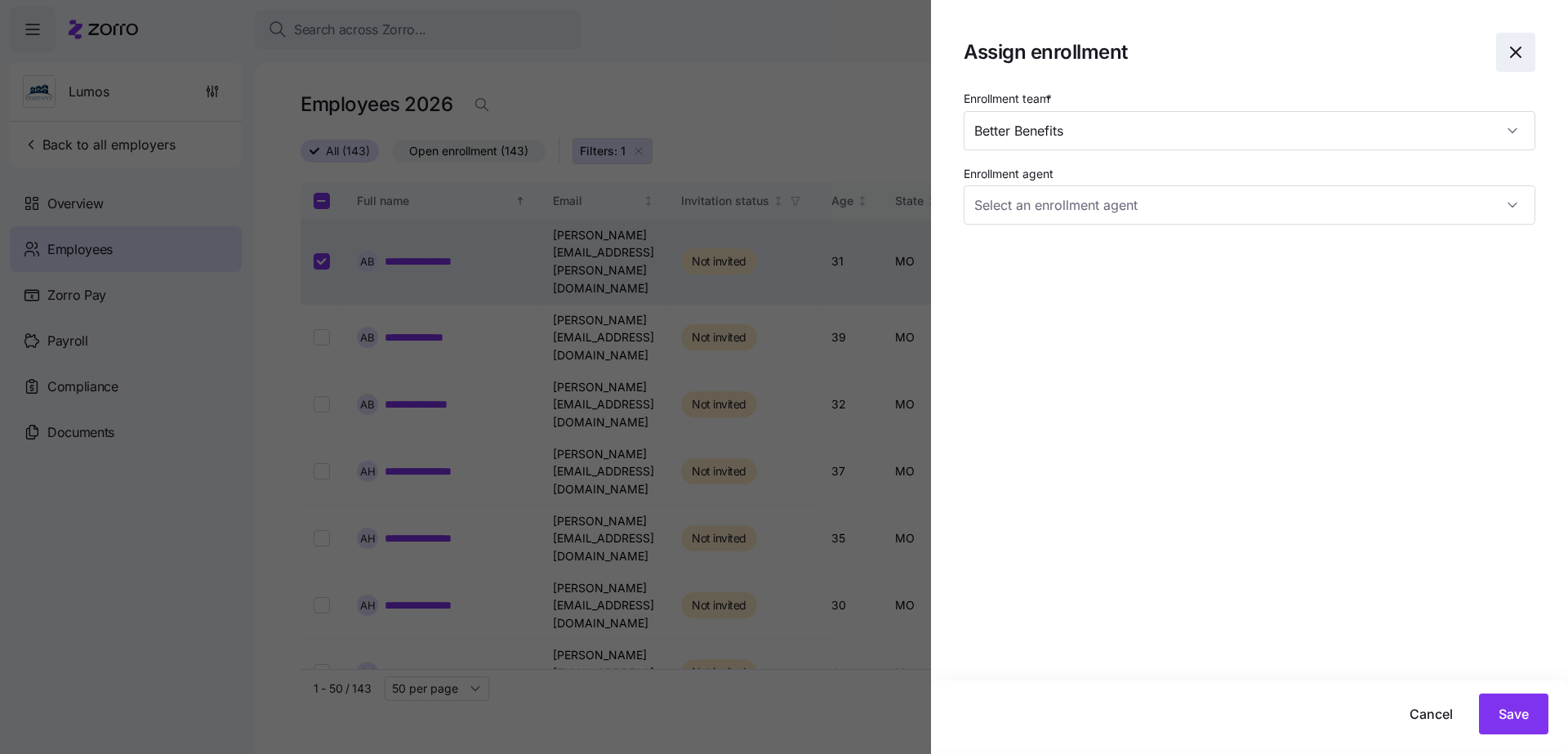
click at [1520, 47] on icon "button" at bounding box center [1516, 52] width 10 height 10
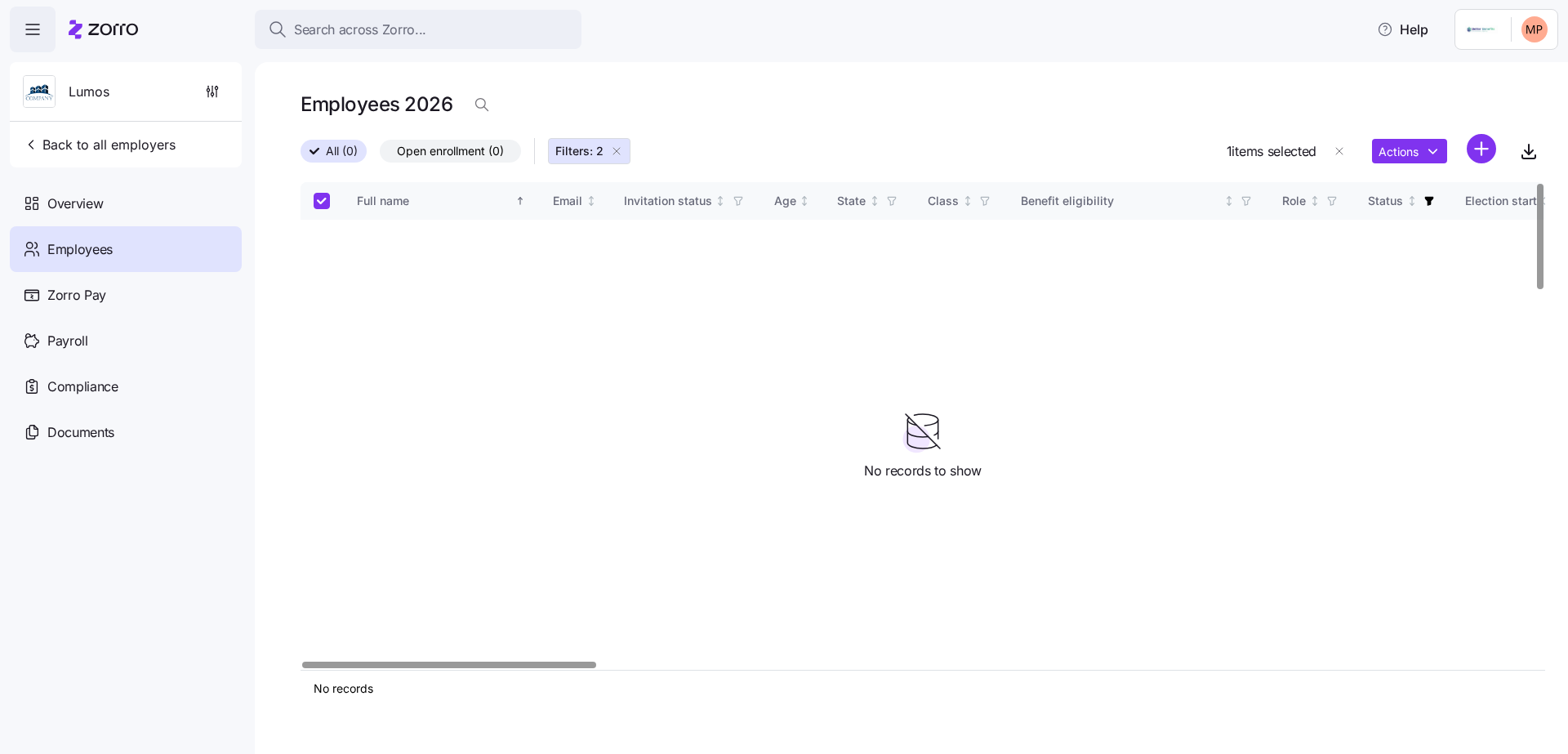
checkbox input "false"
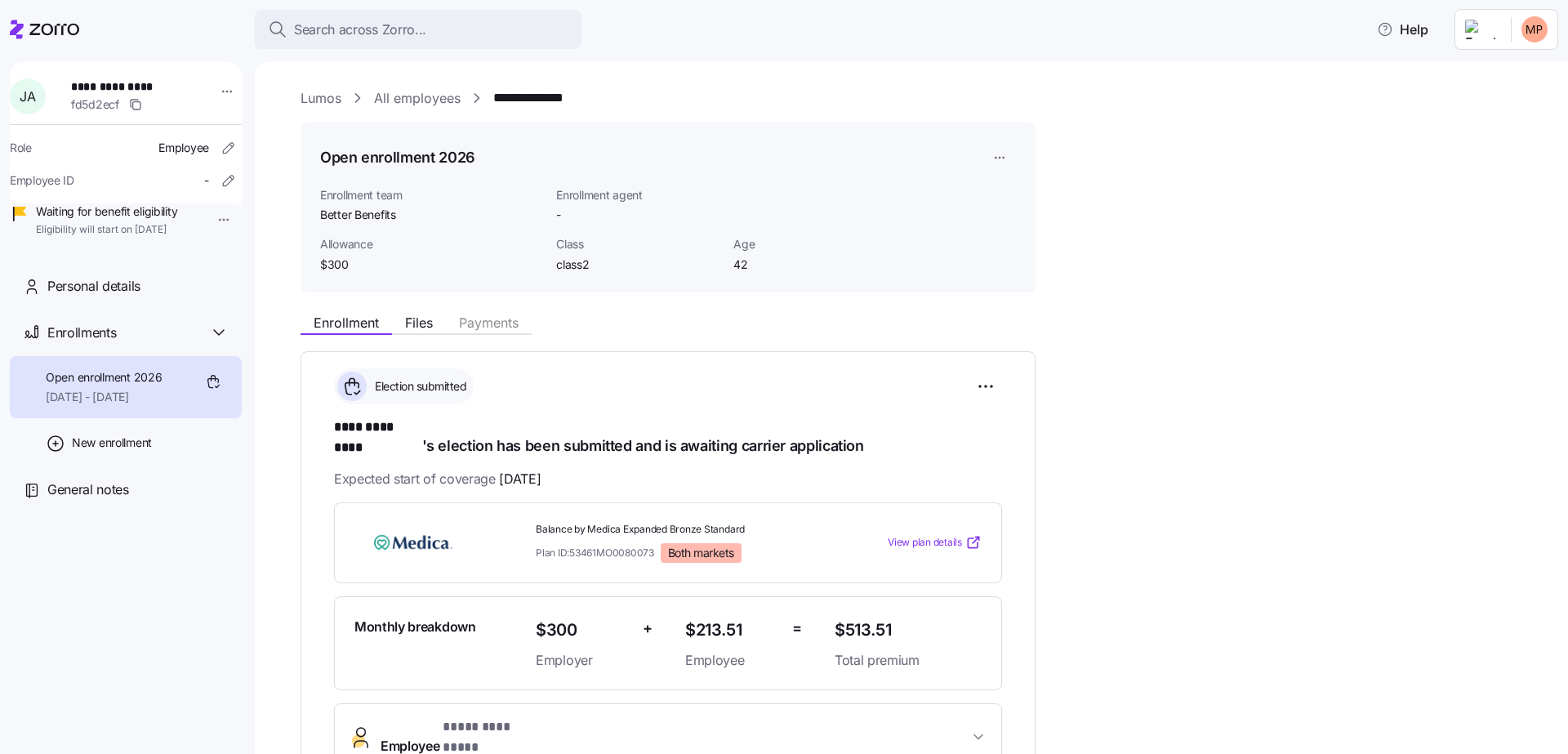
click at [307, 91] on link "Lumos" at bounding box center [320, 99] width 41 height 21
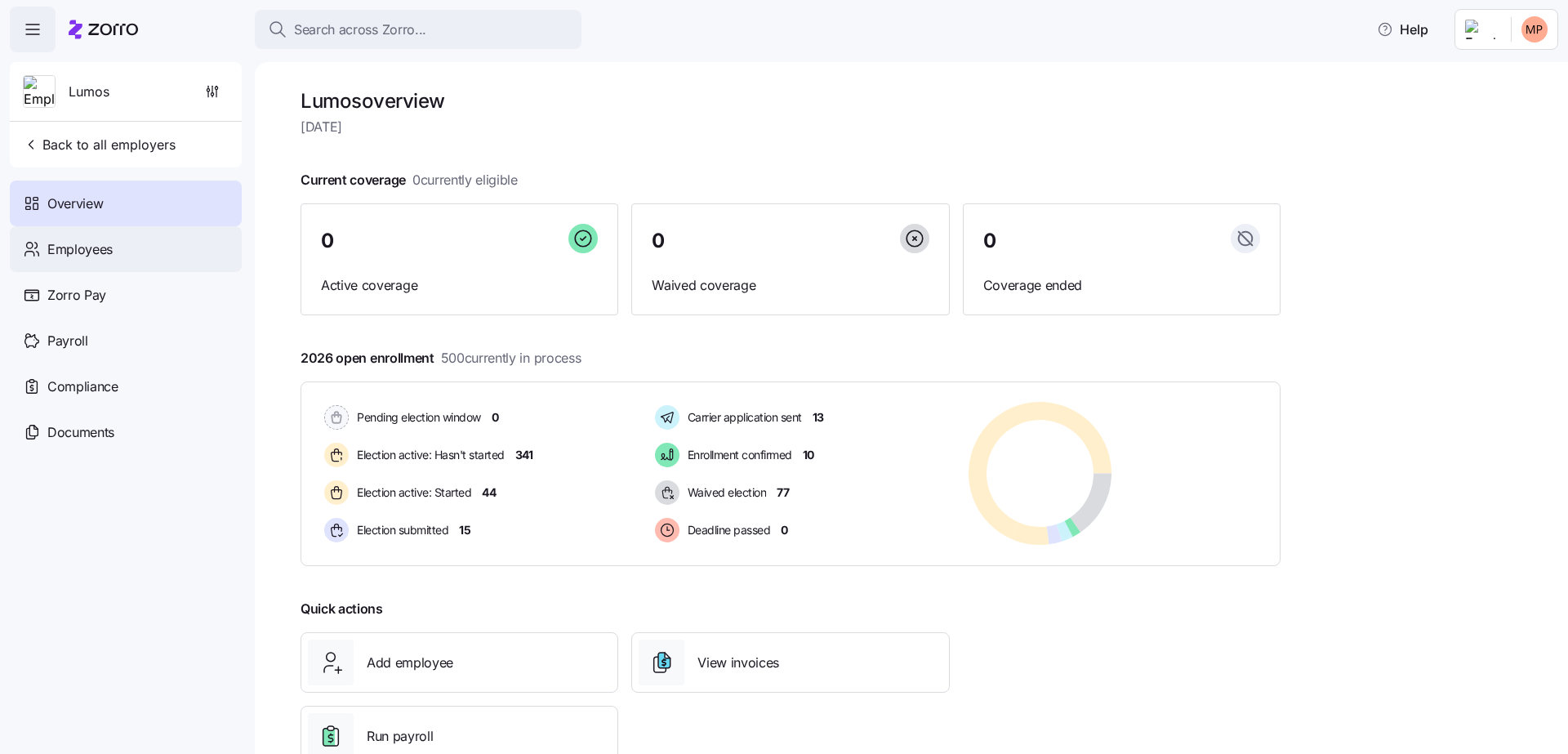
click at [160, 250] on div "Employees" at bounding box center [126, 249] width 232 height 46
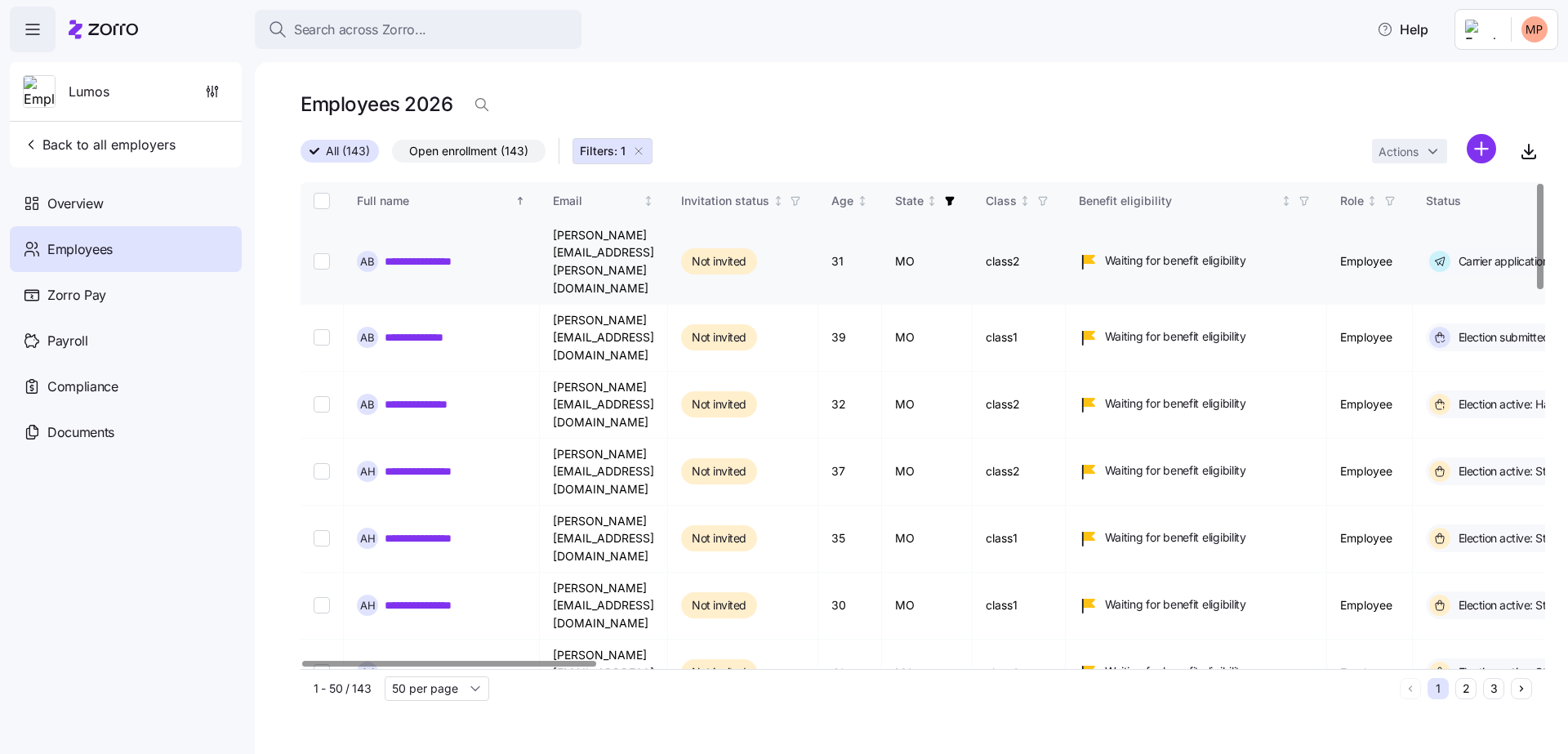
click at [399, 253] on link "**********" at bounding box center [428, 262] width 88 height 16
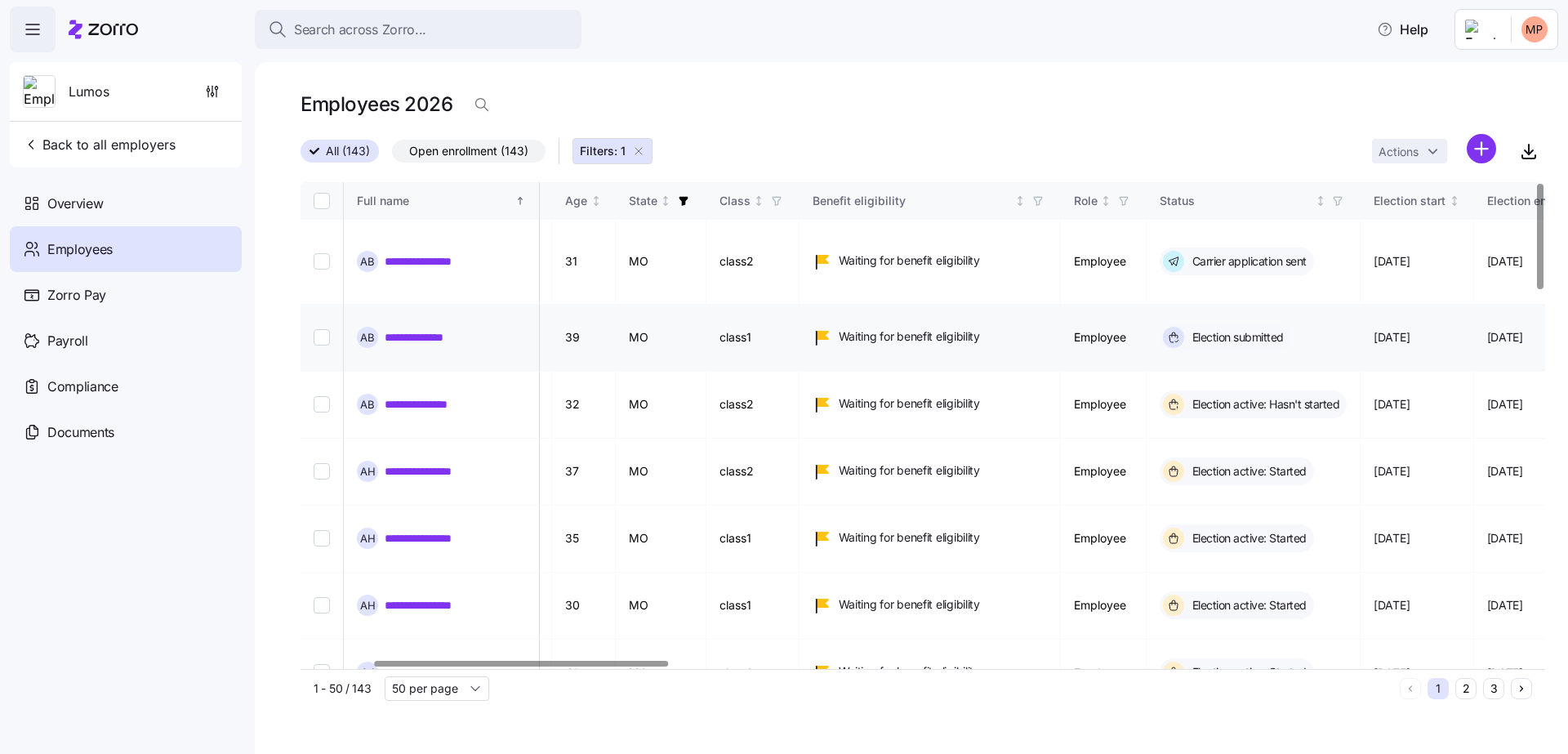
scroll to position [0, 305]
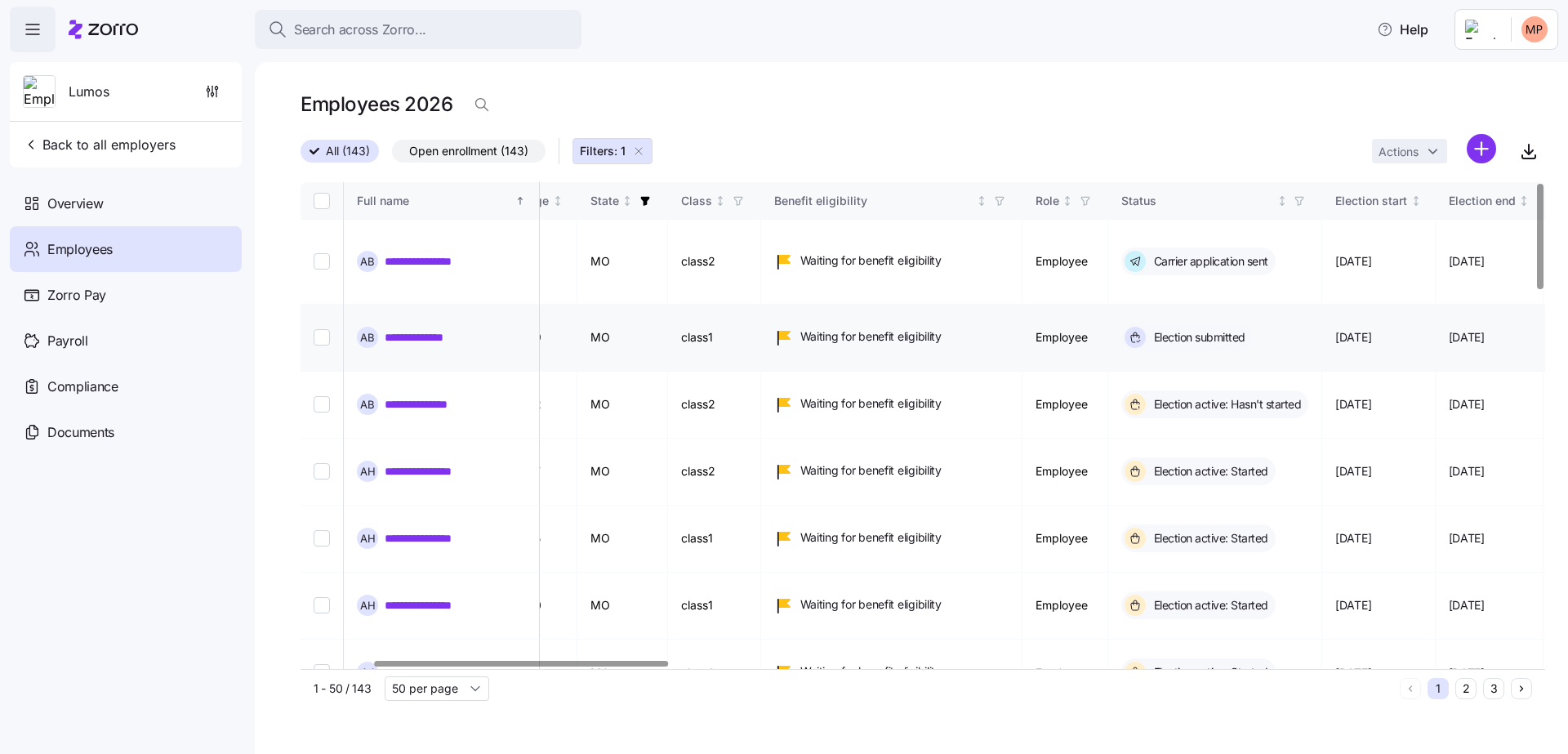
click at [442, 329] on link "**********" at bounding box center [425, 338] width 81 height 16
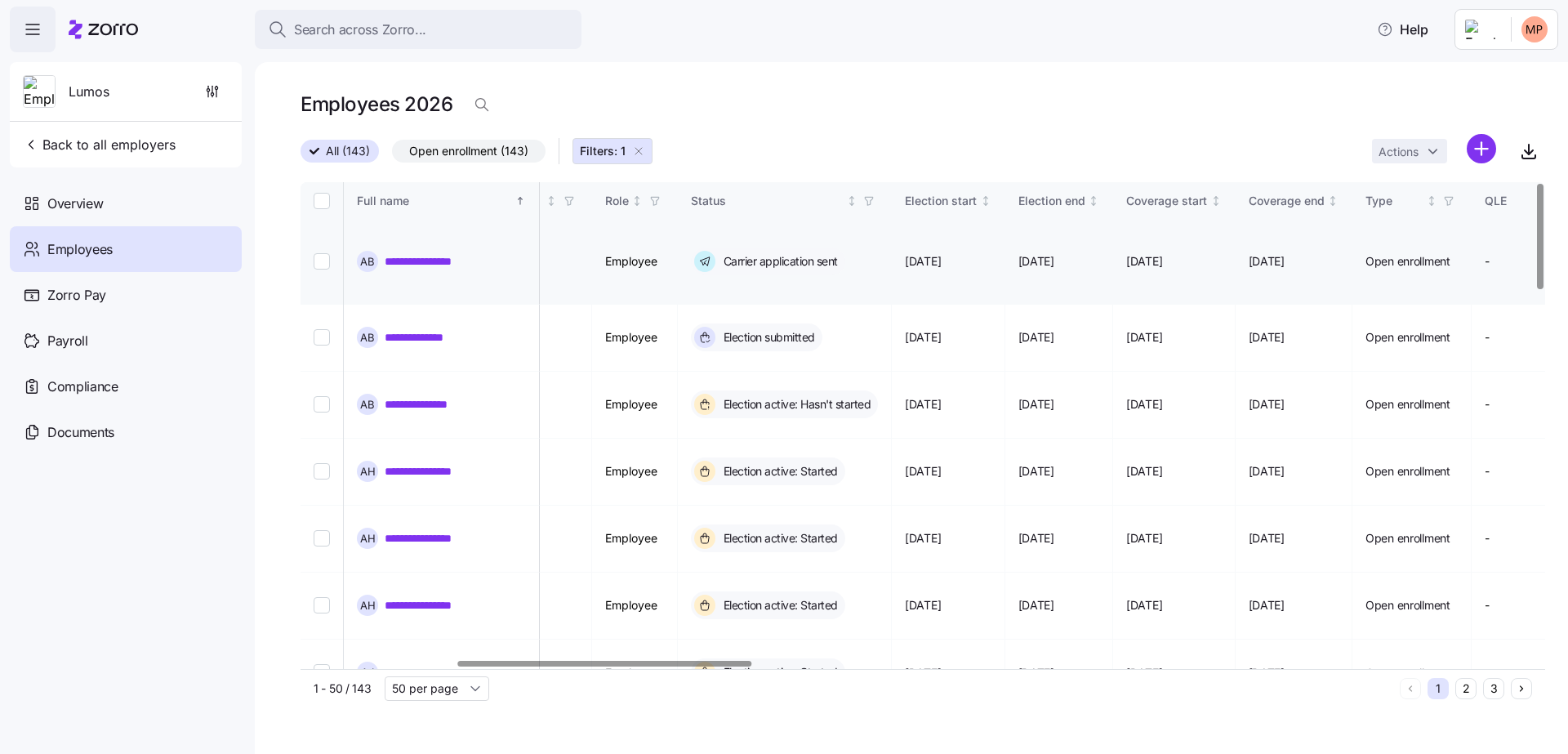
scroll to position [0, 807]
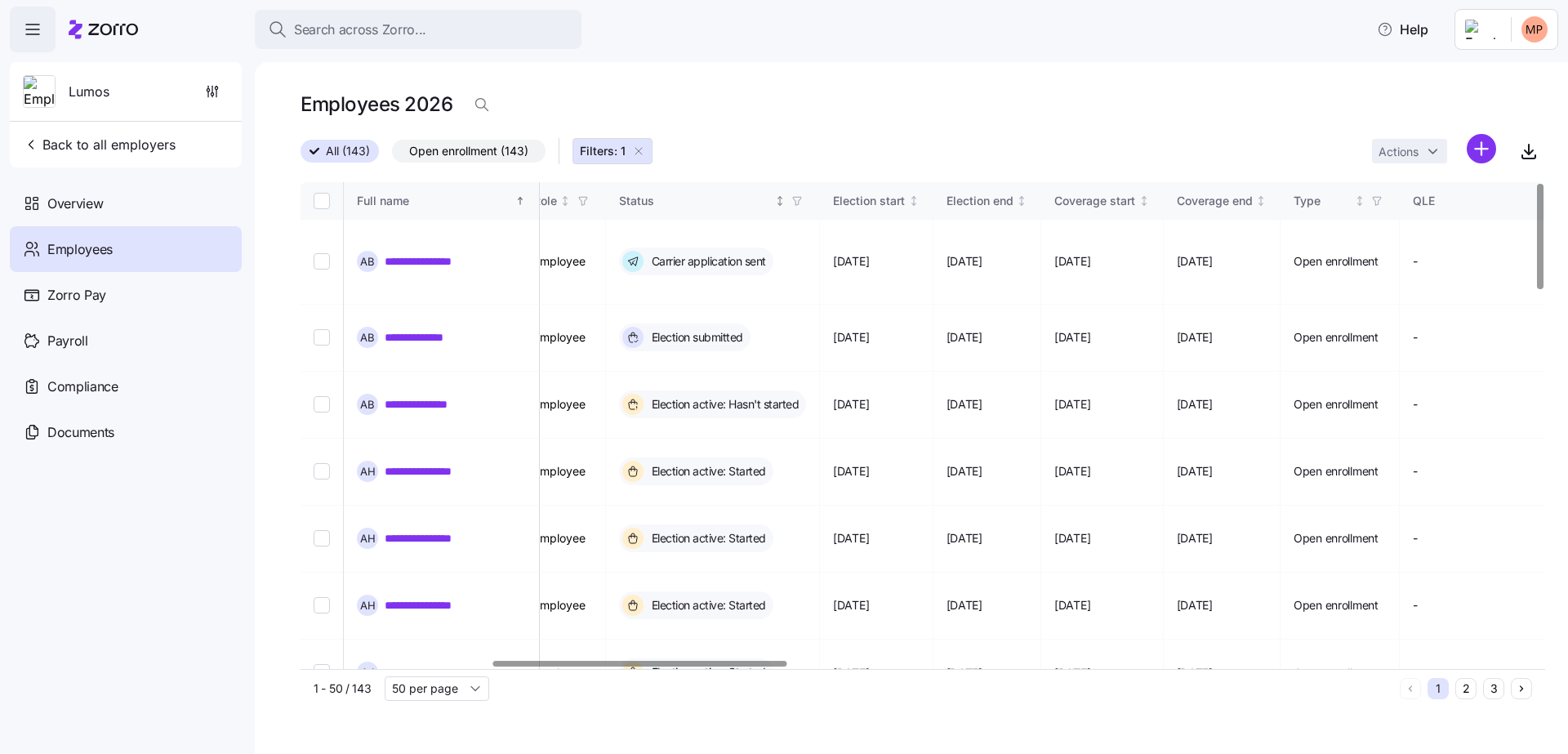
click at [803, 206] on icon "button" at bounding box center [797, 201] width 12 height 12
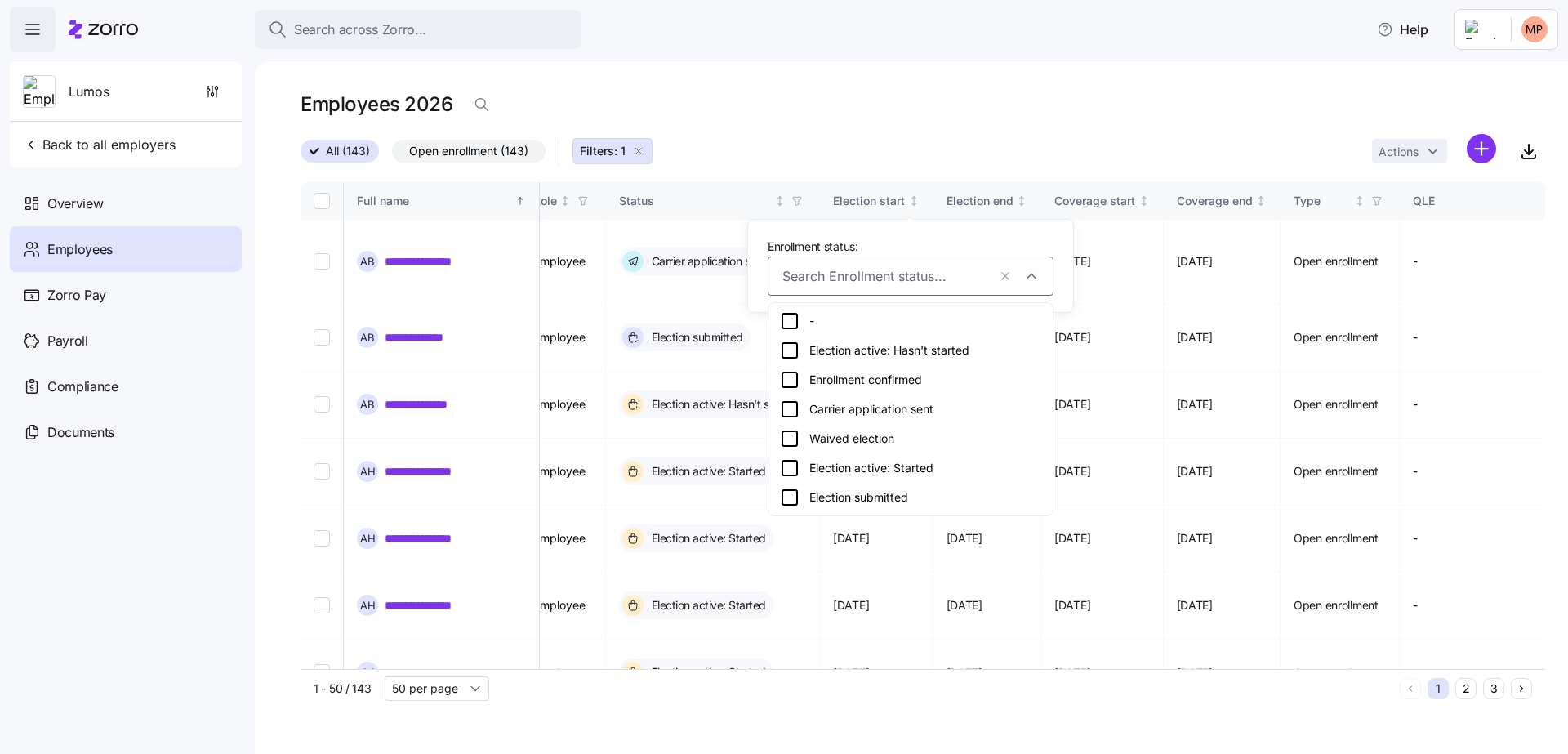
click at [879, 498] on div "Election submitted" at bounding box center [910, 498] width 261 height 20
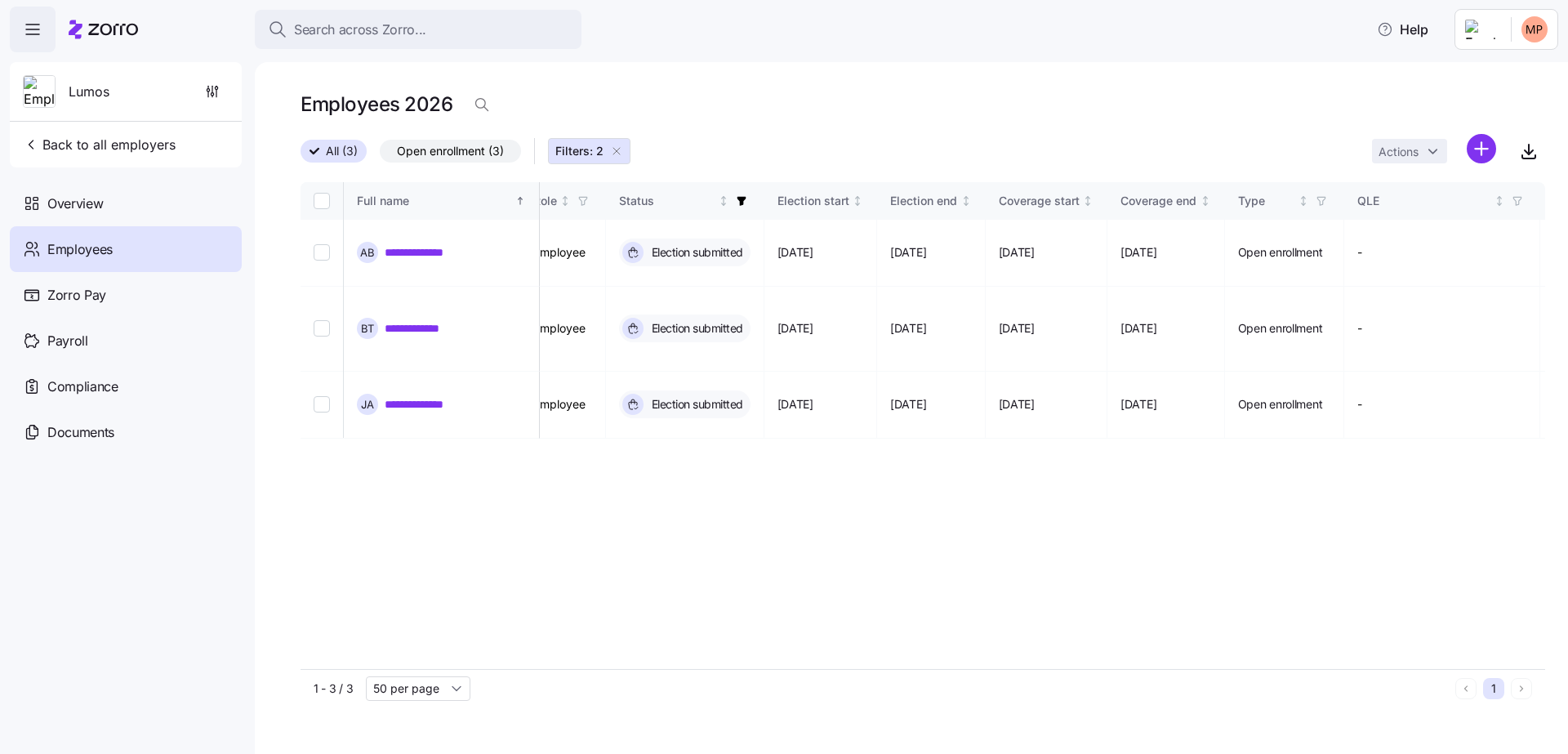
click at [592, 150] on span "Filters: 2" at bounding box center [579, 151] width 48 height 16
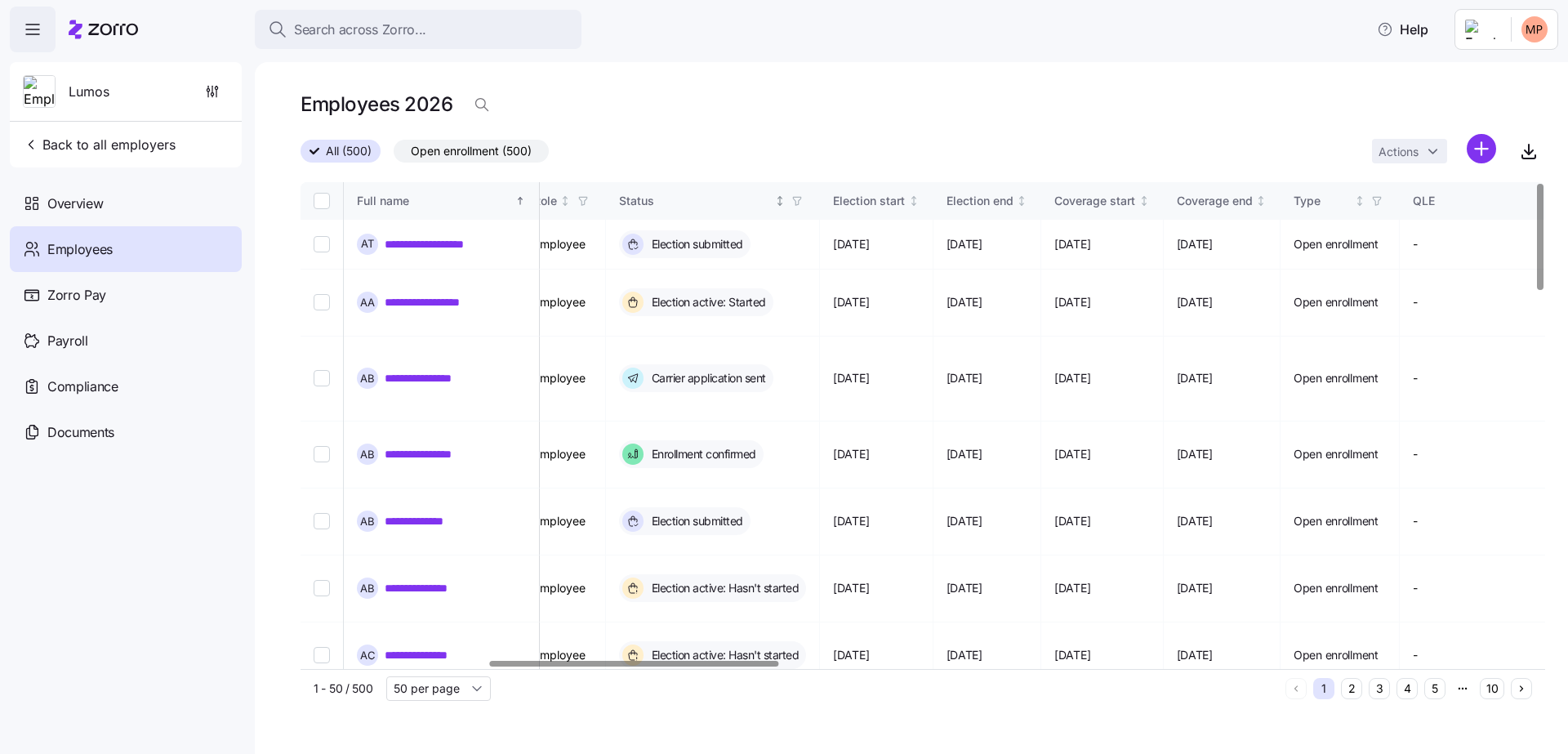
click at [803, 204] on icon "button" at bounding box center [797, 201] width 12 height 12
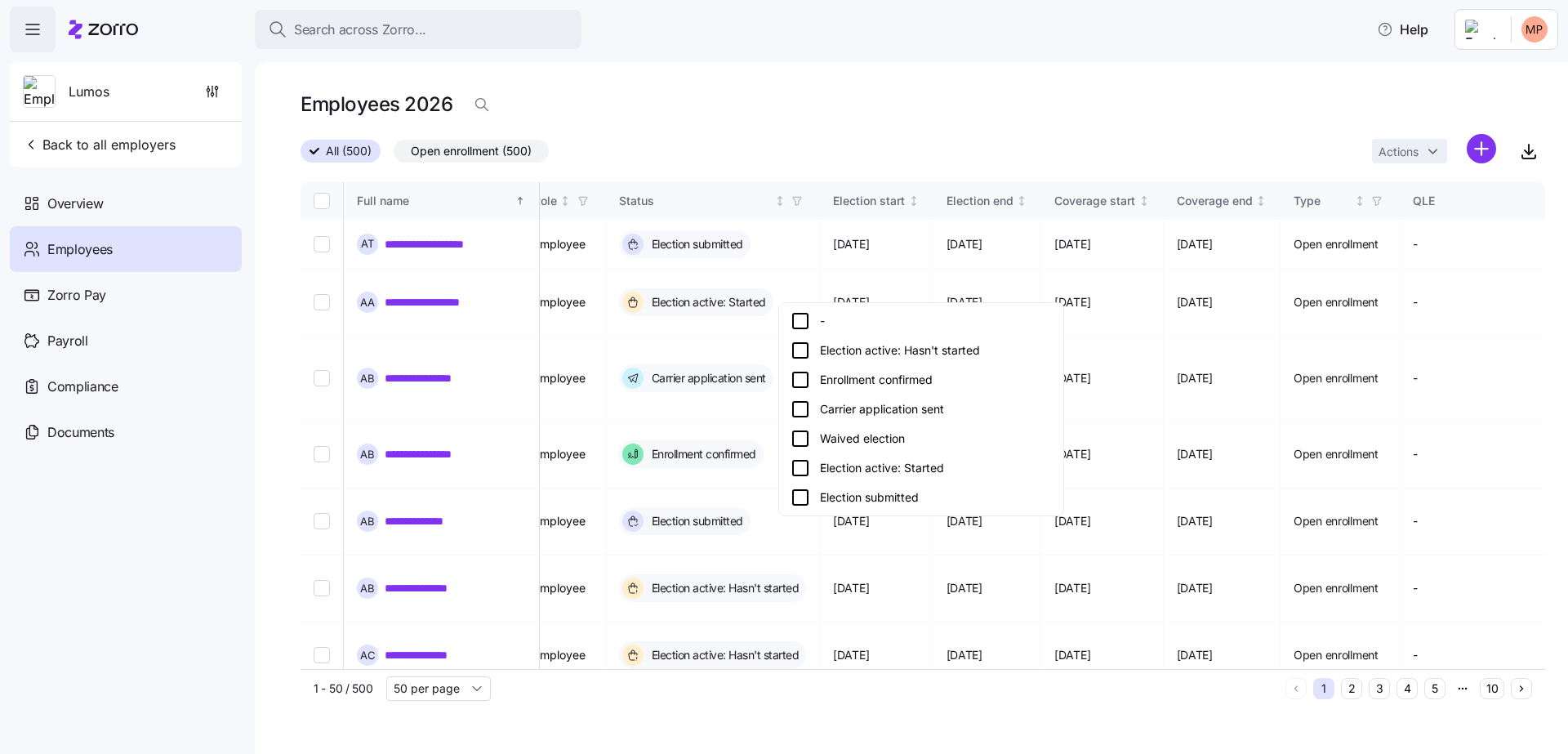
click at [902, 492] on div "Election submitted" at bounding box center [921, 498] width 261 height 20
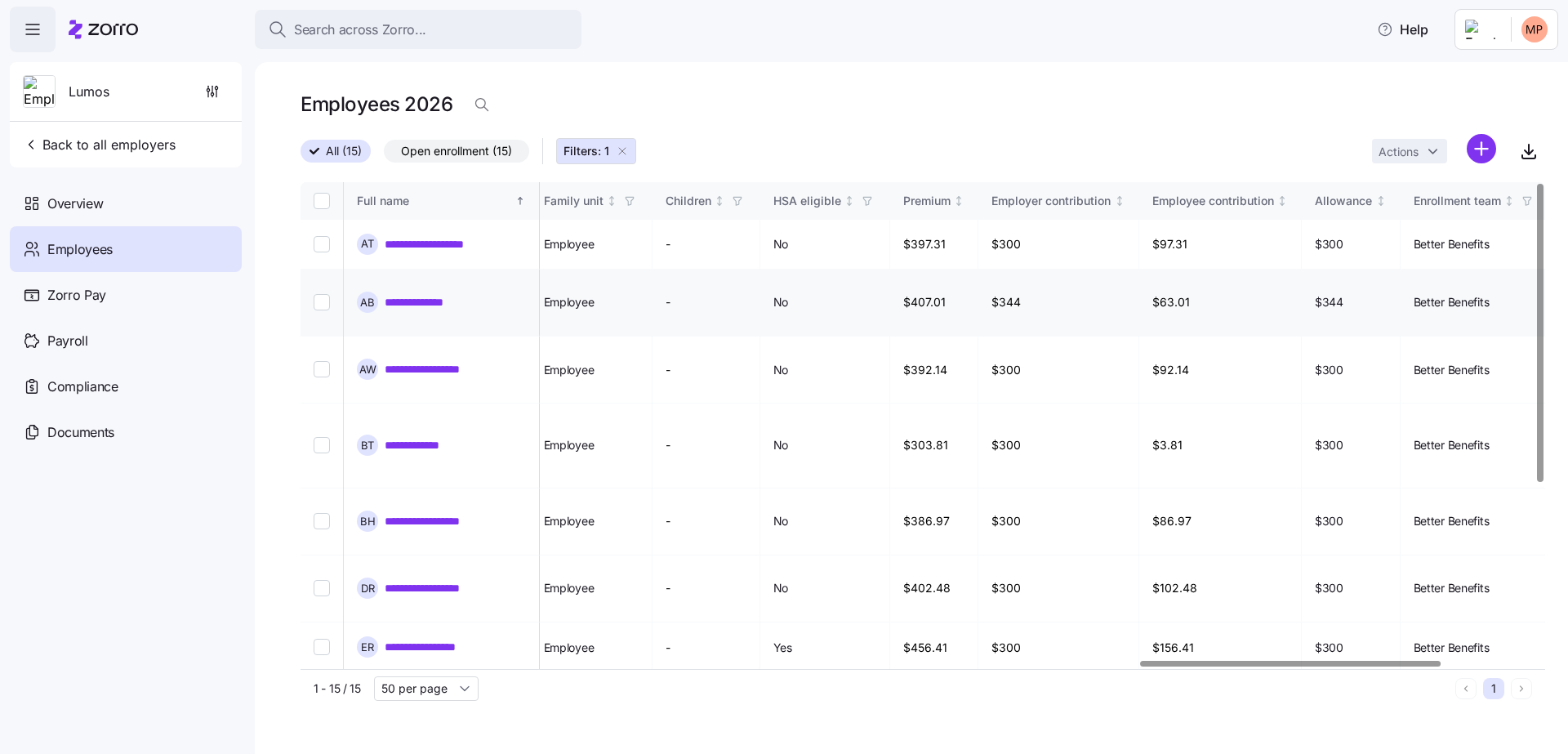
scroll to position [0, 3388]
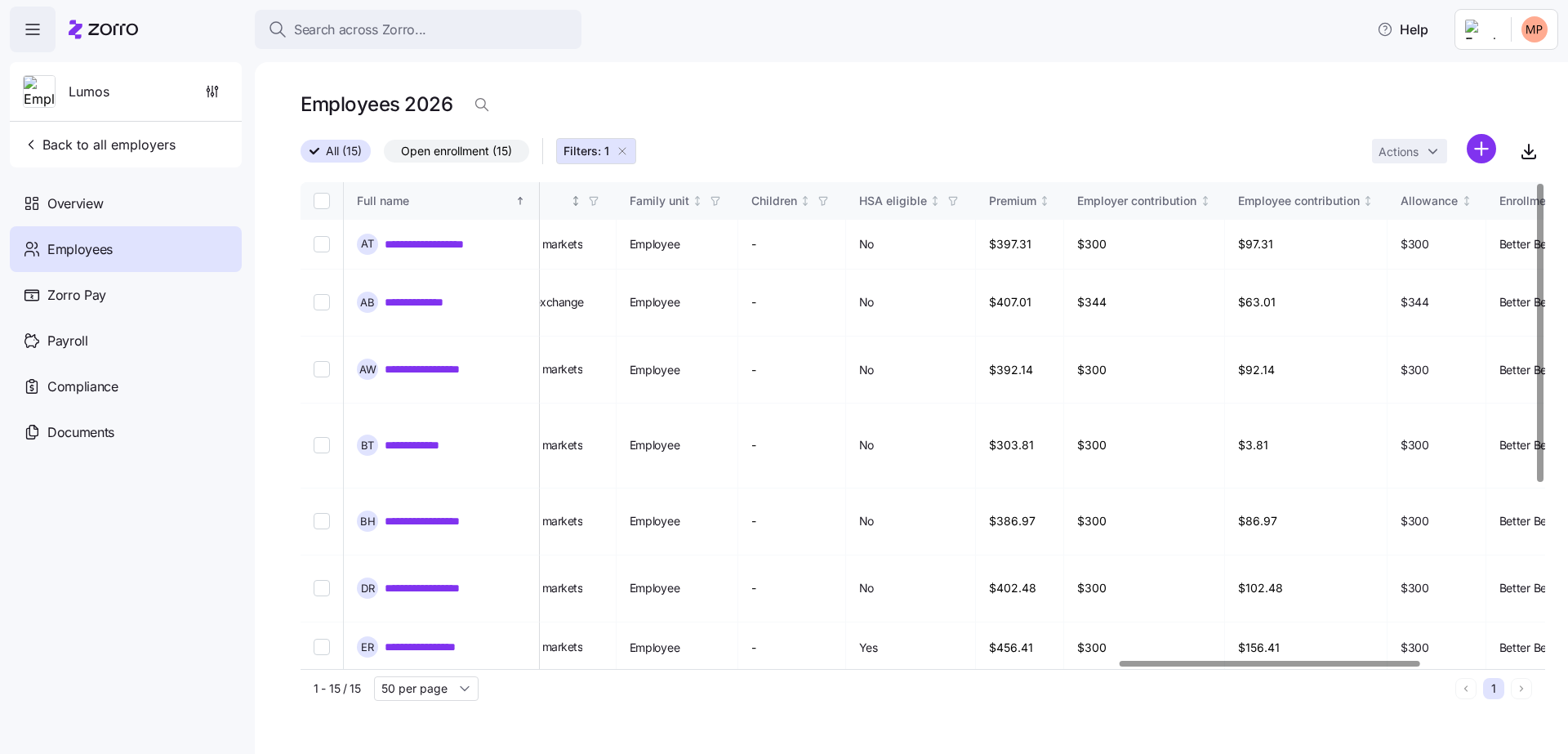
click at [600, 202] on icon "button" at bounding box center [594, 201] width 12 height 12
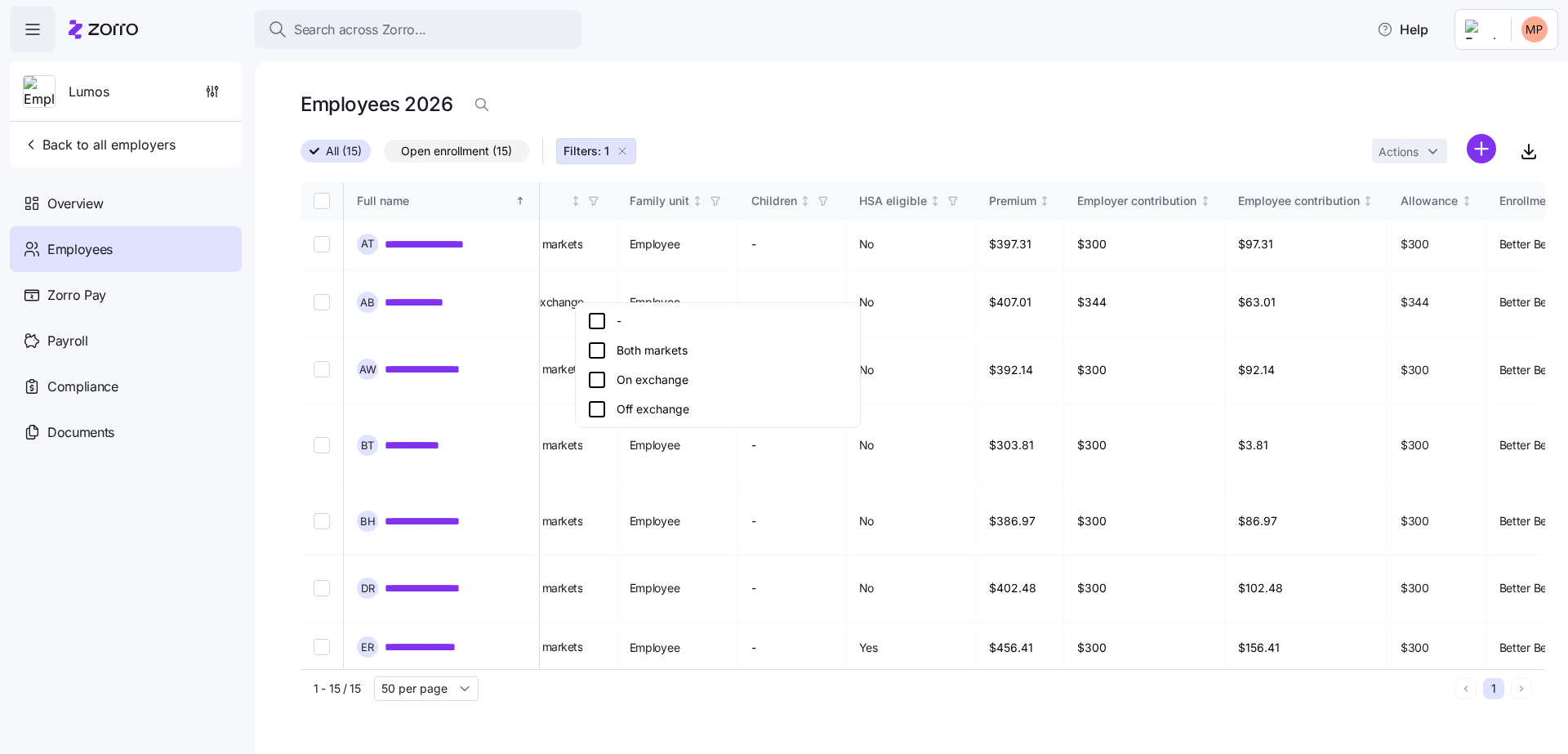
click at [659, 417] on div "Off exchange" at bounding box center [717, 409] width 261 height 20
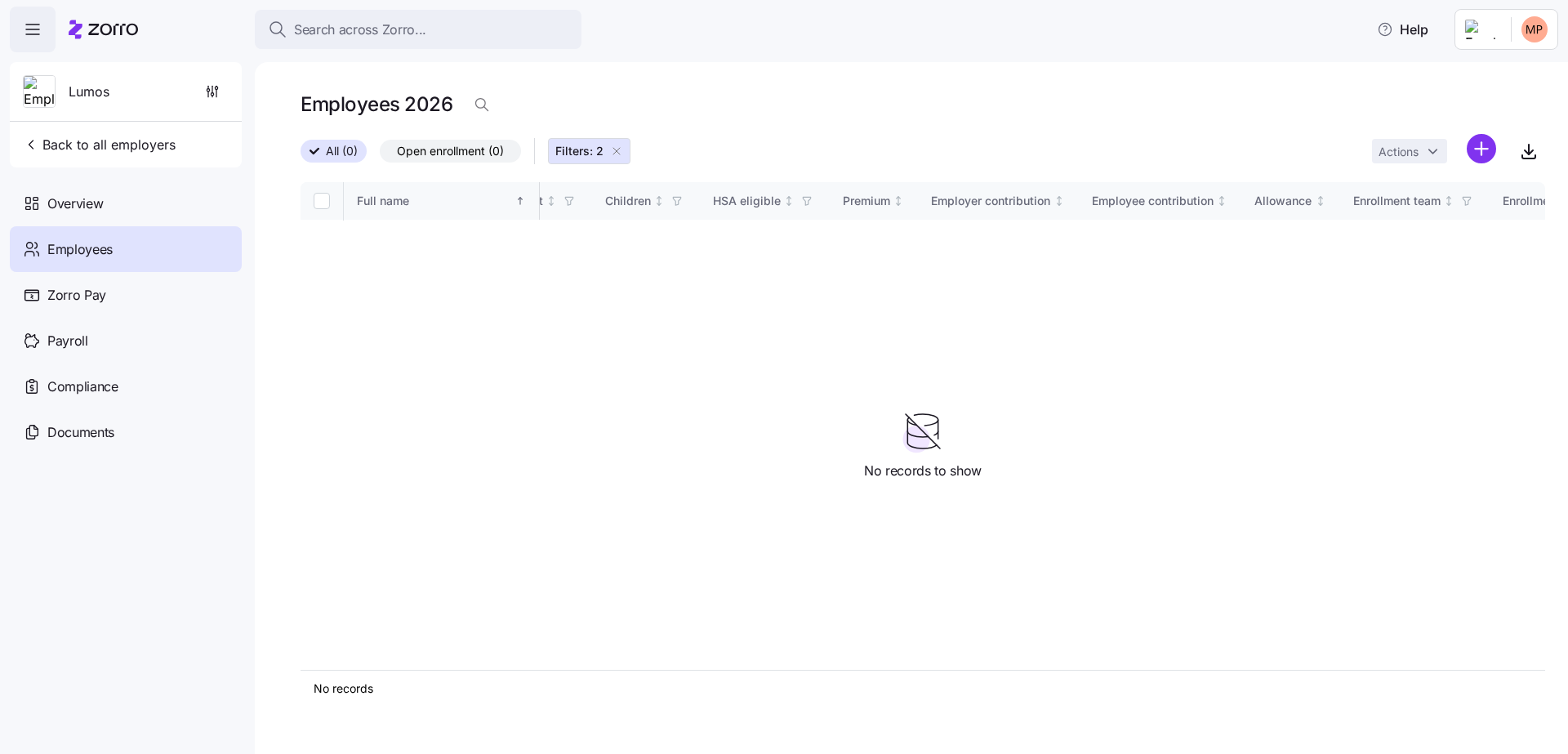
scroll to position [0, 3275]
click at [955, 205] on icon "button" at bounding box center [959, 202] width 9 height 9
click at [955, 198] on icon "button" at bounding box center [959, 202] width 9 height 9
click at [1015, 148] on div "All (0) Open enrollment (0) Filters: 2 Actions" at bounding box center [923, 151] width 1245 height 35
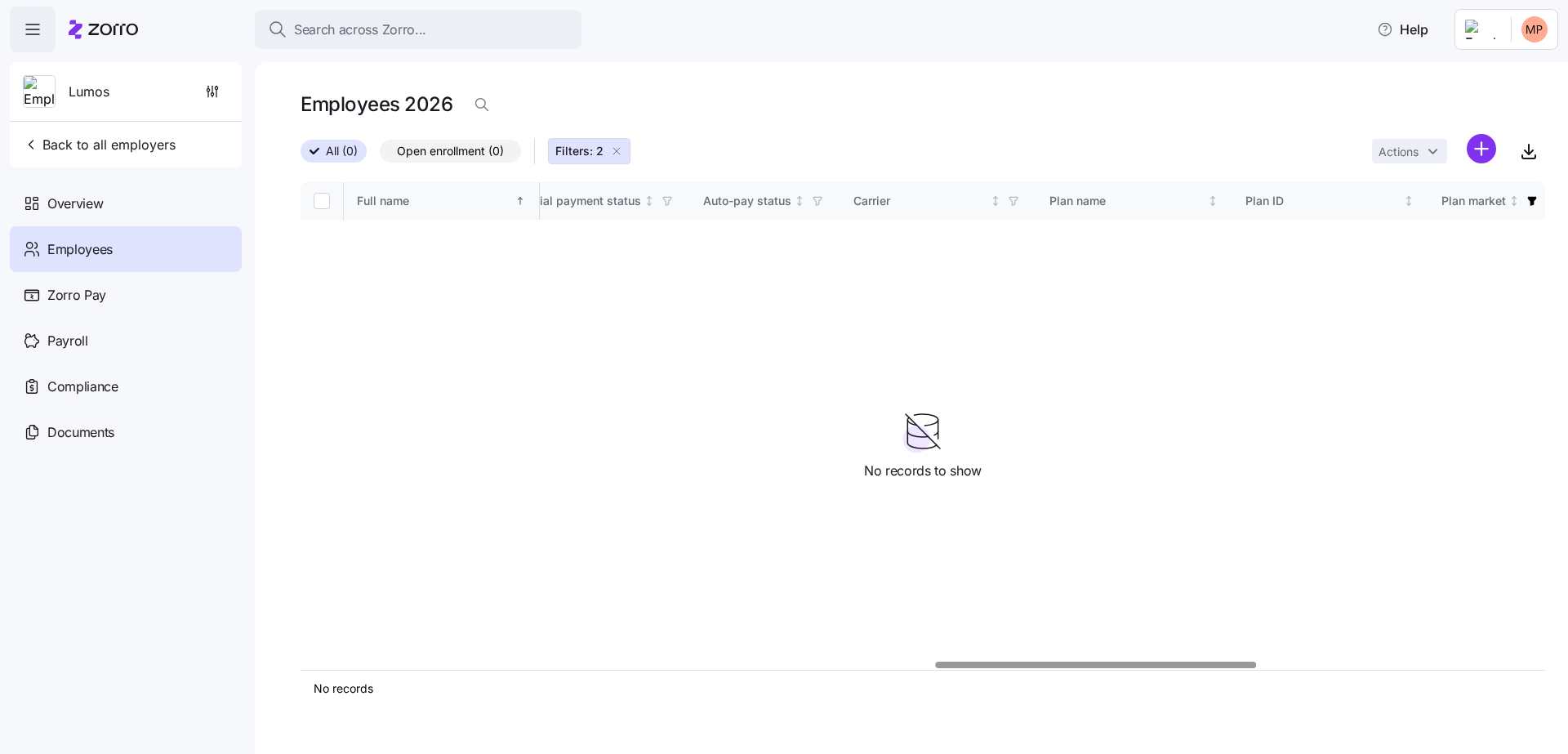
scroll to position [0, 2722]
click at [1109, 201] on icon "button" at bounding box center [1114, 202] width 9 height 9
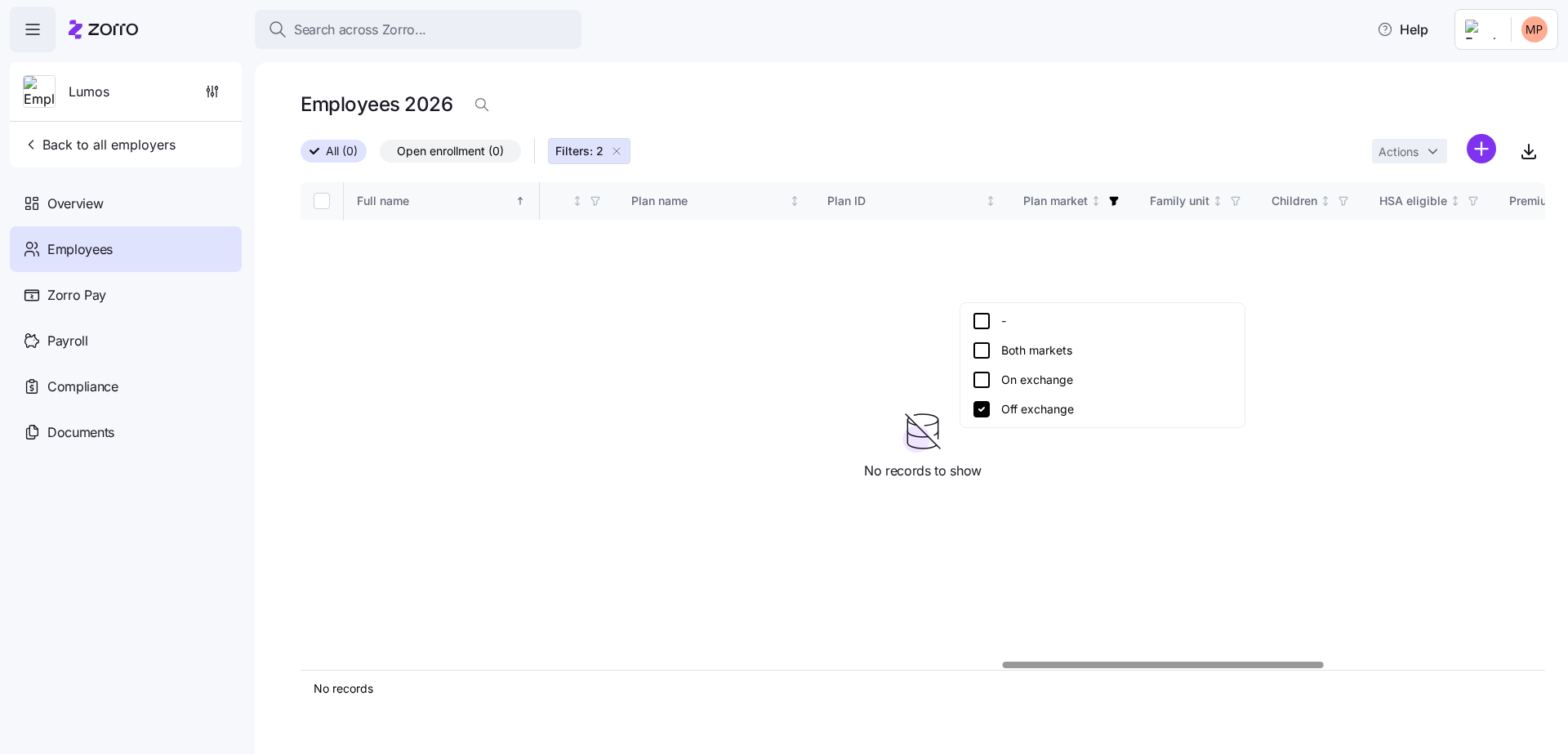
click at [1031, 341] on div "Both markets" at bounding box center [1102, 350] width 261 height 20
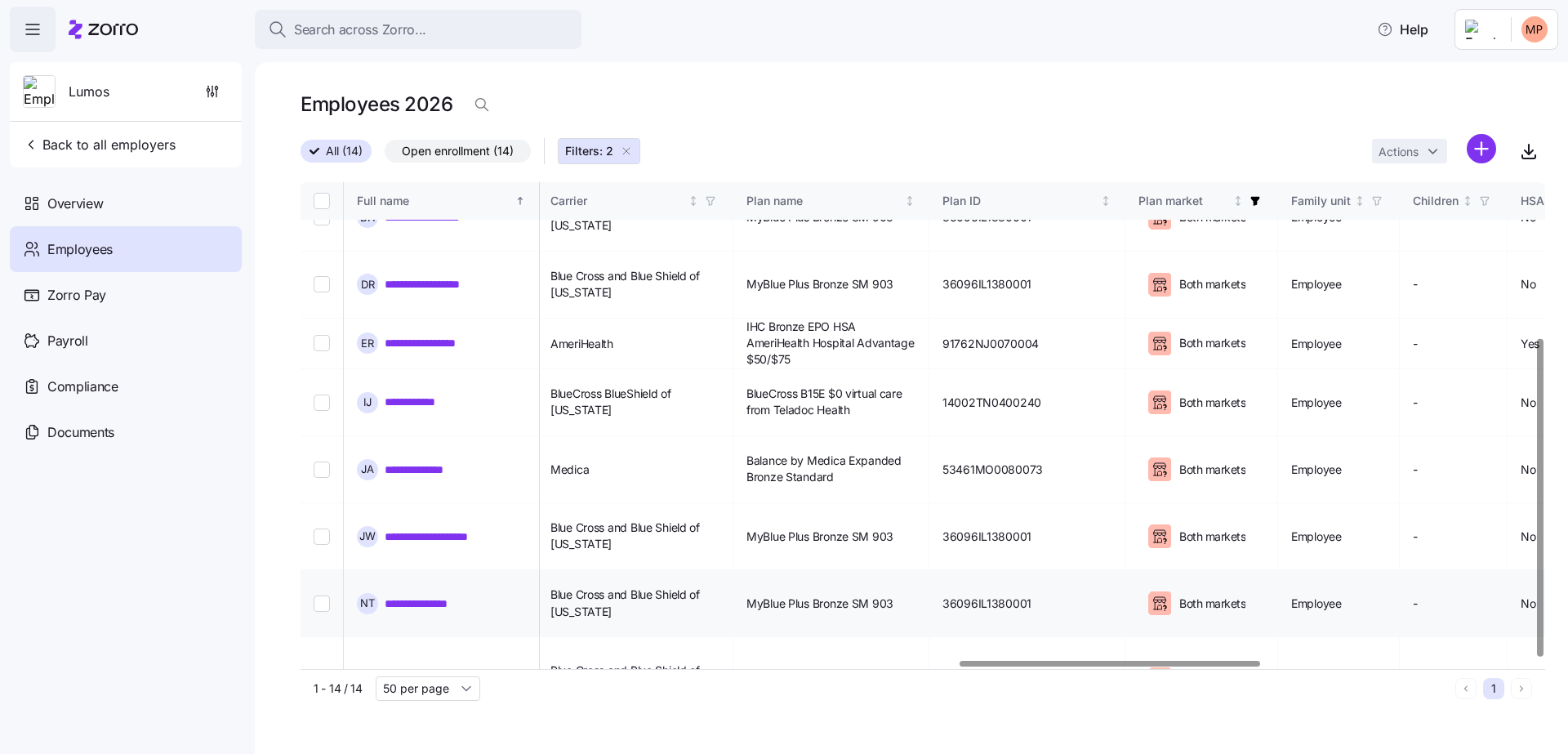
scroll to position [0, 2725]
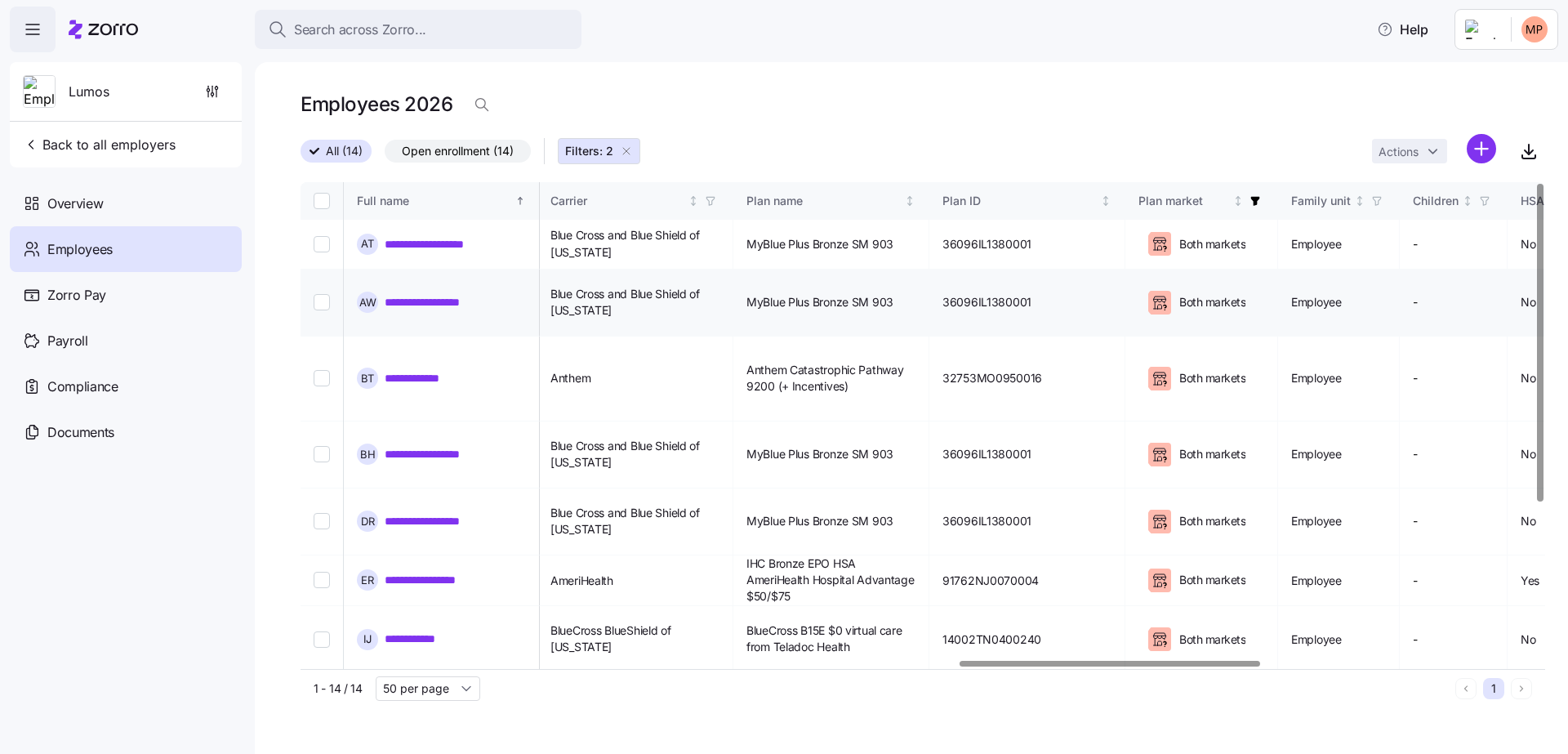
click at [470, 294] on link "**********" at bounding box center [438, 302] width 108 height 16
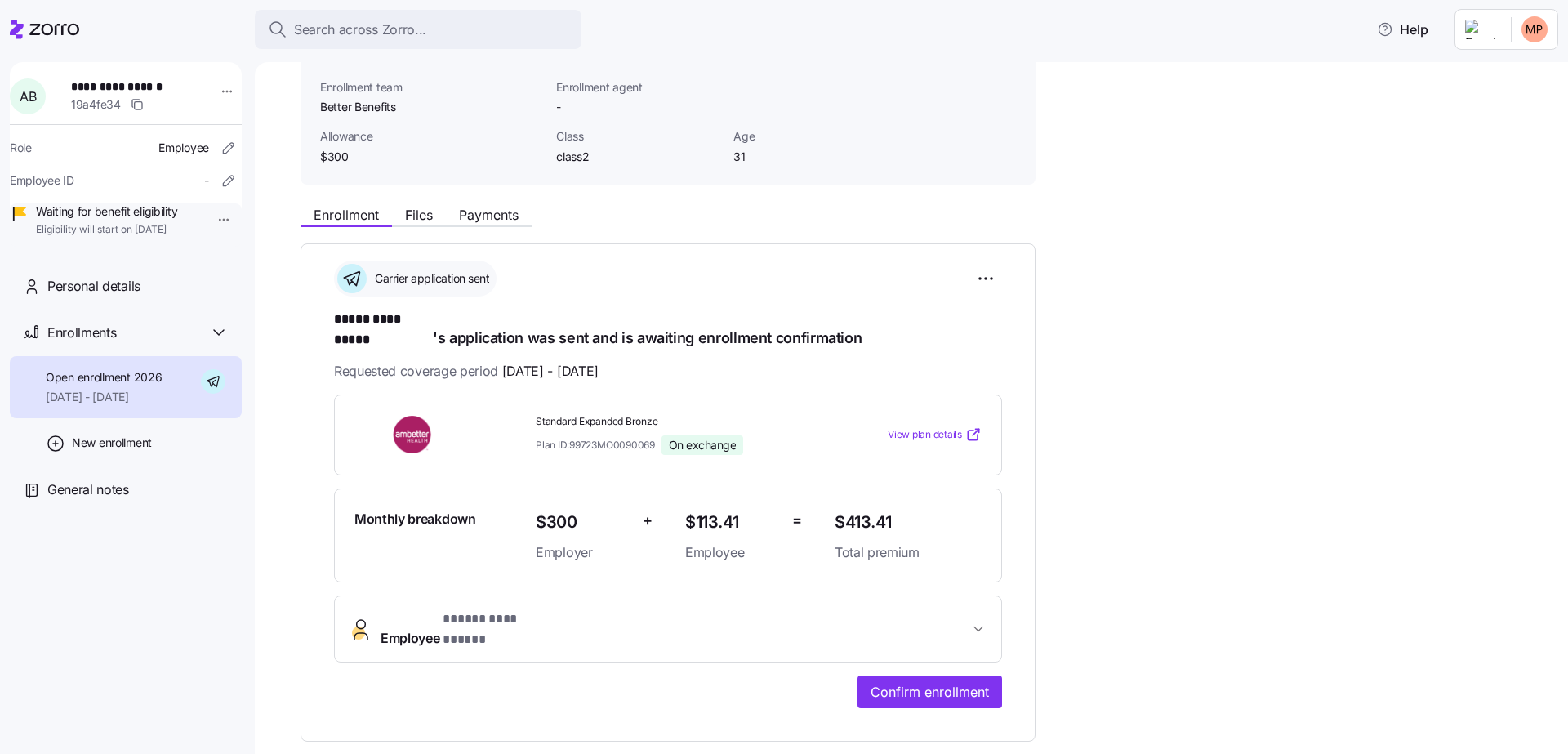
scroll to position [172, 0]
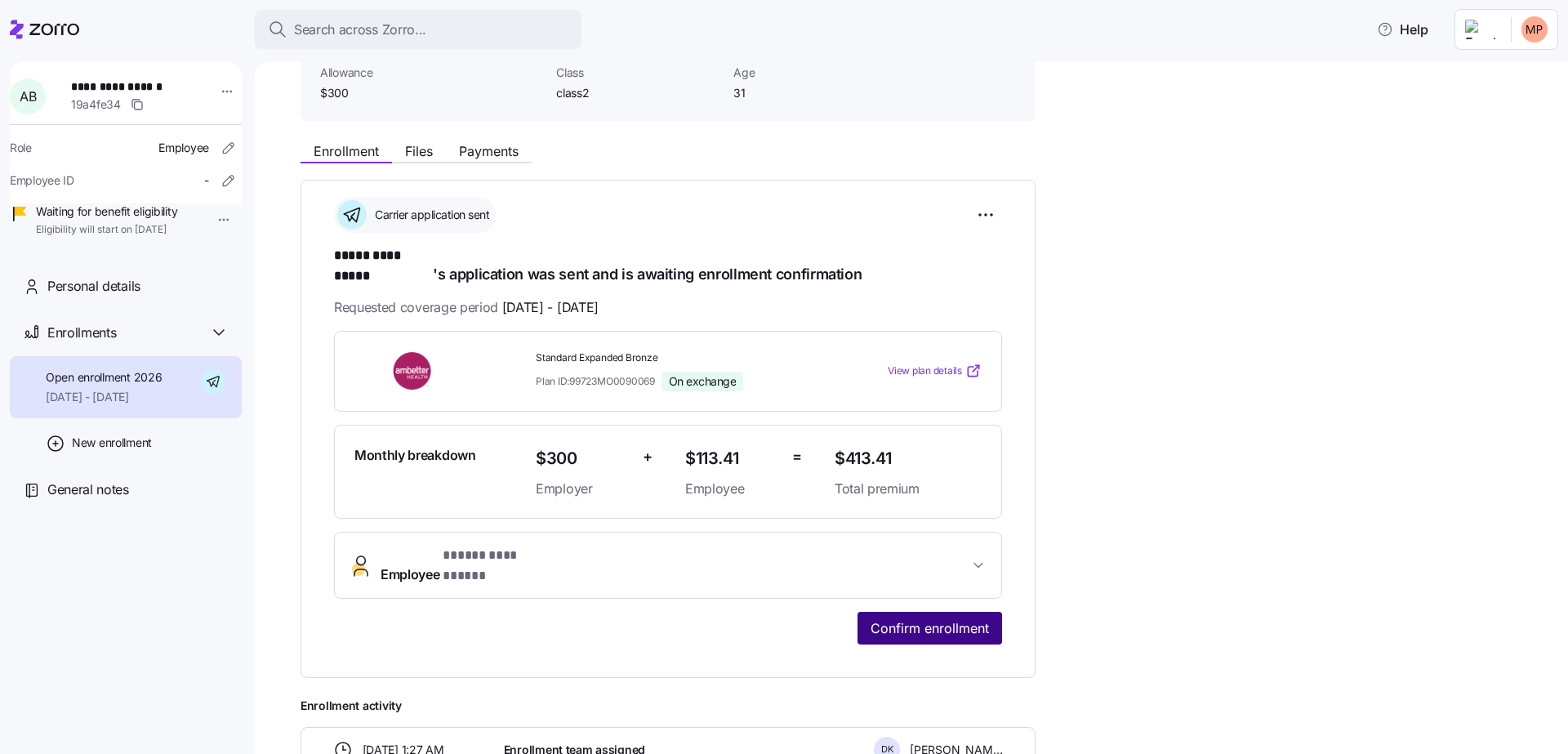
click at [945, 618] on span "Confirm enrollment" at bounding box center [929, 628] width 119 height 20
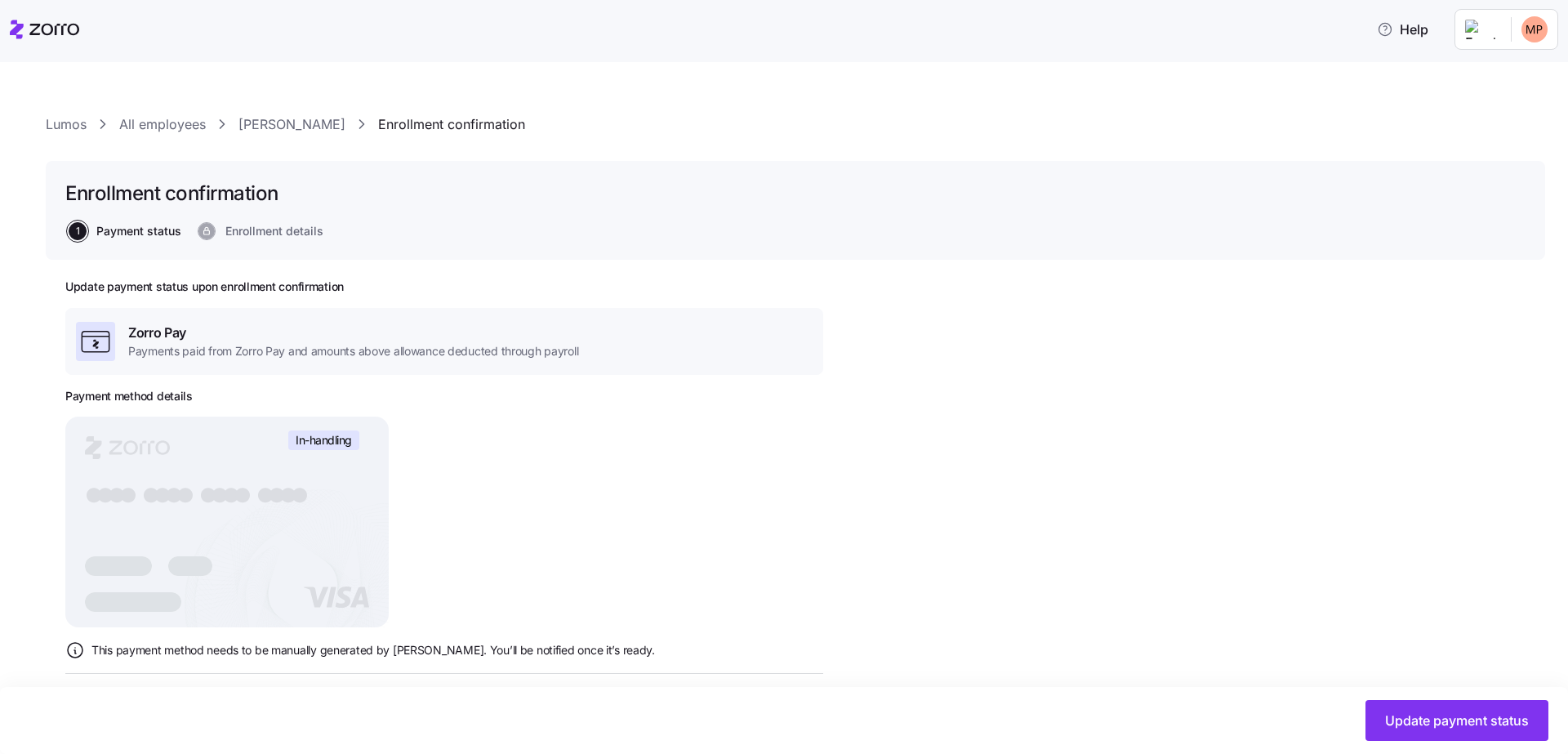
click at [556, 308] on div "Zorro Pay Payments paid from Zorro Pay and amounts above allowance deducted thr…" at bounding box center [444, 341] width 758 height 67
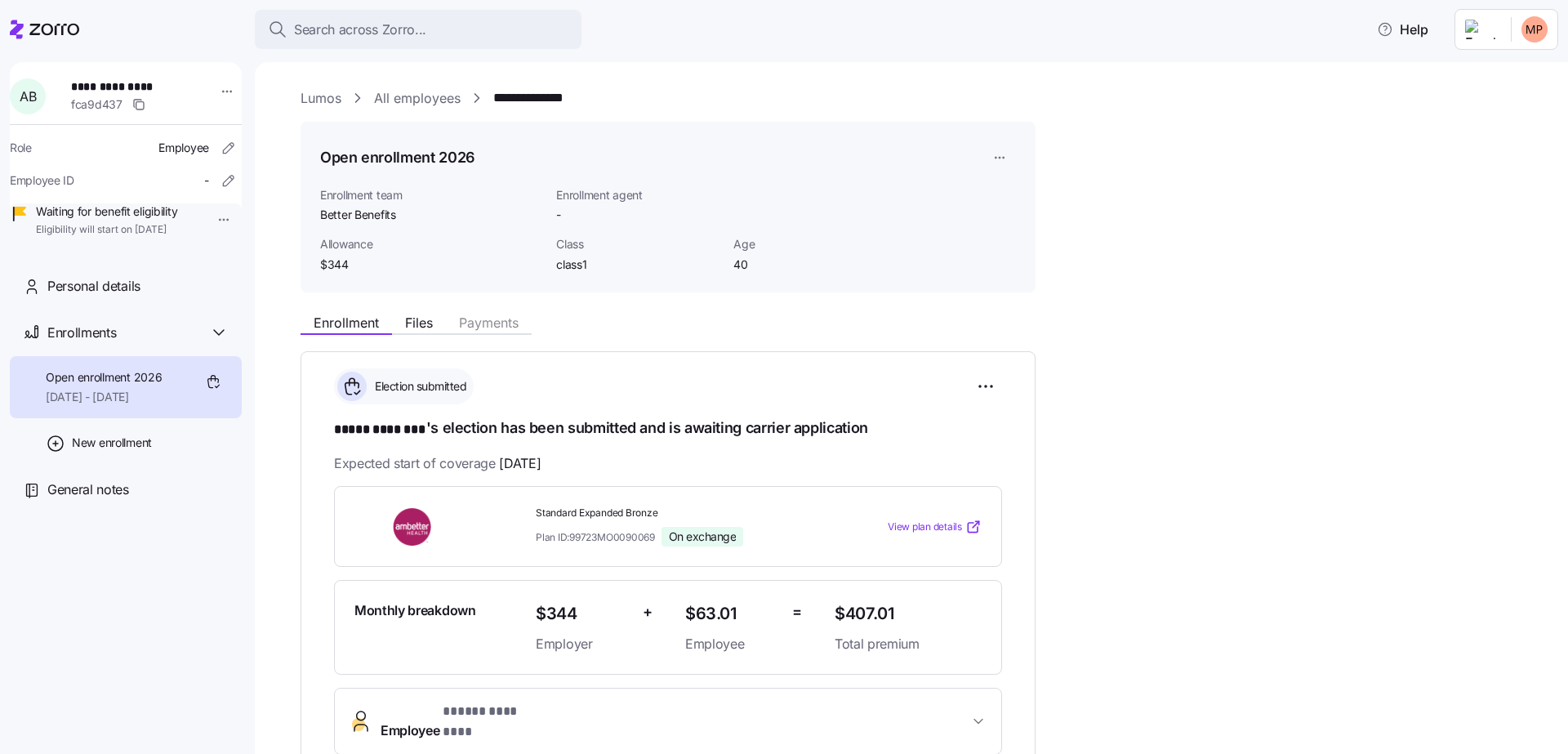
scroll to position [269, 0]
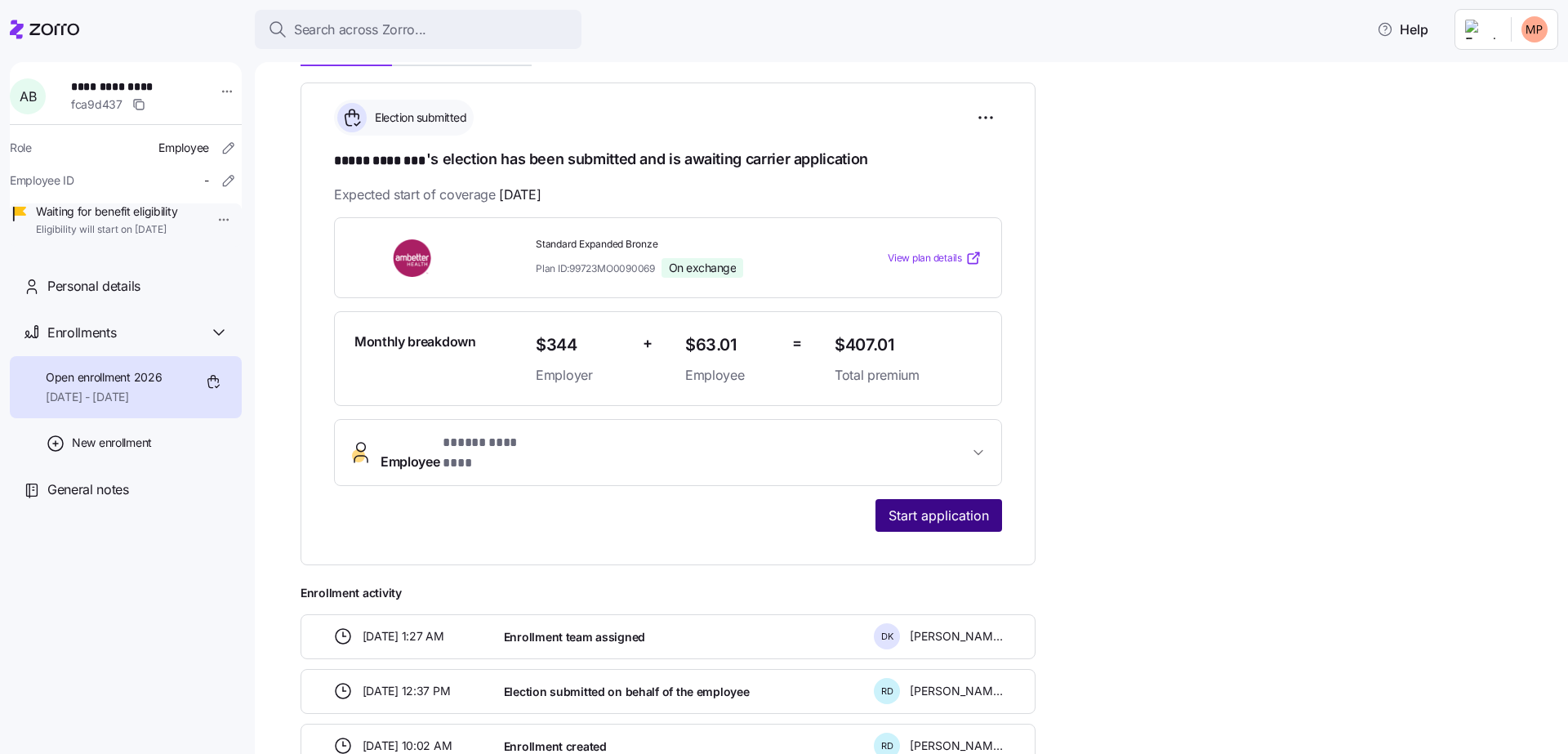
click at [952, 510] on button "Start application" at bounding box center [939, 516] width 127 height 33
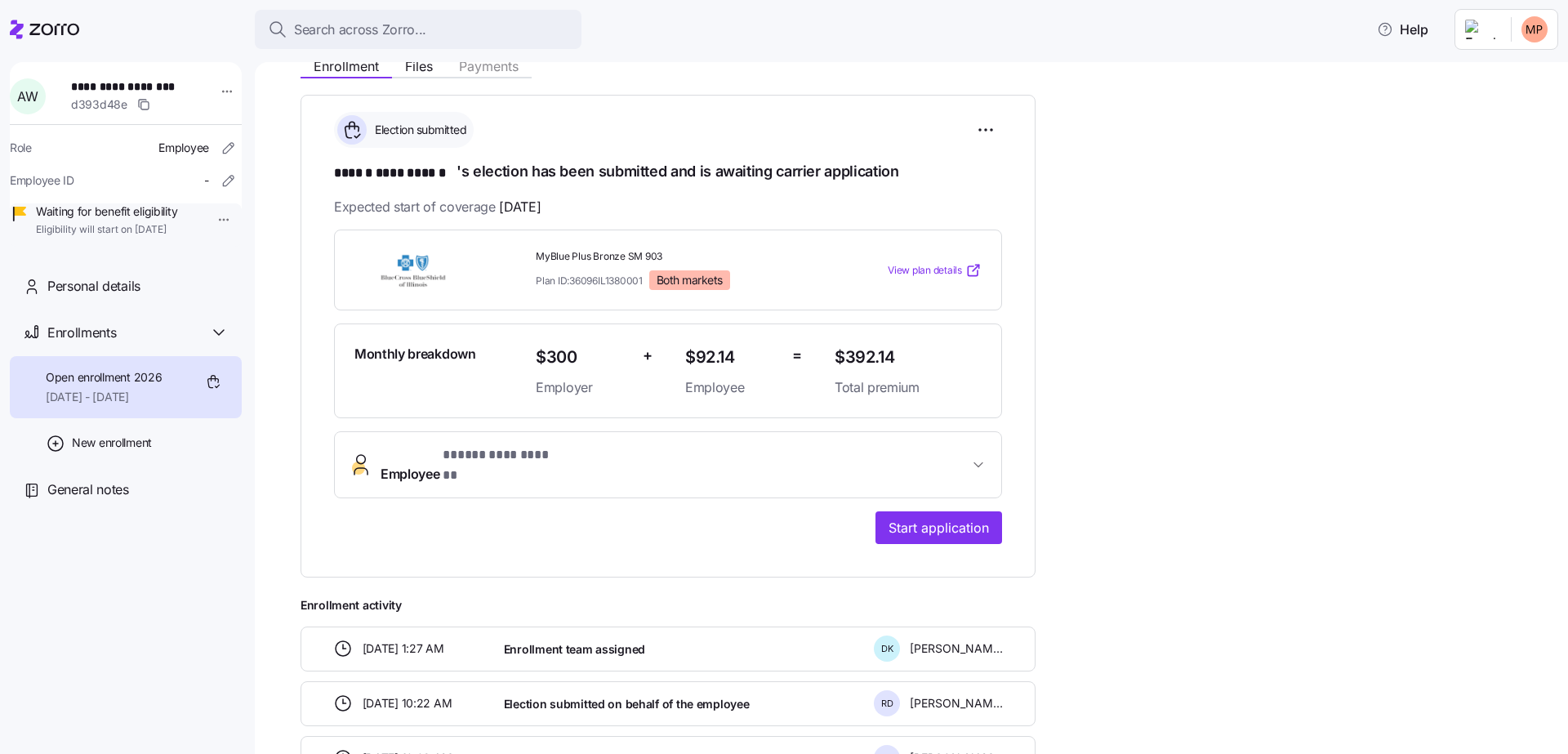
scroll to position [363, 0]
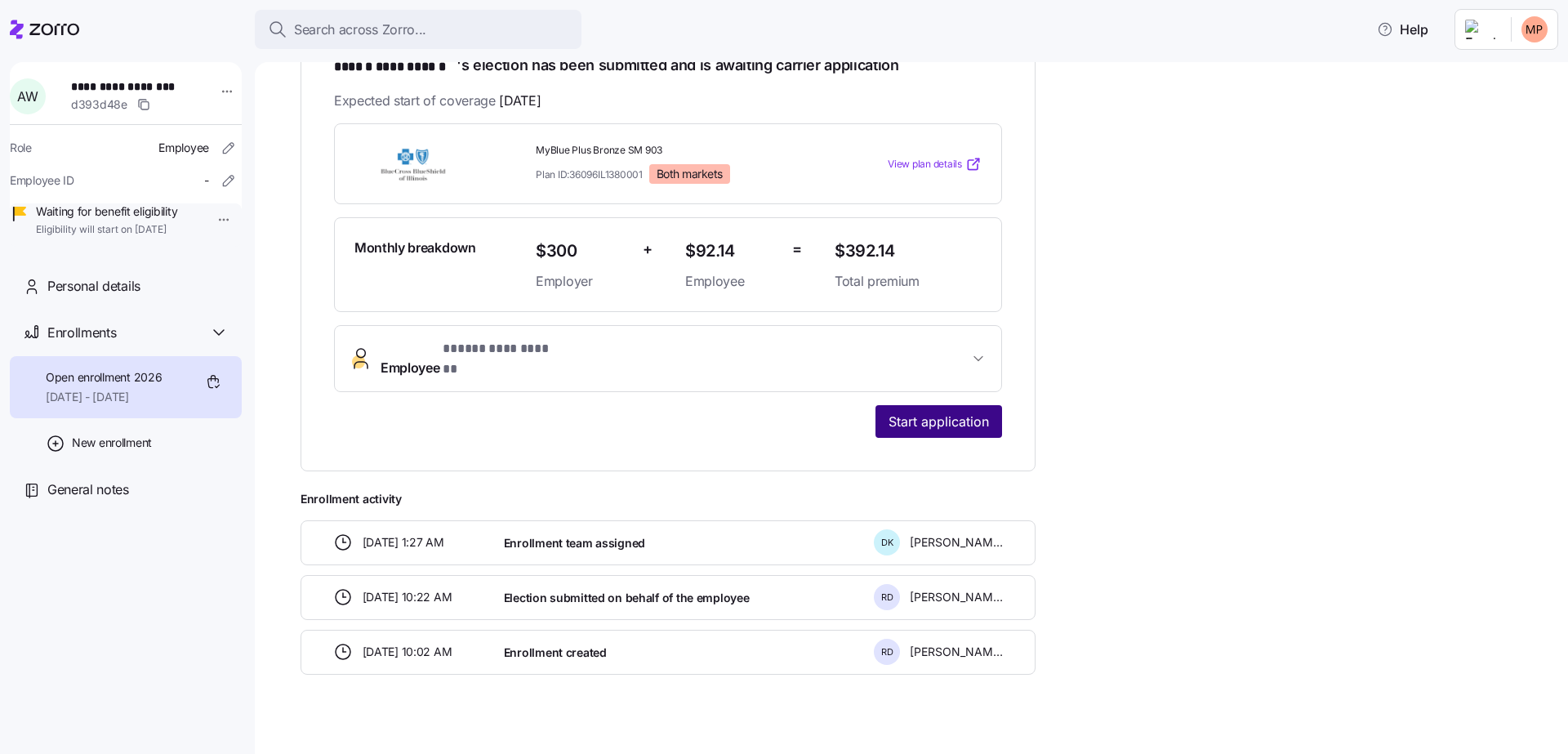
click at [972, 412] on span "Start application" at bounding box center [938, 422] width 100 height 20
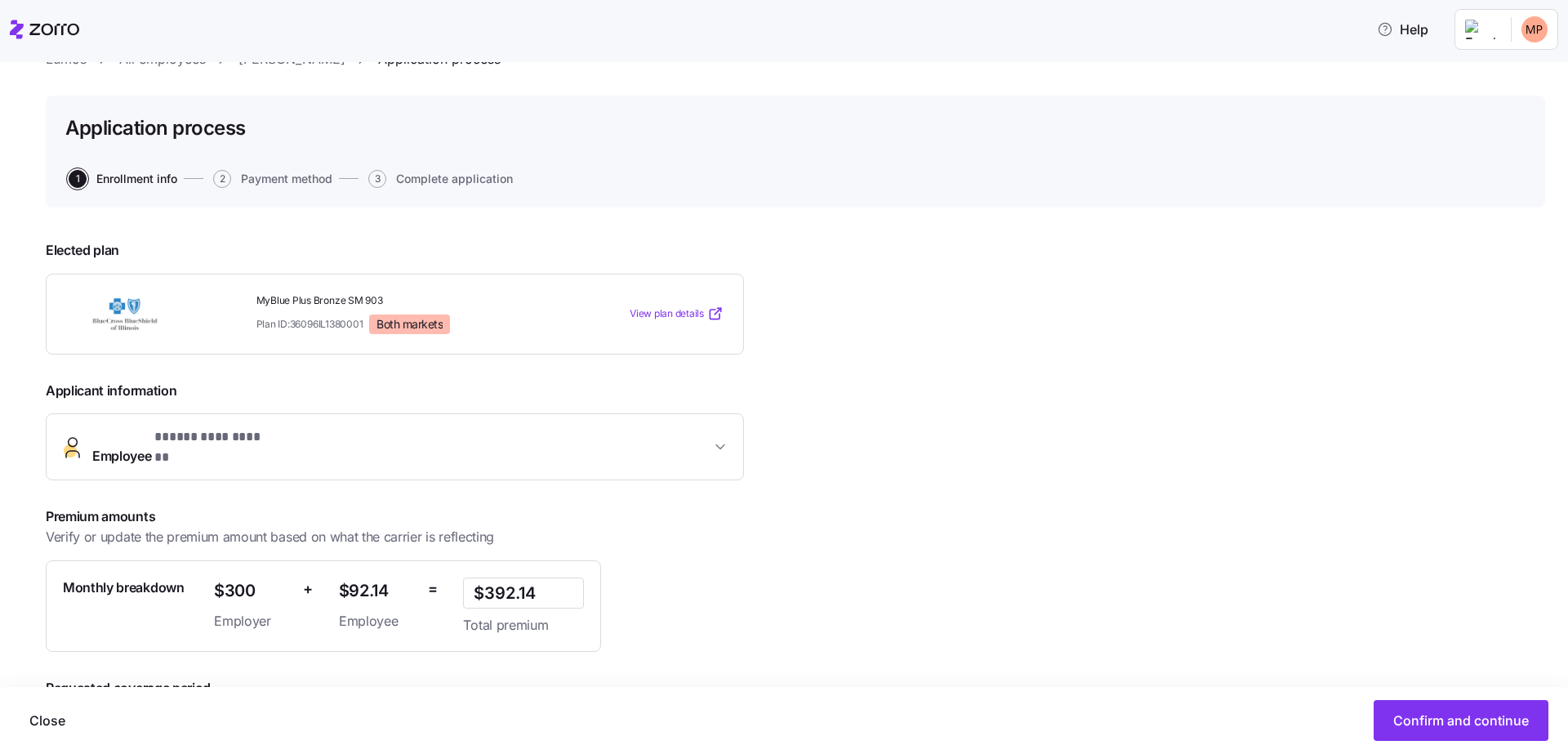
scroll to position [162, 0]
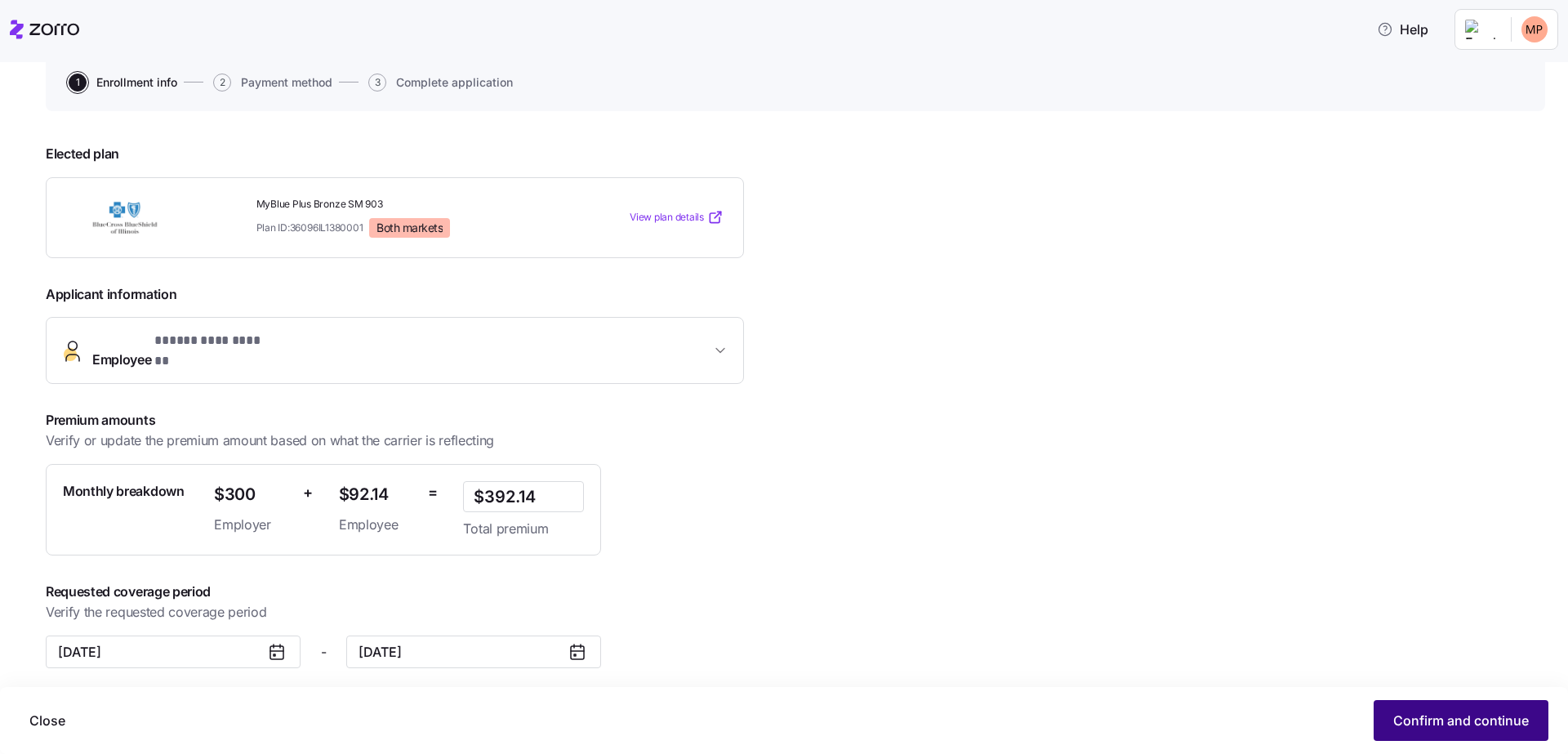
click at [1440, 728] on span "Confirm and continue" at bounding box center [1461, 721] width 136 height 20
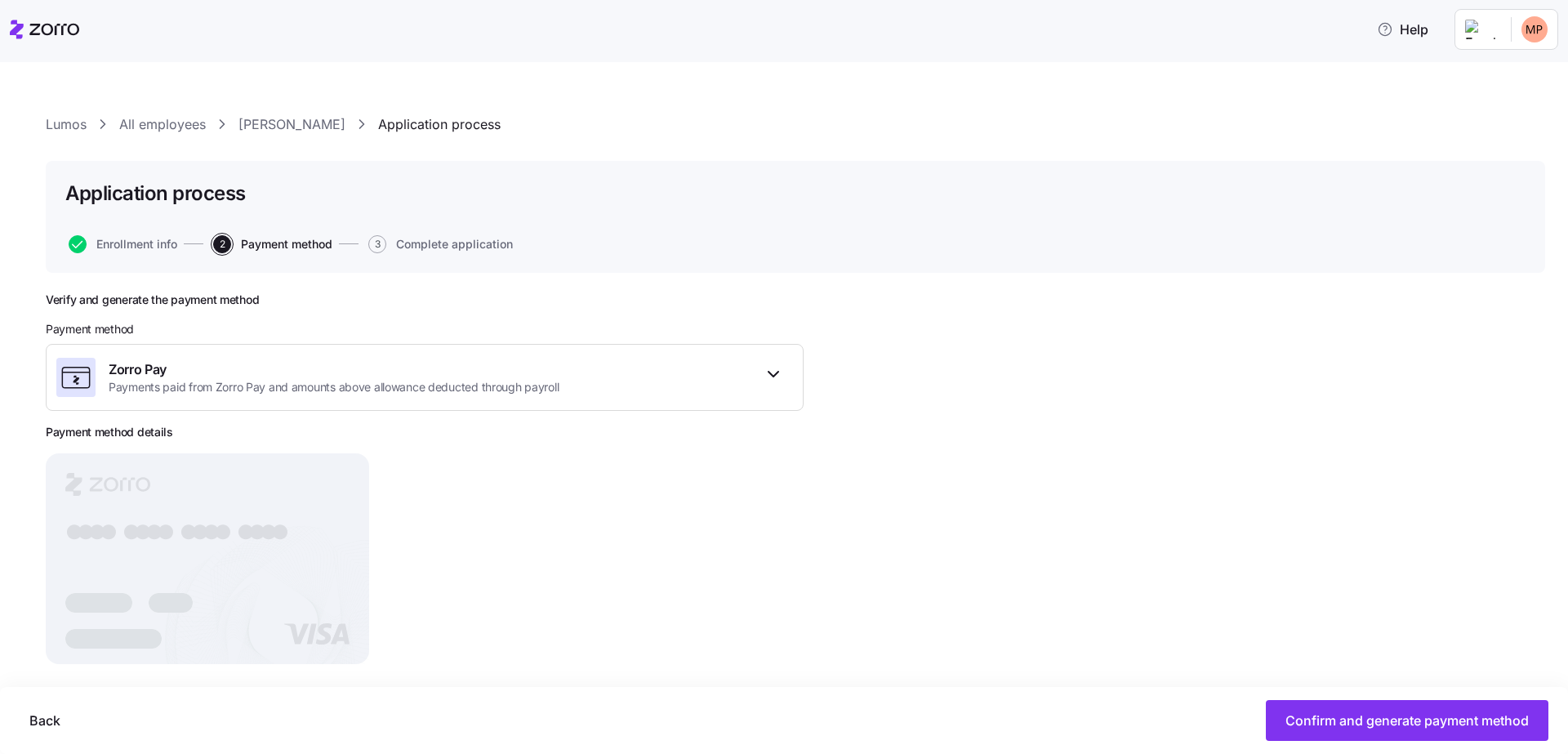
scroll to position [24, 0]
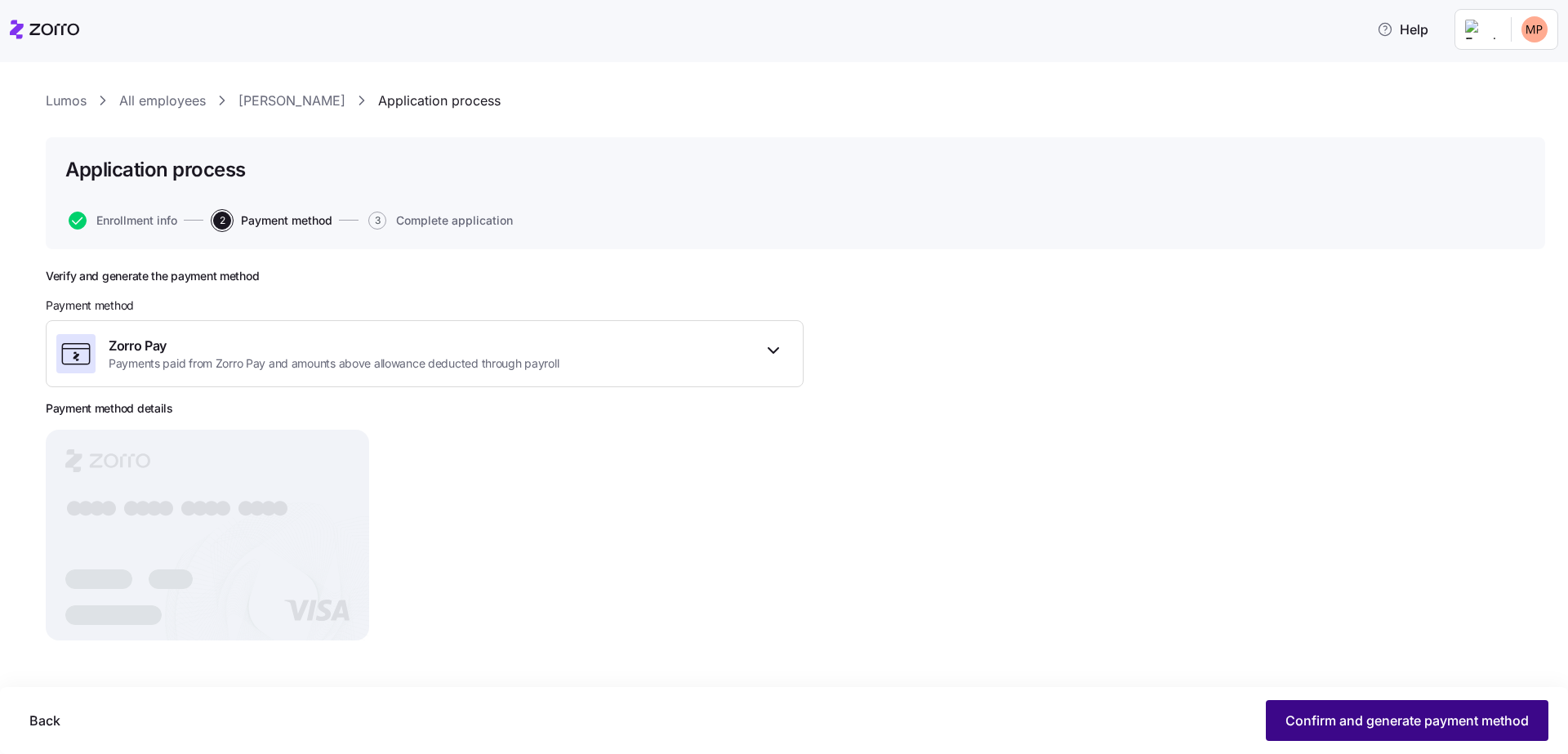
click at [1384, 711] on span "Confirm and generate payment method" at bounding box center [1407, 721] width 243 height 20
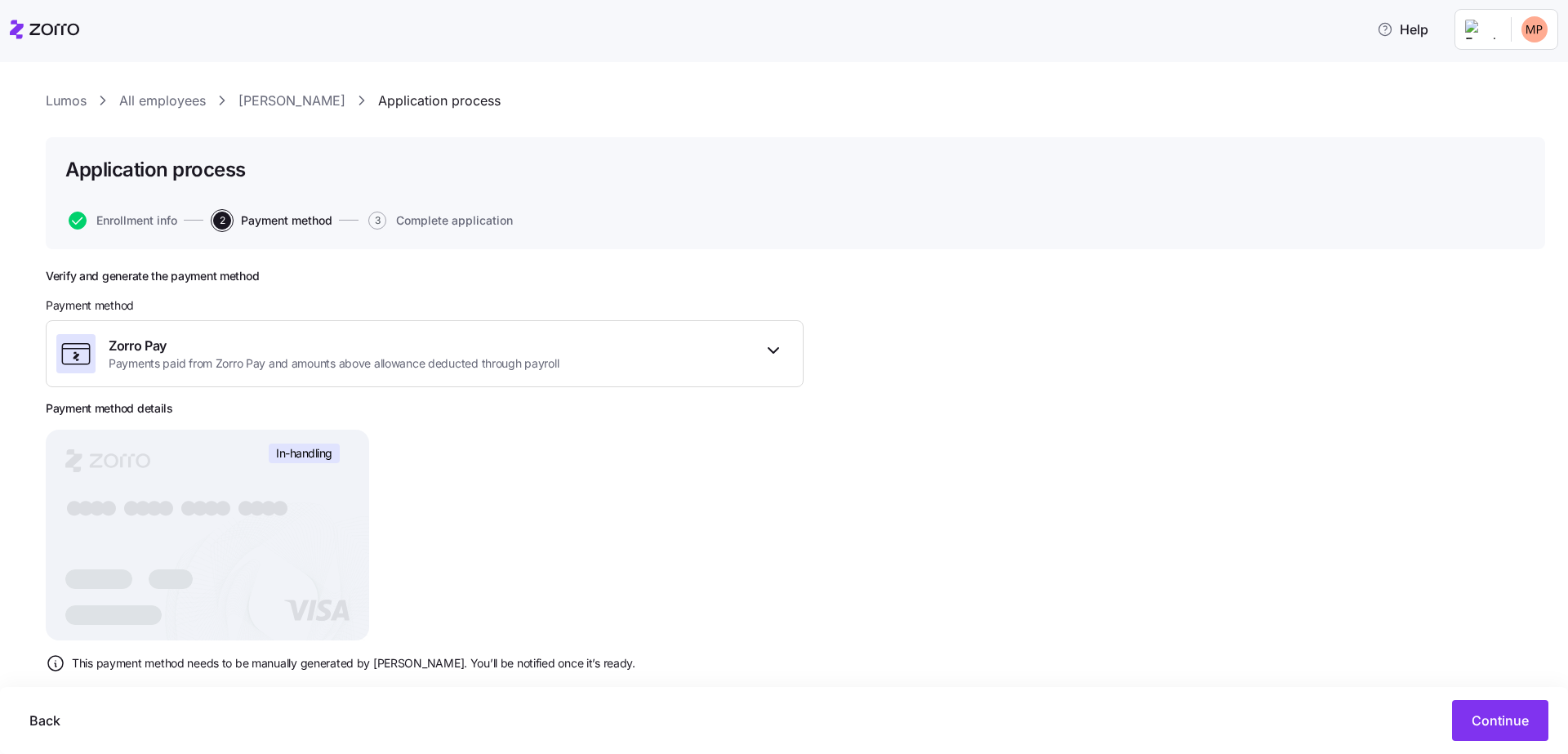
scroll to position [56, 0]
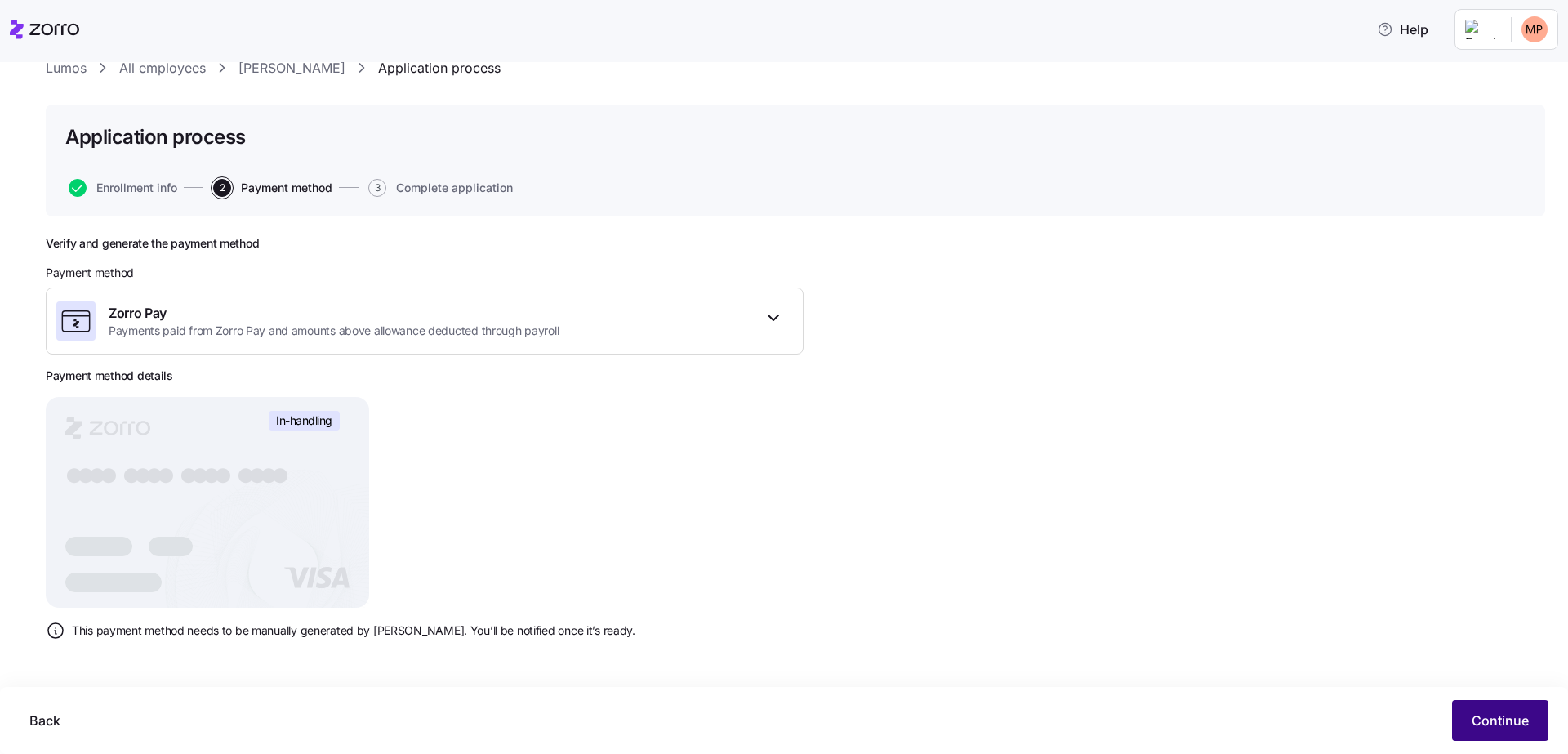
click at [1509, 712] on span "Continue" at bounding box center [1500, 721] width 57 height 20
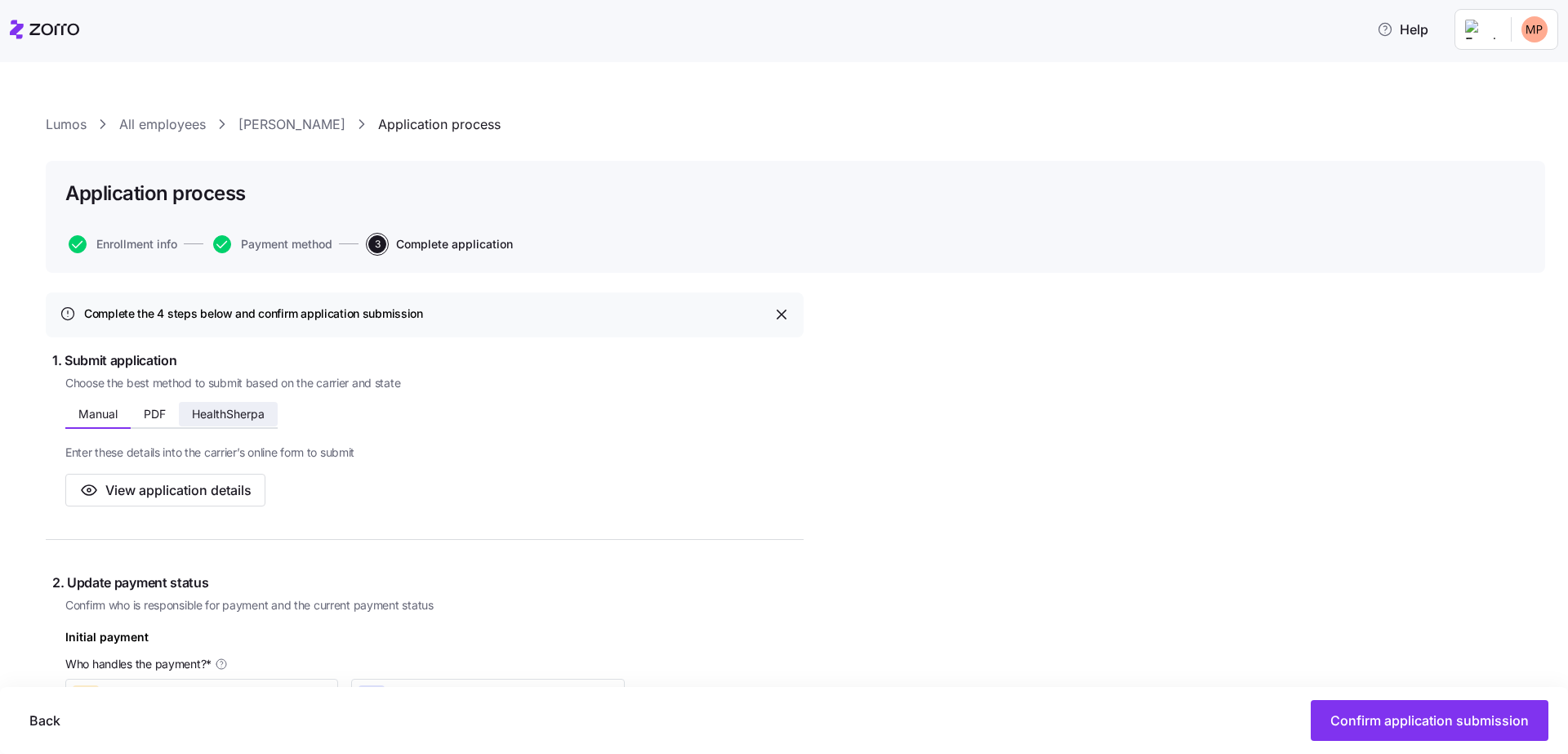
click at [261, 416] on span "HealthSherpa" at bounding box center [228, 414] width 72 height 12
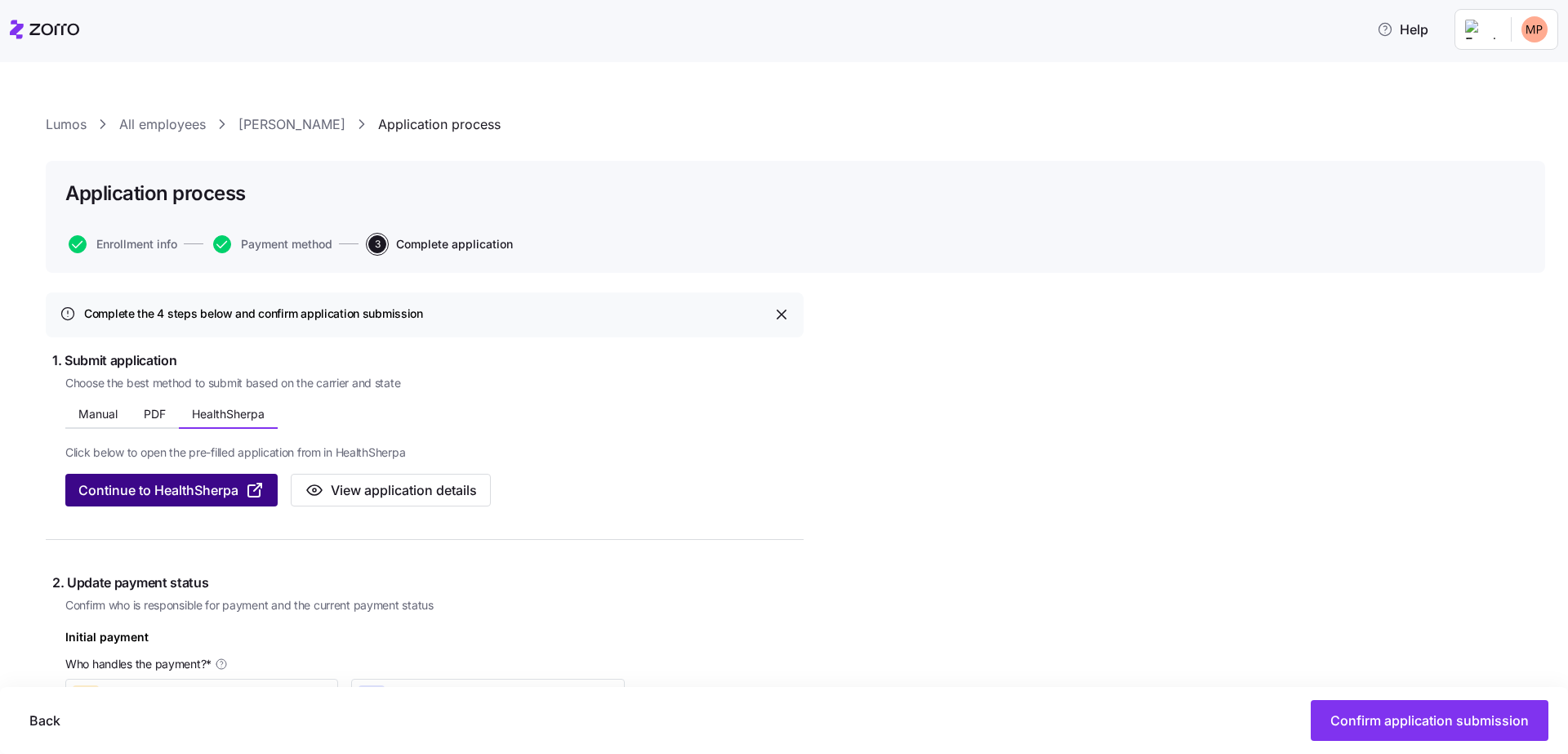
click at [223, 489] on span "Continue to HealthSherpa" at bounding box center [158, 491] width 160 height 20
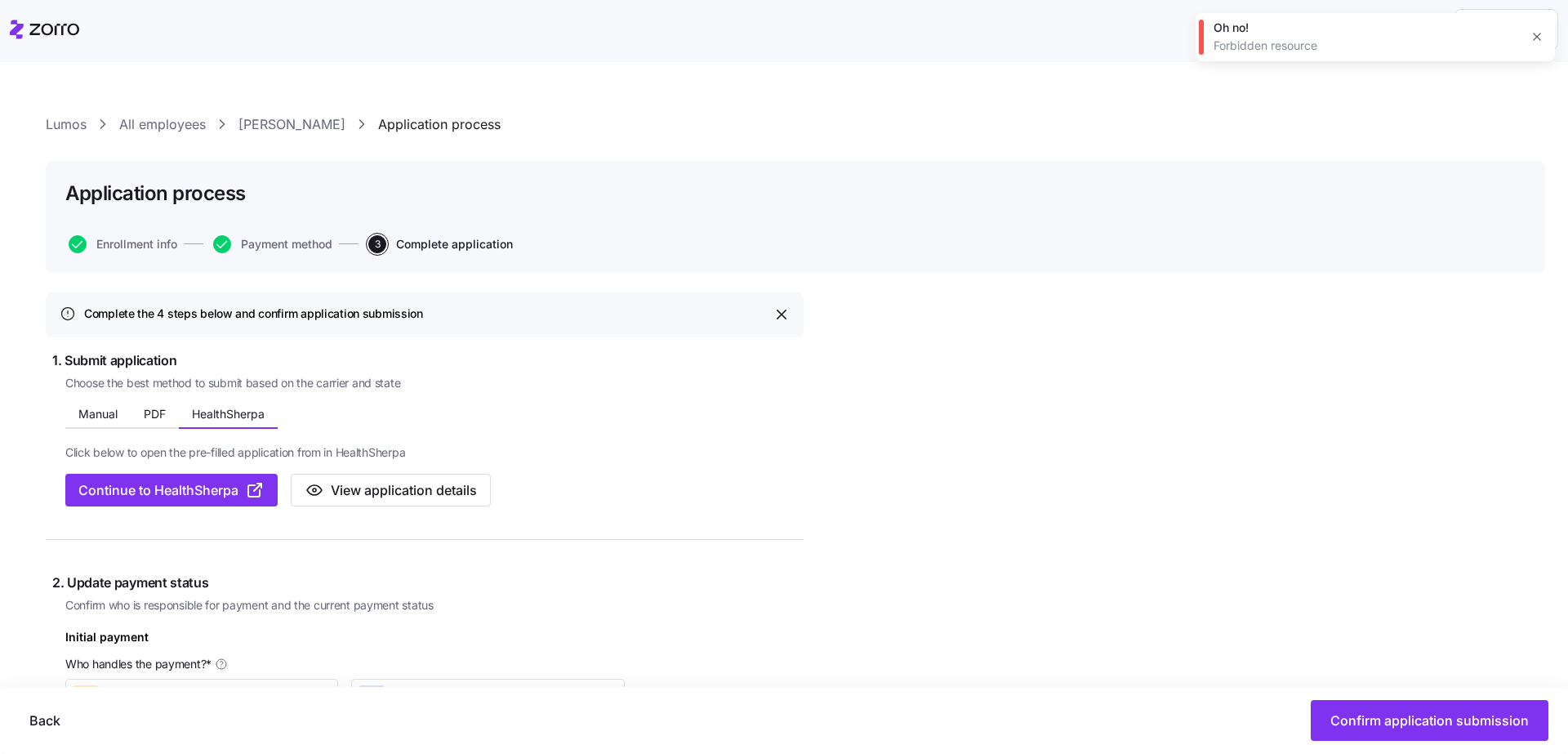
click at [1535, 34] on icon "button" at bounding box center [1537, 36] width 13 height 13
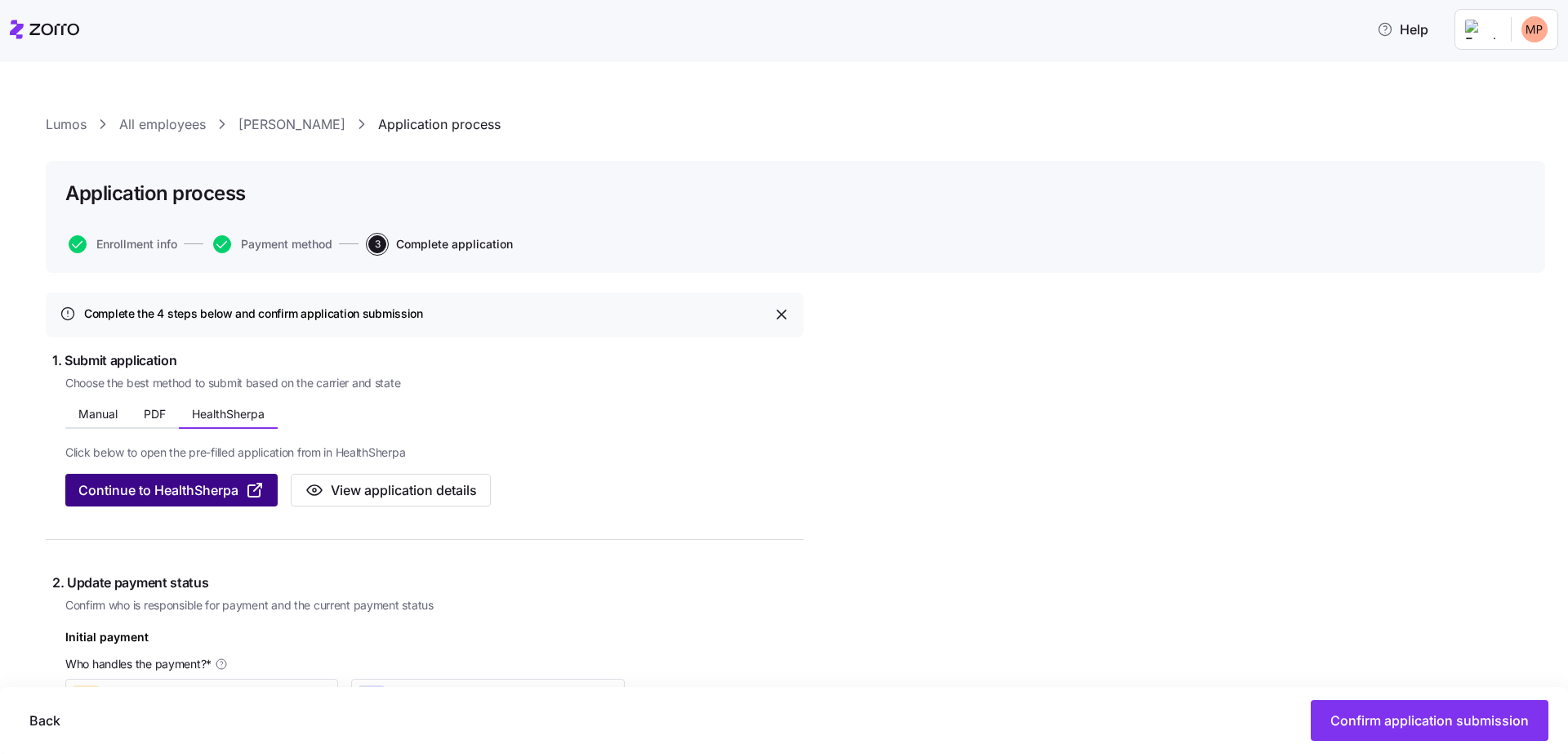
click at [219, 492] on span "Continue to HealthSherpa" at bounding box center [158, 491] width 160 height 20
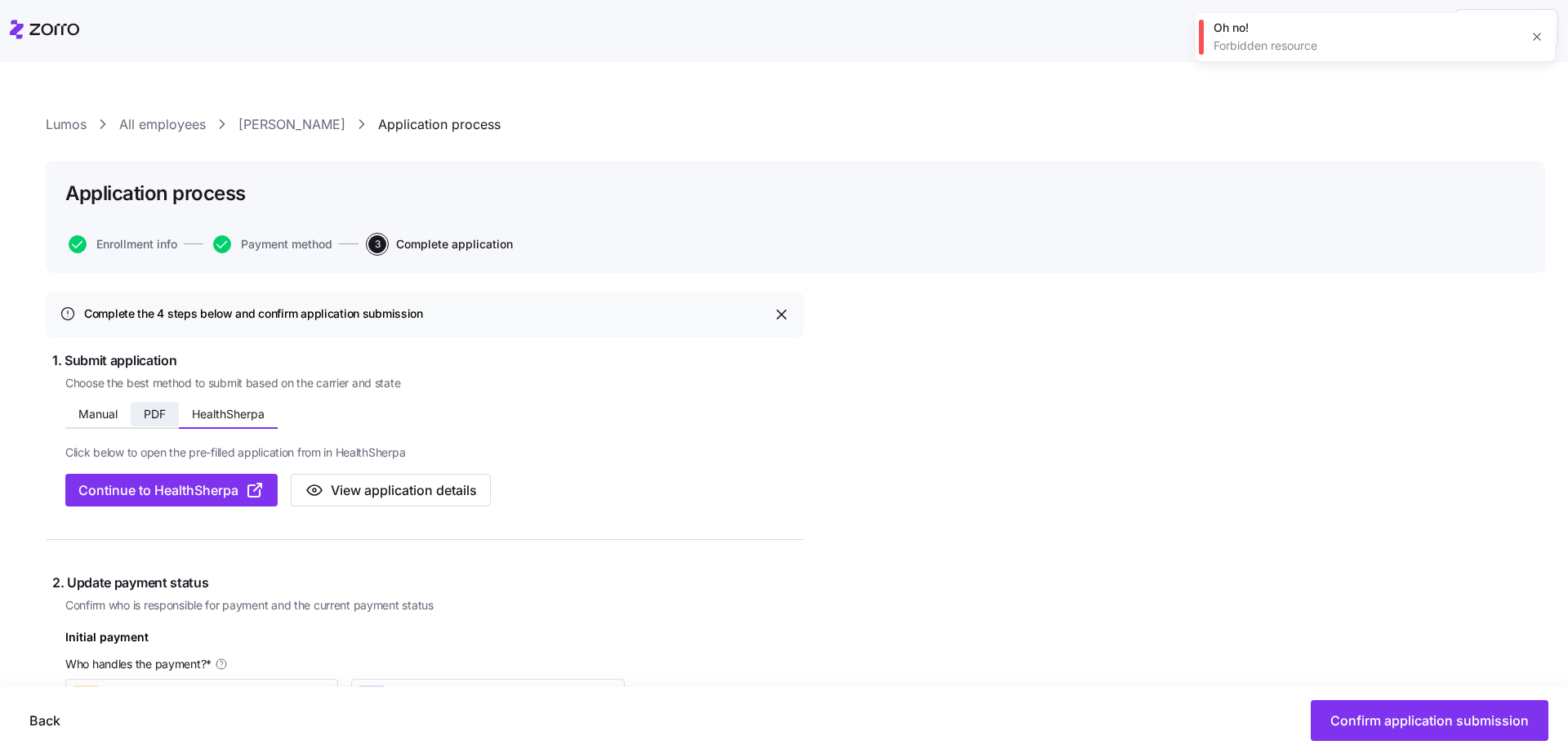
click at [163, 408] on span "PDF" at bounding box center [155, 414] width 22 height 12
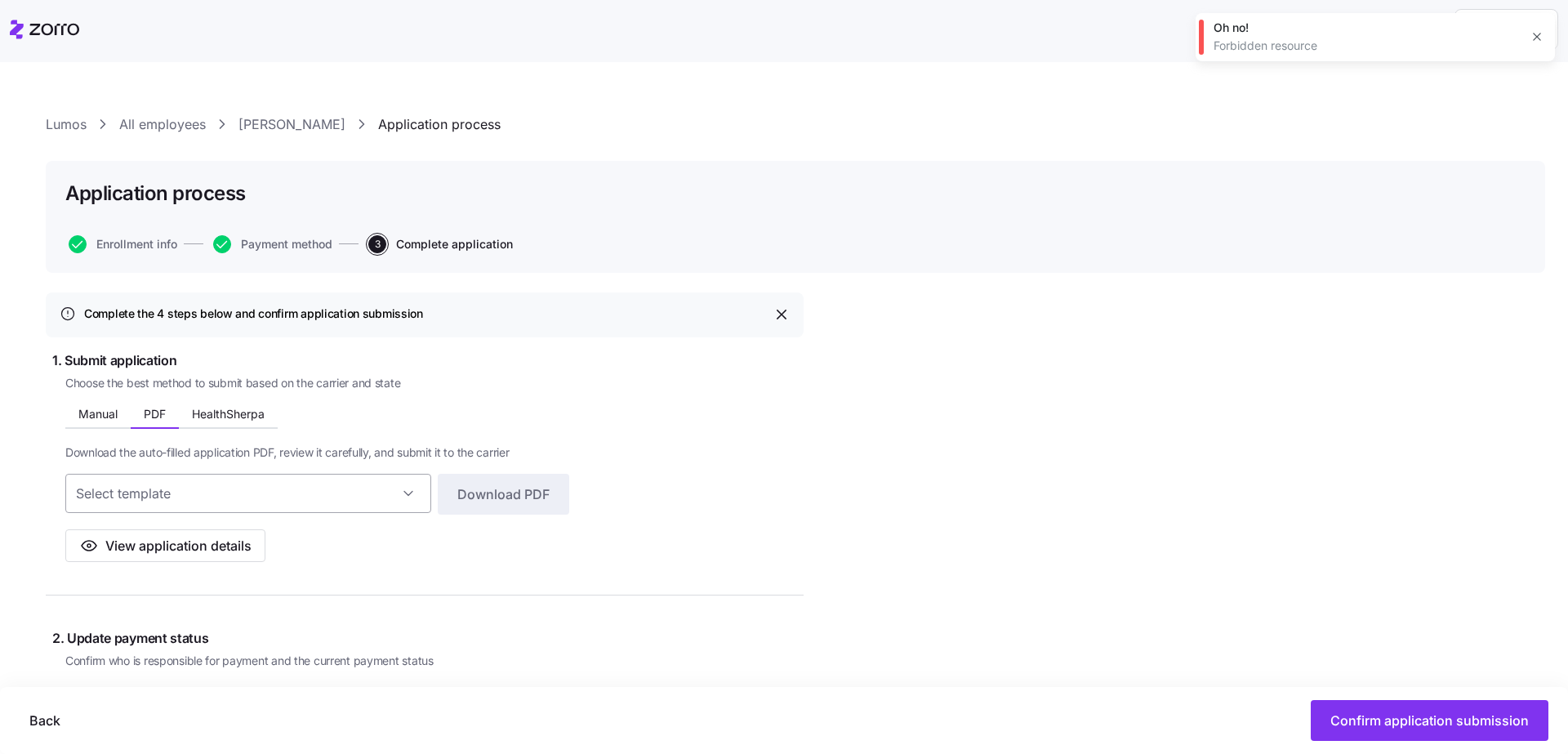
click at [412, 494] on input at bounding box center [248, 493] width 366 height 39
click at [339, 492] on input at bounding box center [248, 493] width 366 height 39
click at [264, 492] on input at bounding box center [248, 493] width 366 height 39
click at [424, 435] on div "Download the auto-filled application PDF, review it carefully, and submit it to…" at bounding box center [317, 495] width 504 height 133
click at [1534, 35] on icon "button" at bounding box center [1537, 36] width 13 height 13
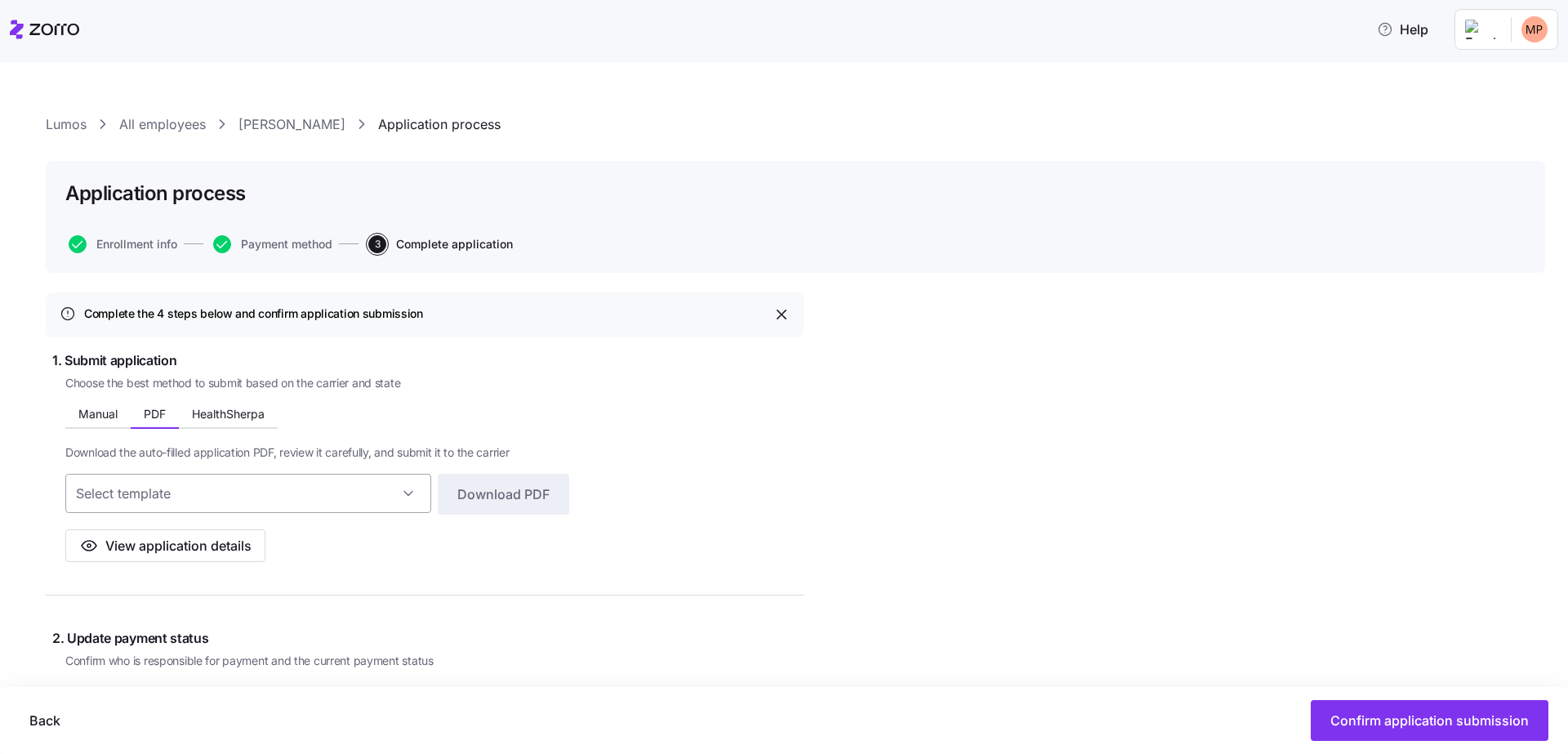
click at [316, 504] on input at bounding box center [248, 493] width 366 height 39
click at [446, 439] on div "Download the auto-filled application PDF, review it carefully, and submit it to…" at bounding box center [317, 495] width 504 height 133
click at [69, 407] on button "Manual" at bounding box center [98, 414] width 65 height 24
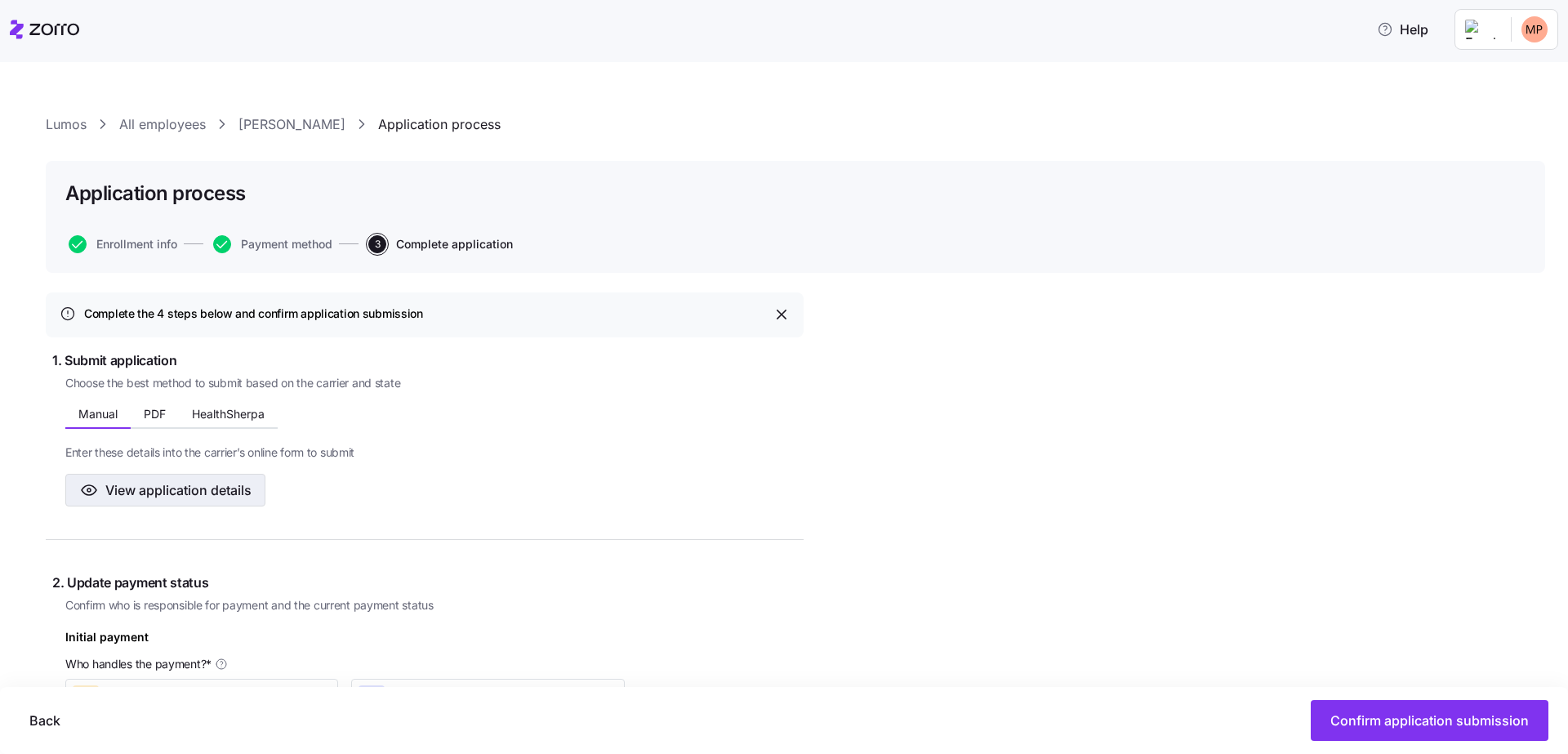
click at [206, 478] on button "View application details" at bounding box center [165, 491] width 200 height 33
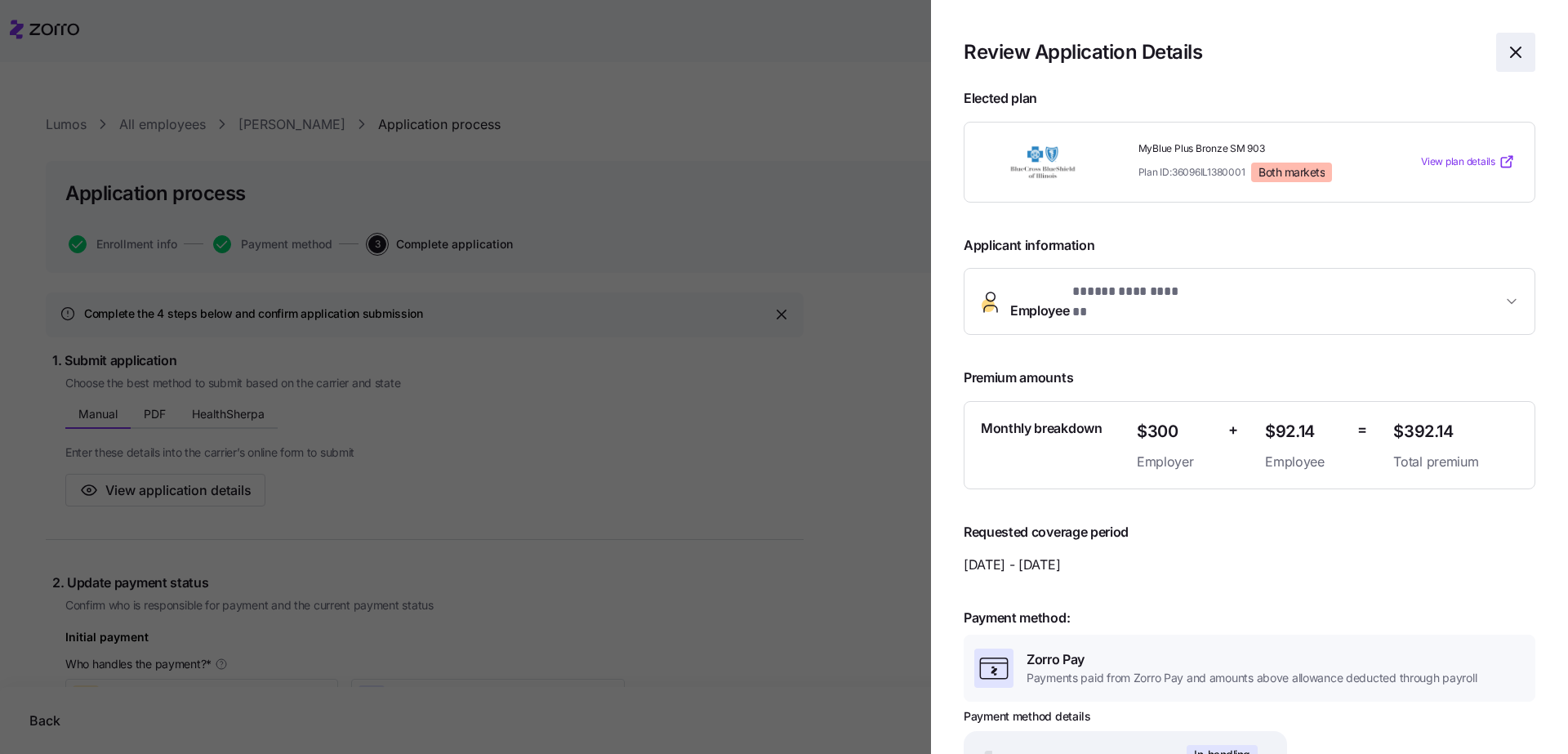
click at [1506, 43] on icon "button" at bounding box center [1516, 52] width 20 height 20
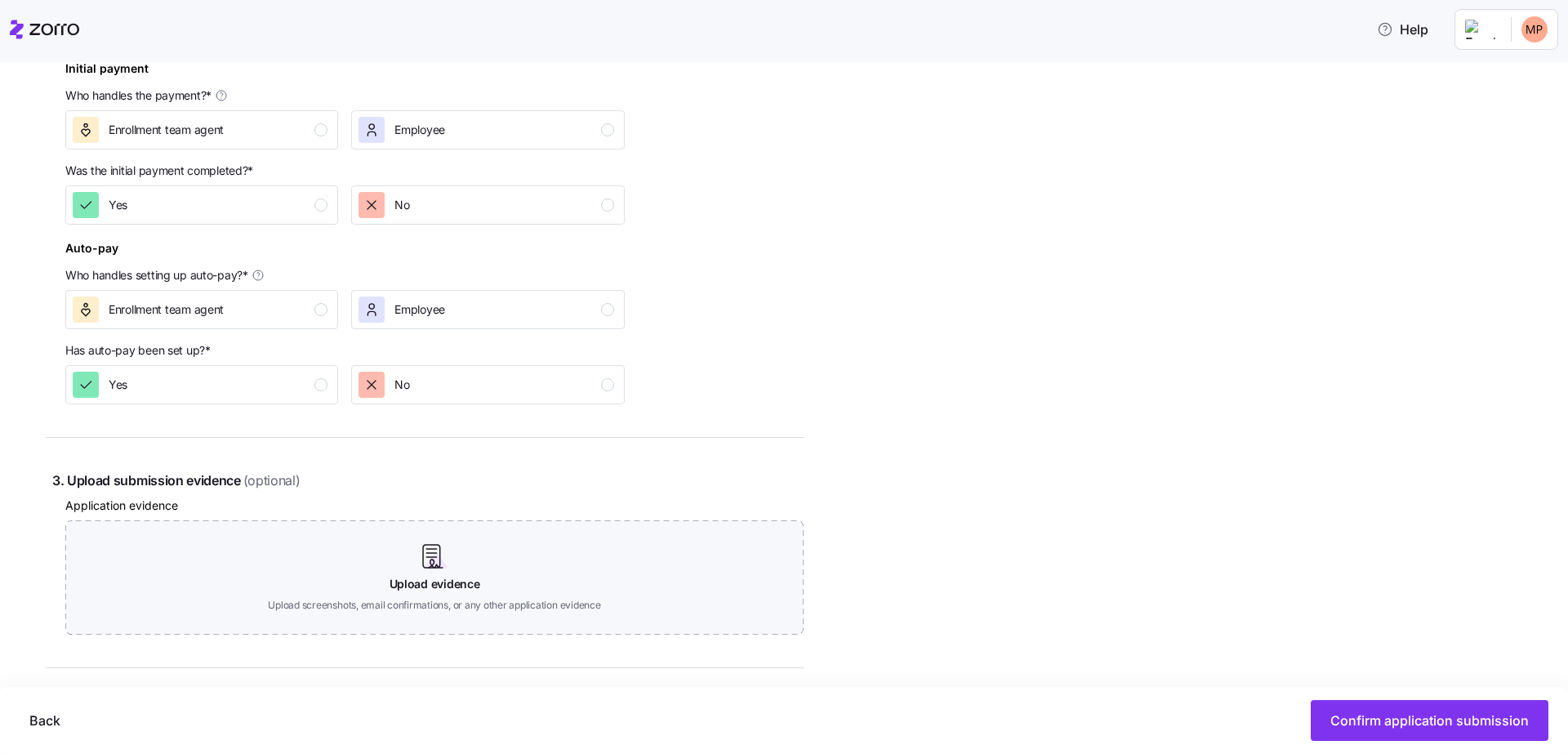
scroll to position [801, 0]
